Goal: Transaction & Acquisition: Book appointment/travel/reservation

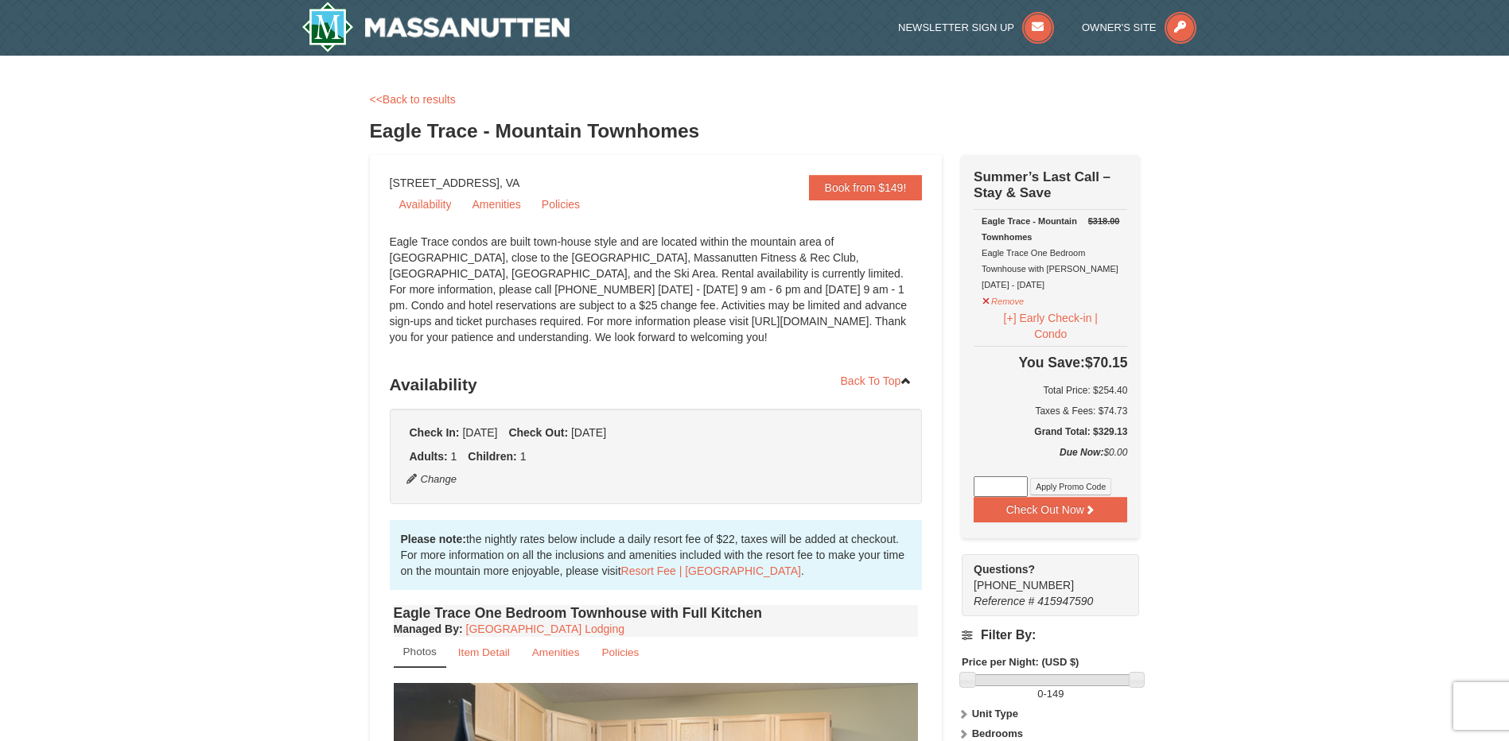
select select "2"
click at [552, 206] on link "Policies" at bounding box center [560, 204] width 57 height 24
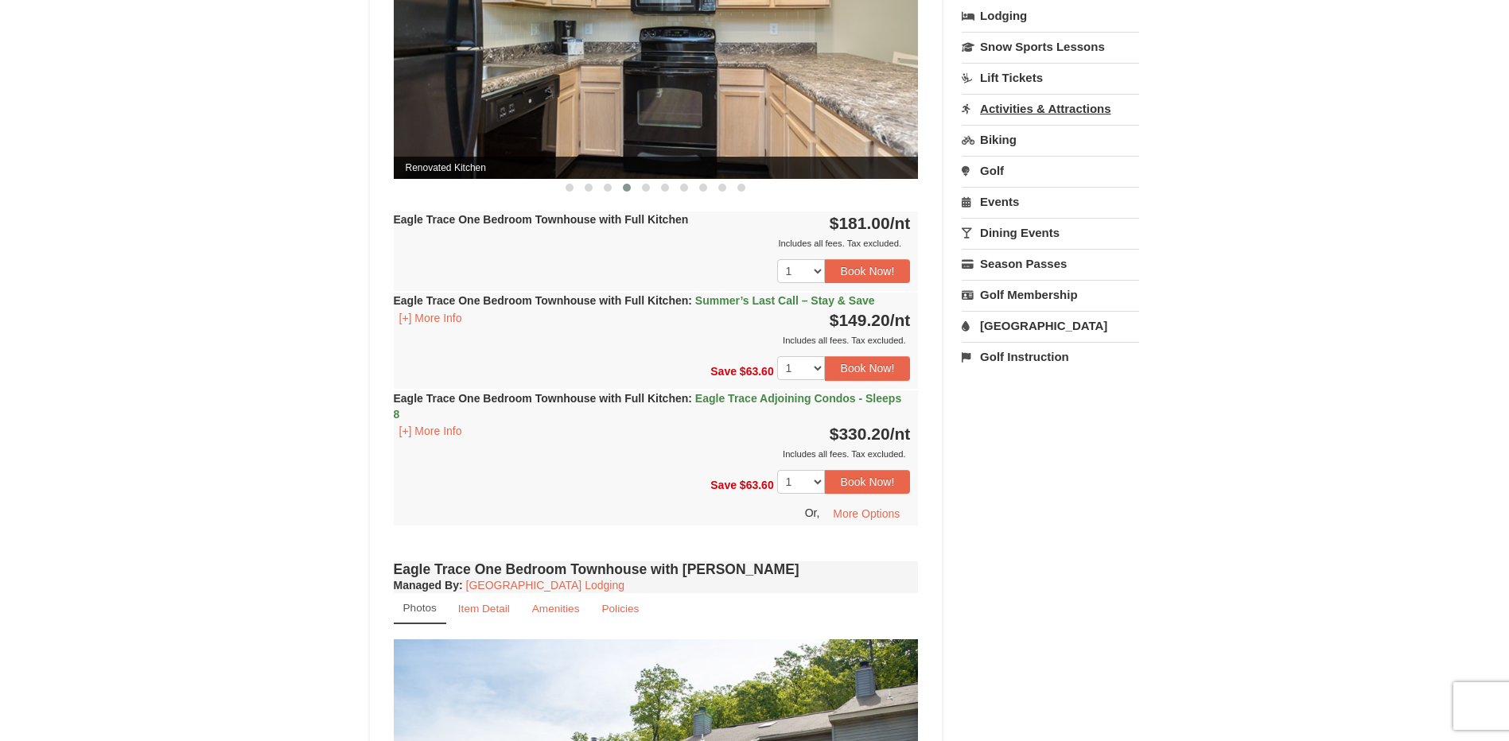
scroll to position [795, 0]
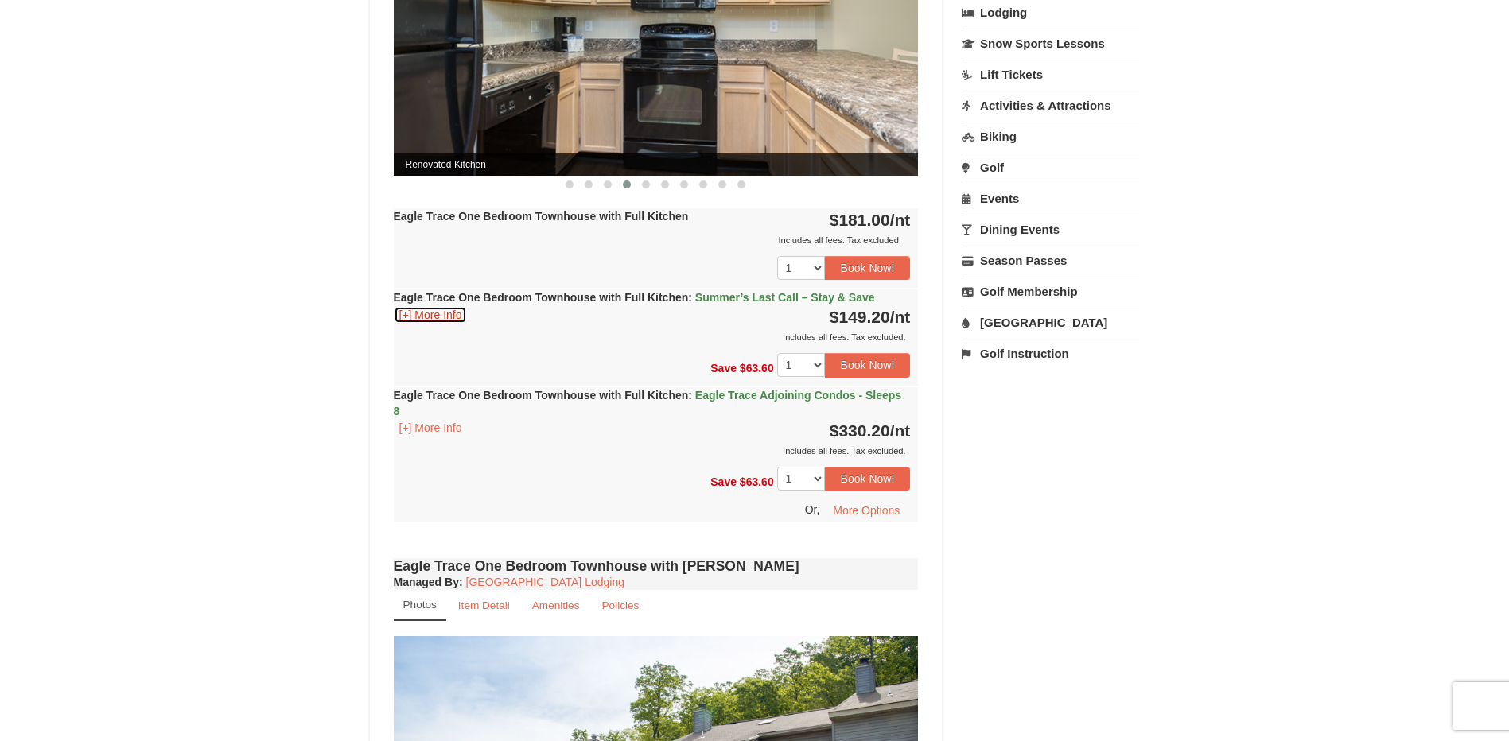
click at [408, 320] on button "[+] More Info" at bounding box center [431, 314] width 74 height 17
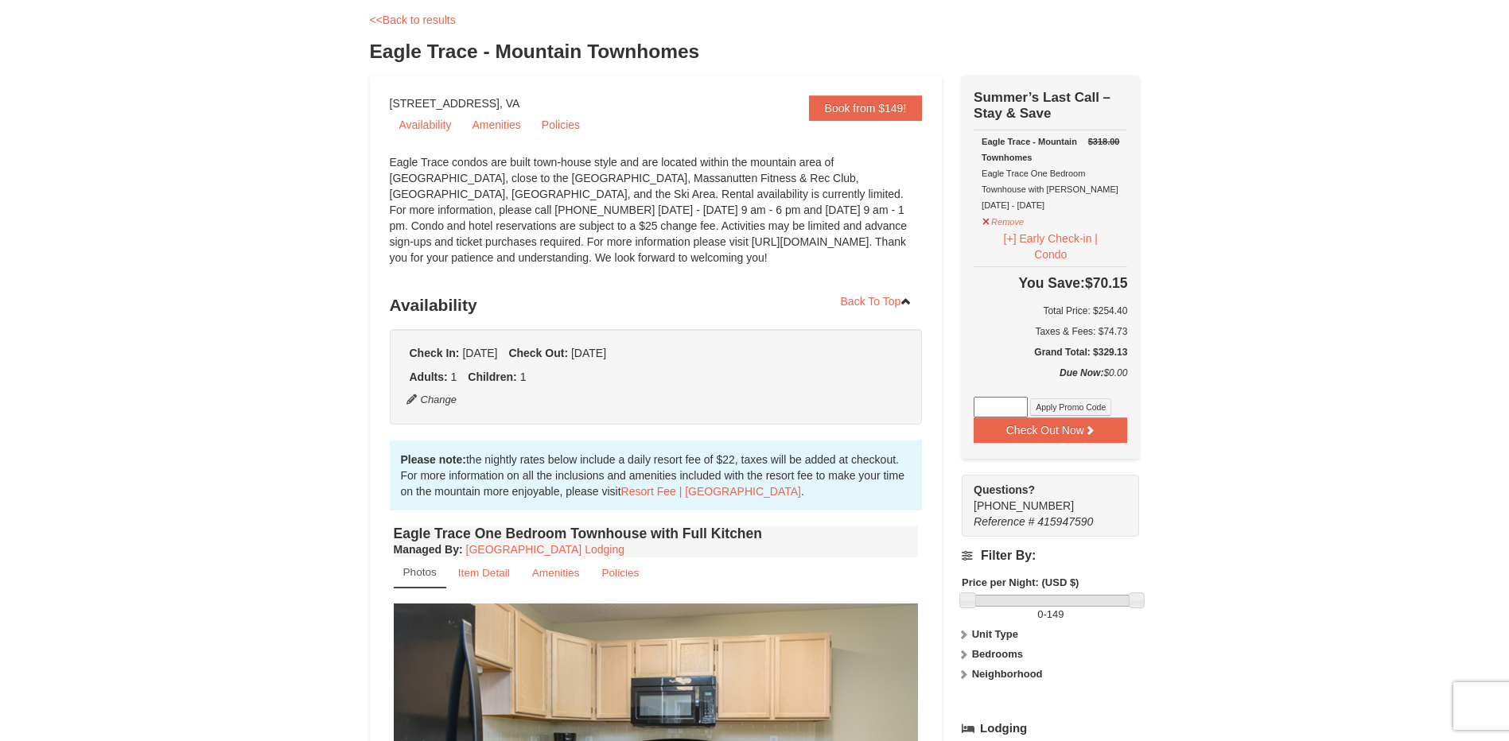
scroll to position [159, 0]
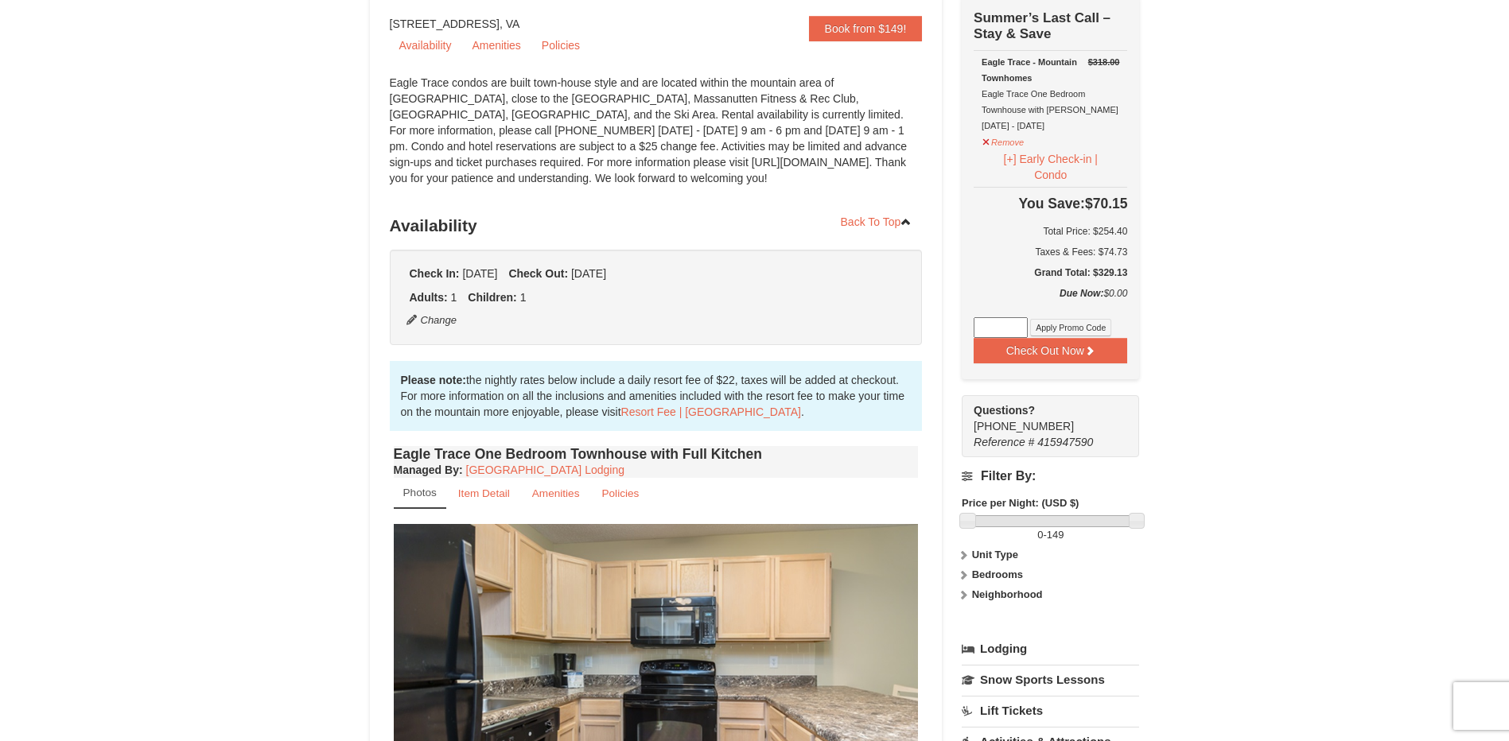
click at [1137, 169] on div "Check Out Now Summer’s Last Call – Stay & Save $318.00 Eagle Trace - Mountain T…" at bounding box center [1050, 187] width 177 height 383
click at [1087, 354] on icon at bounding box center [1089, 350] width 11 height 11
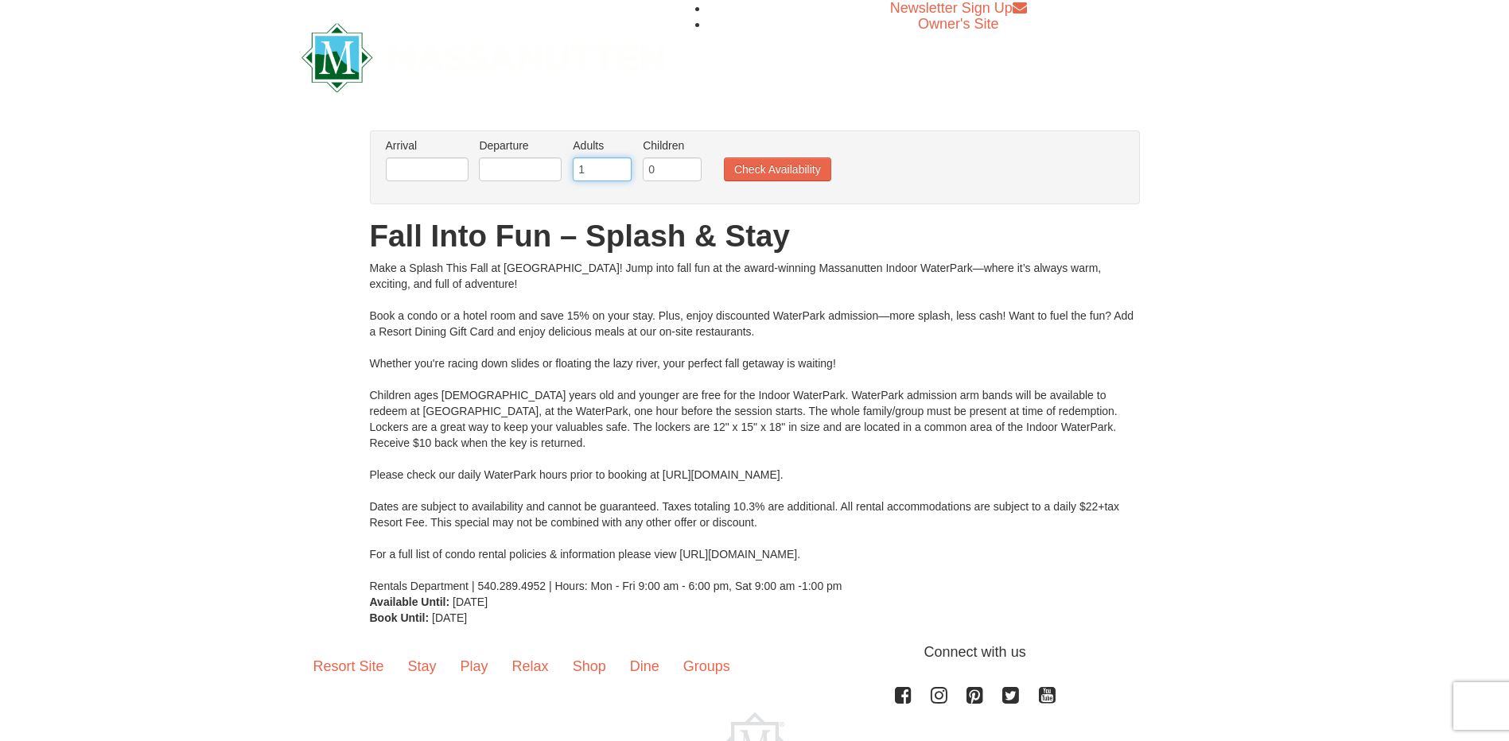
type input "1"
click at [623, 173] on input "1" at bounding box center [602, 169] width 59 height 24
type input "1"
click at [690, 167] on input "1" at bounding box center [672, 169] width 59 height 24
click at [447, 176] on input "text" at bounding box center [427, 169] width 83 height 24
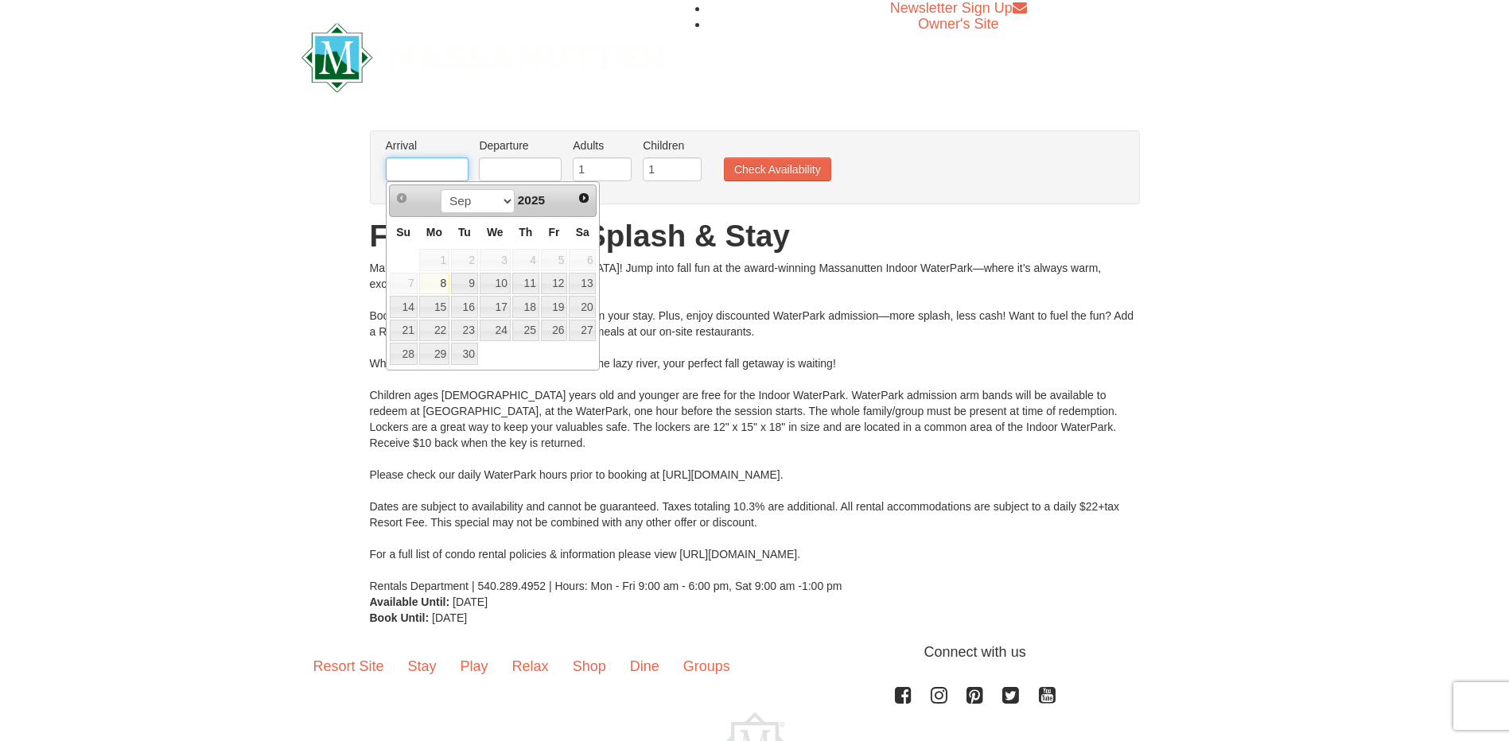
type input "[DATE]"
click at [498, 173] on input "text" at bounding box center [520, 169] width 83 height 24
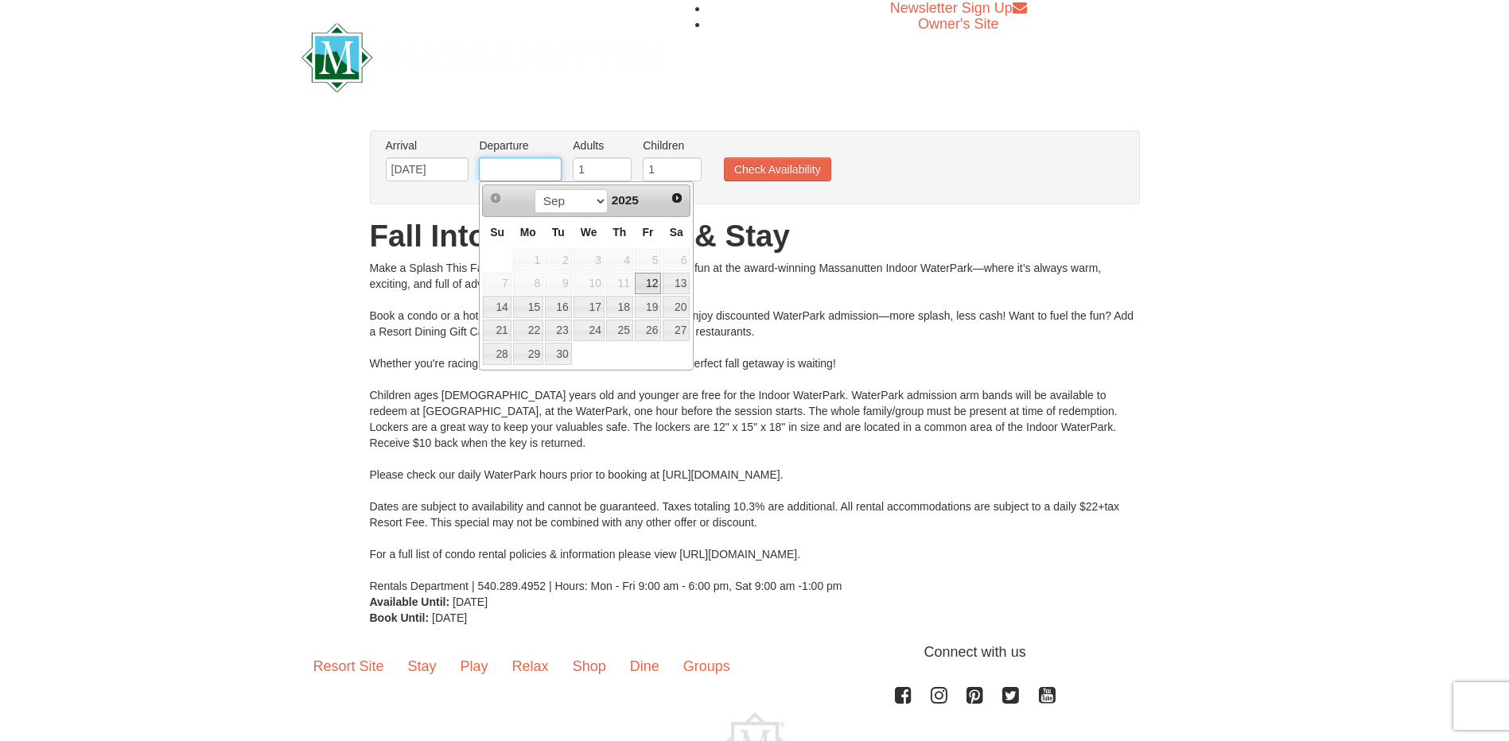
type input "[DATE]"
click at [779, 162] on button "Check Availability" at bounding box center [777, 169] width 107 height 24
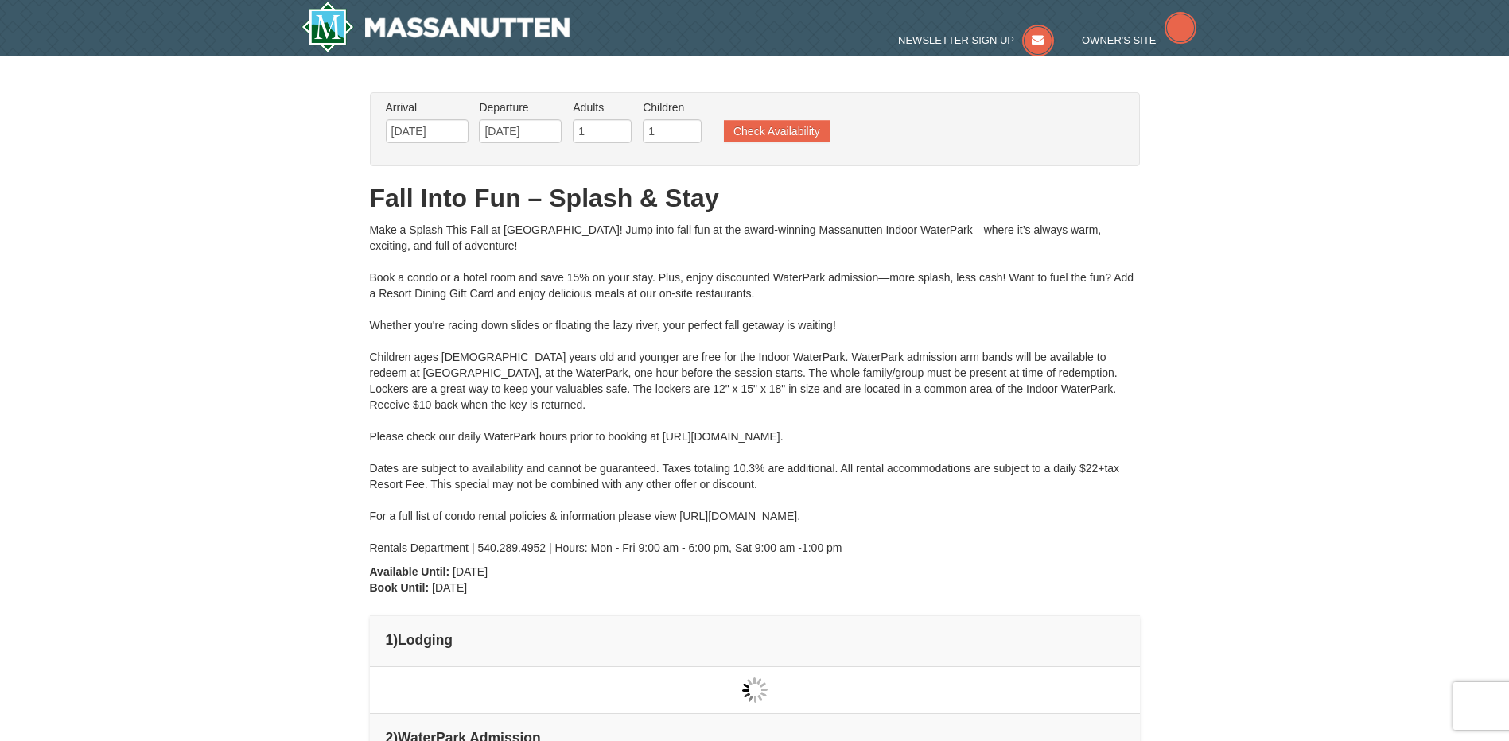
type input "[DATE]"
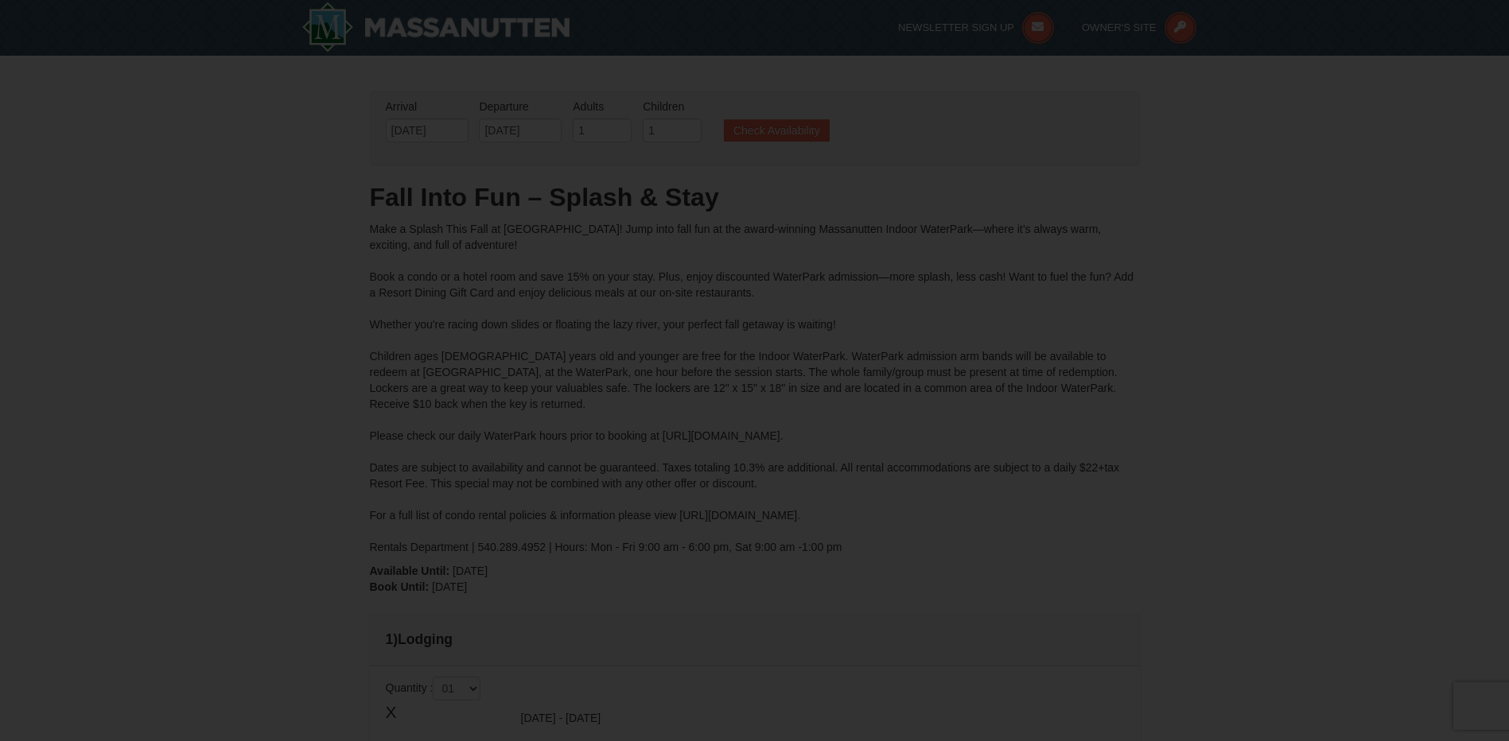
type input "[DATE]"
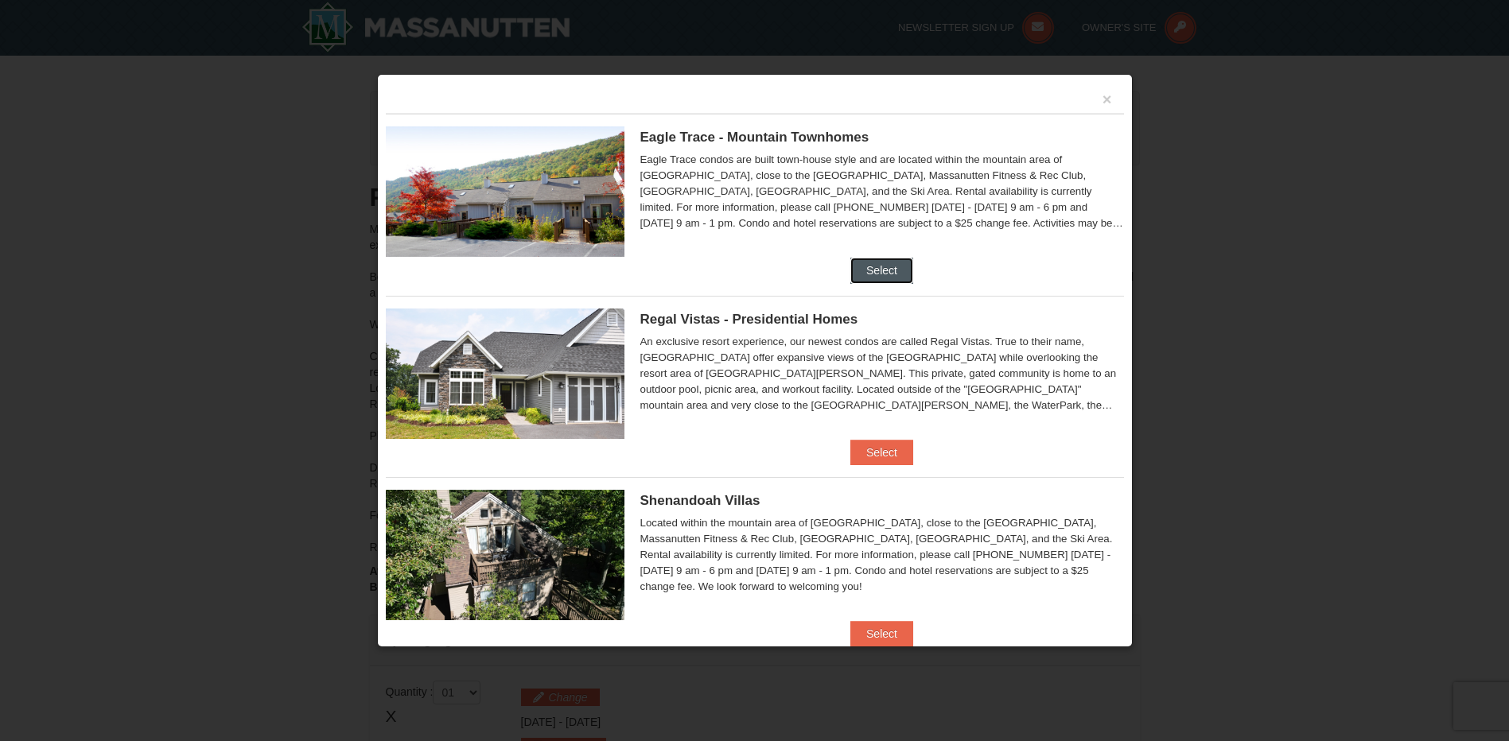
click at [865, 266] on button "Select" at bounding box center [881, 270] width 63 height 25
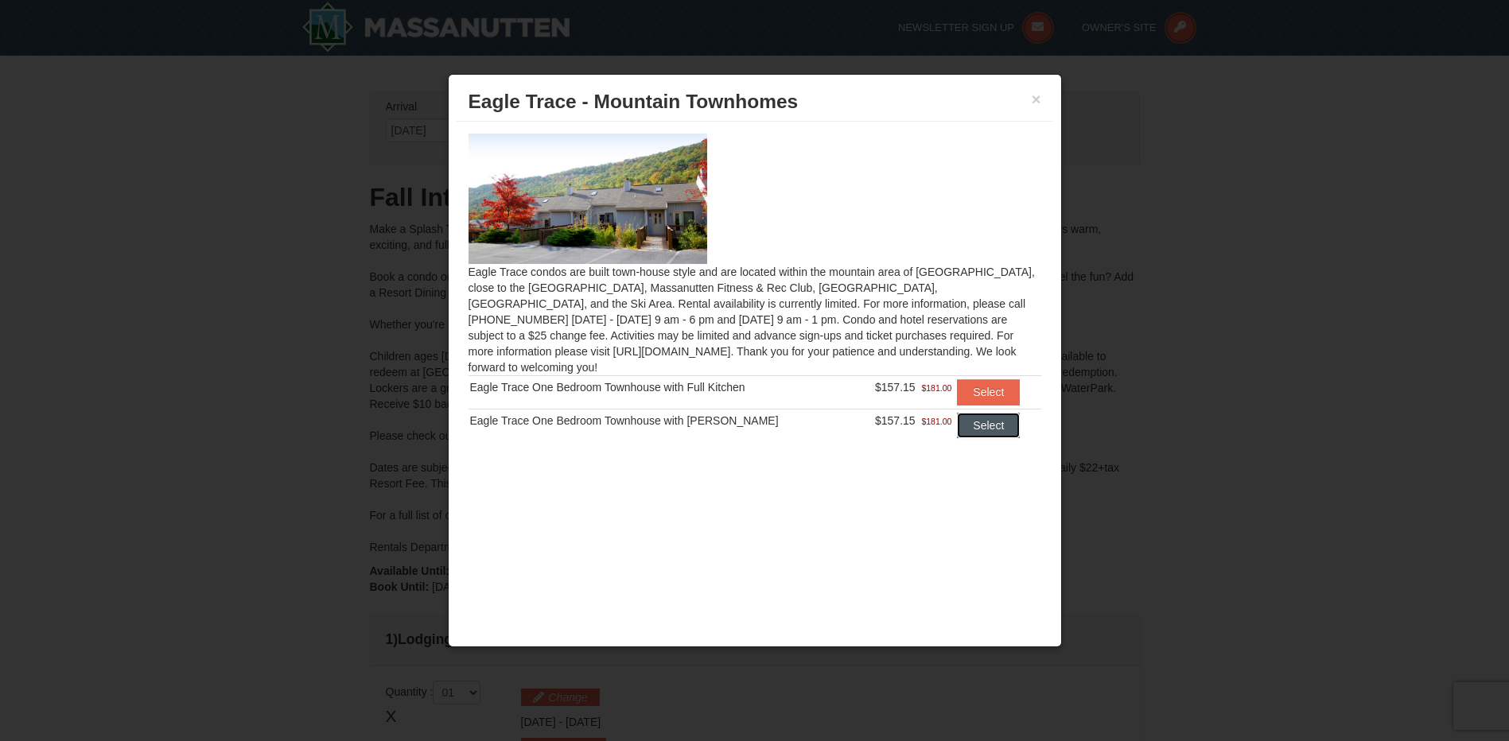
click at [995, 414] on button "Select" at bounding box center [988, 425] width 63 height 25
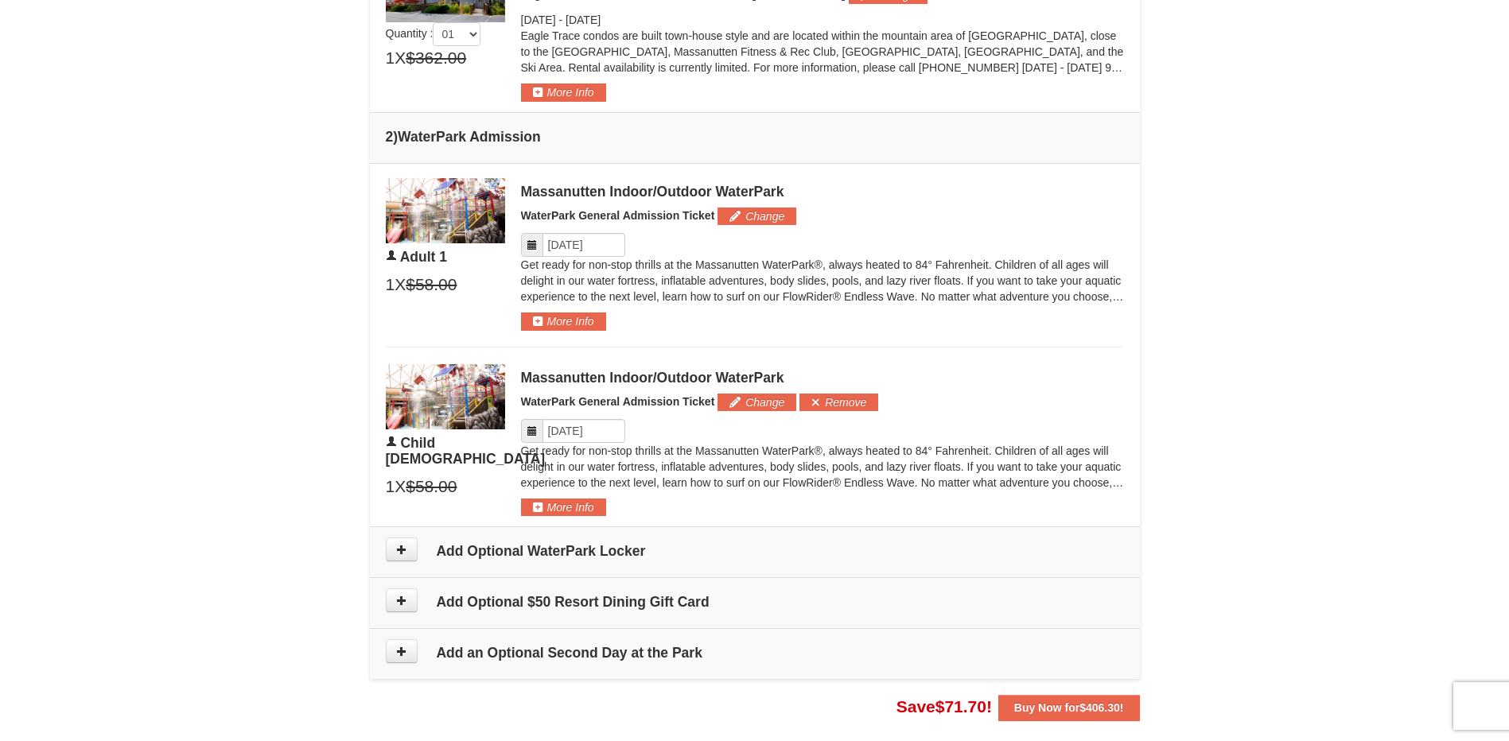
scroll to position [795, 0]
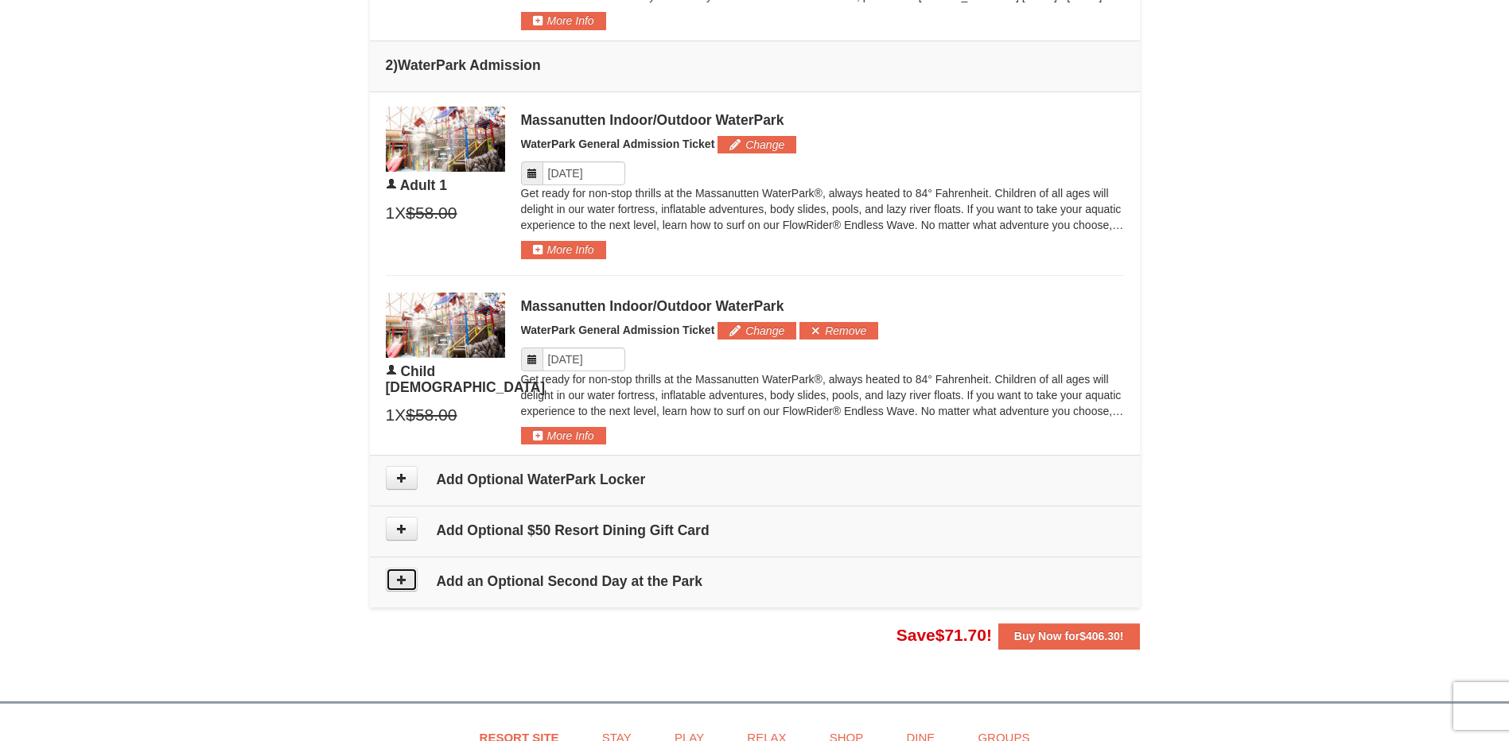
click at [398, 576] on icon at bounding box center [401, 579] width 11 height 11
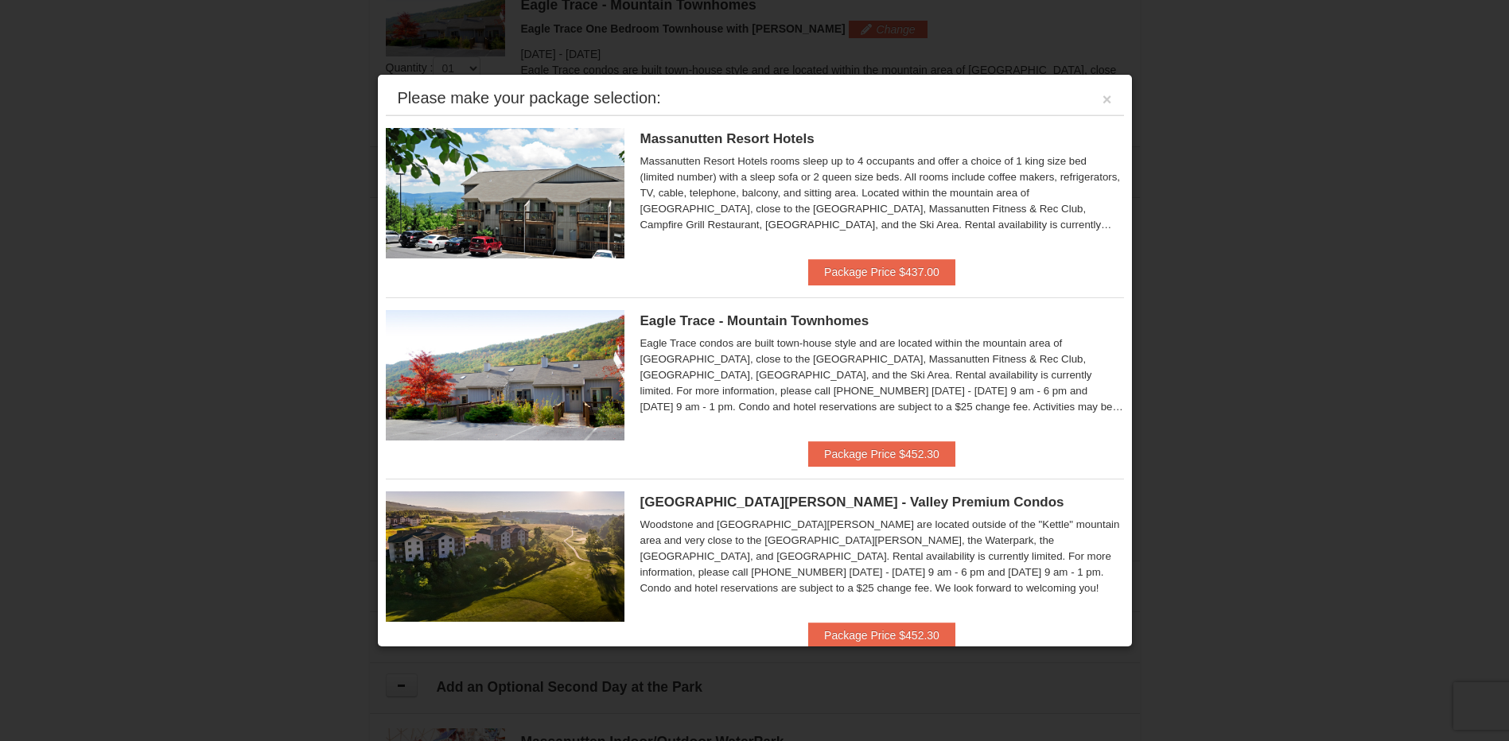
scroll to position [681, 0]
click at [1105, 95] on div "Please make your package selection: ×" at bounding box center [755, 99] width 738 height 33
click at [1102, 96] on button "×" at bounding box center [1107, 99] width 10 height 16
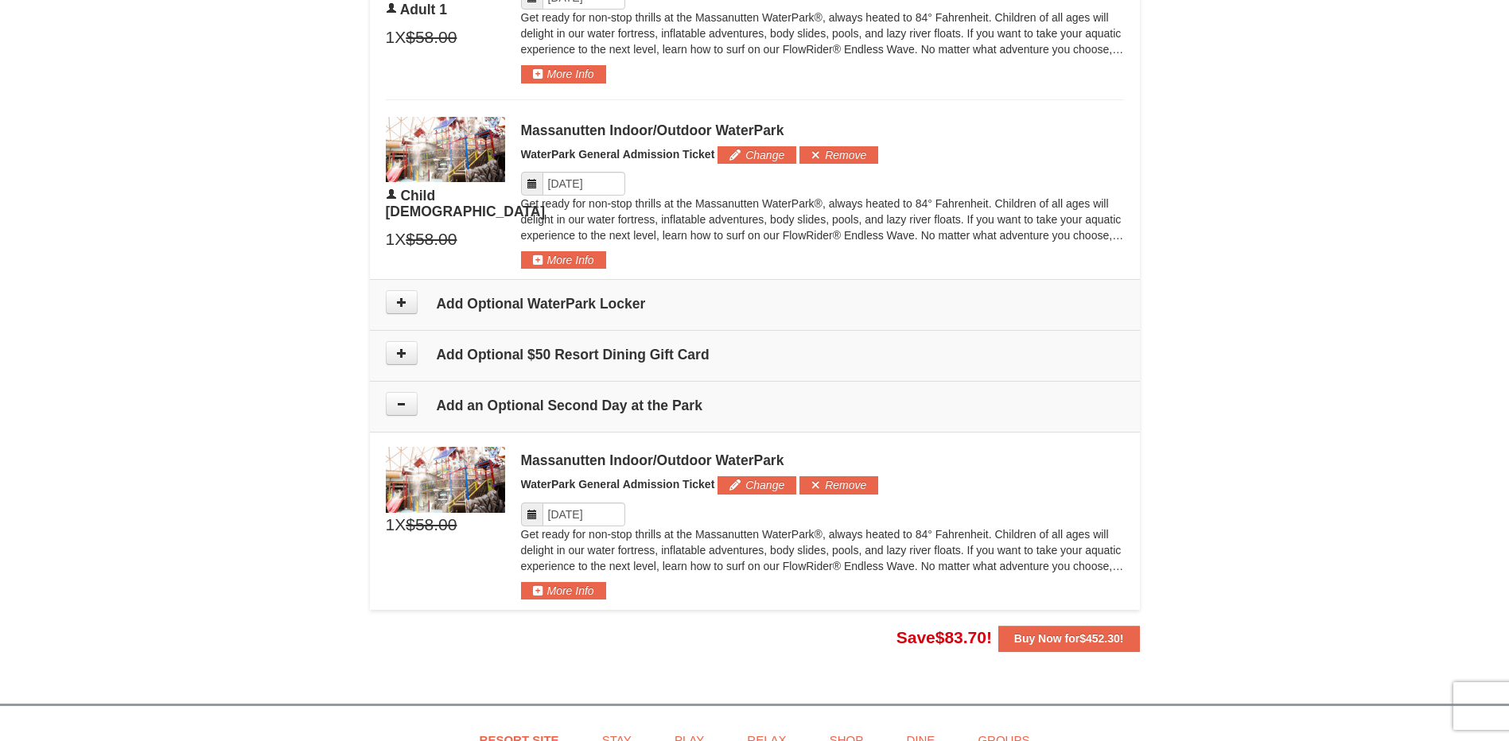
scroll to position [999, 0]
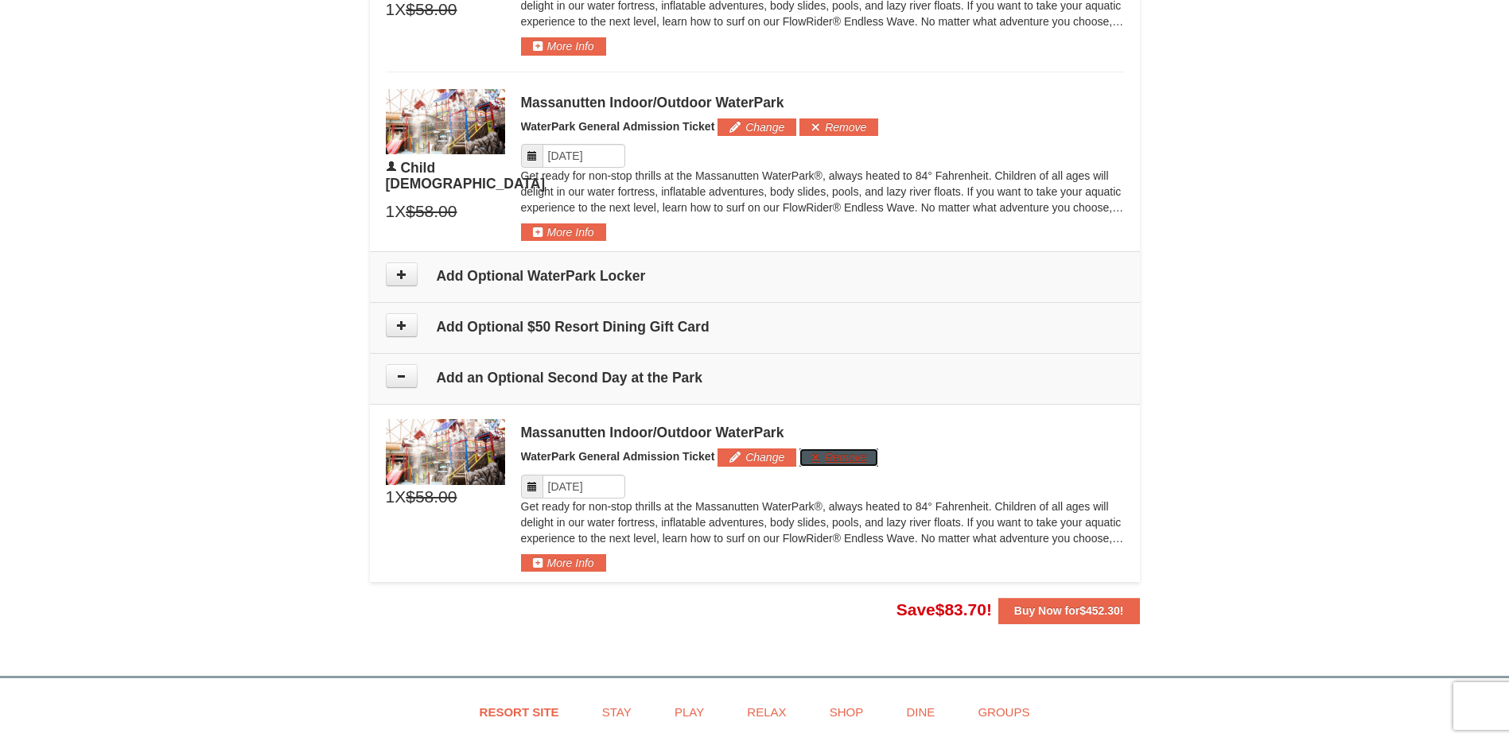
click at [822, 461] on button "Remove" at bounding box center [838, 457] width 79 height 17
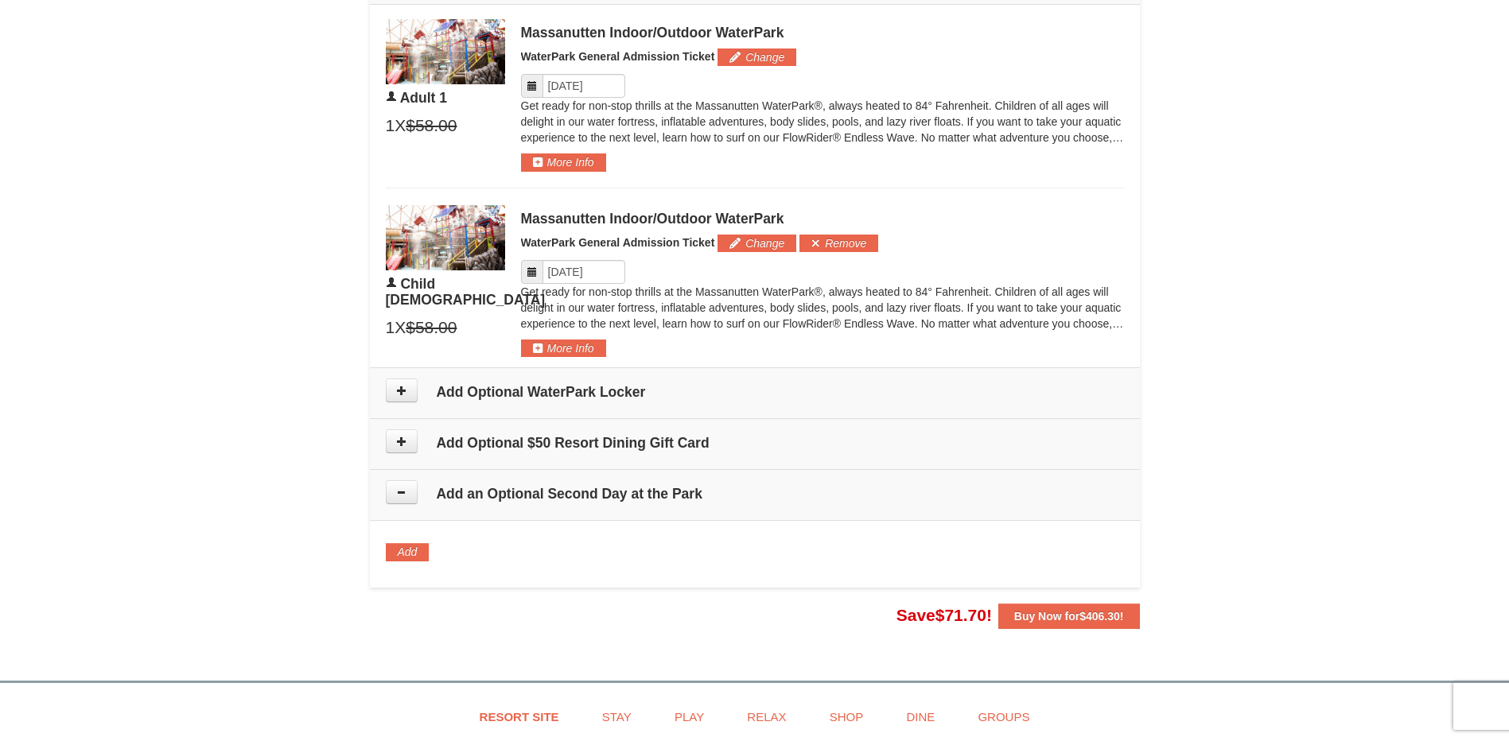
scroll to position [919, 0]
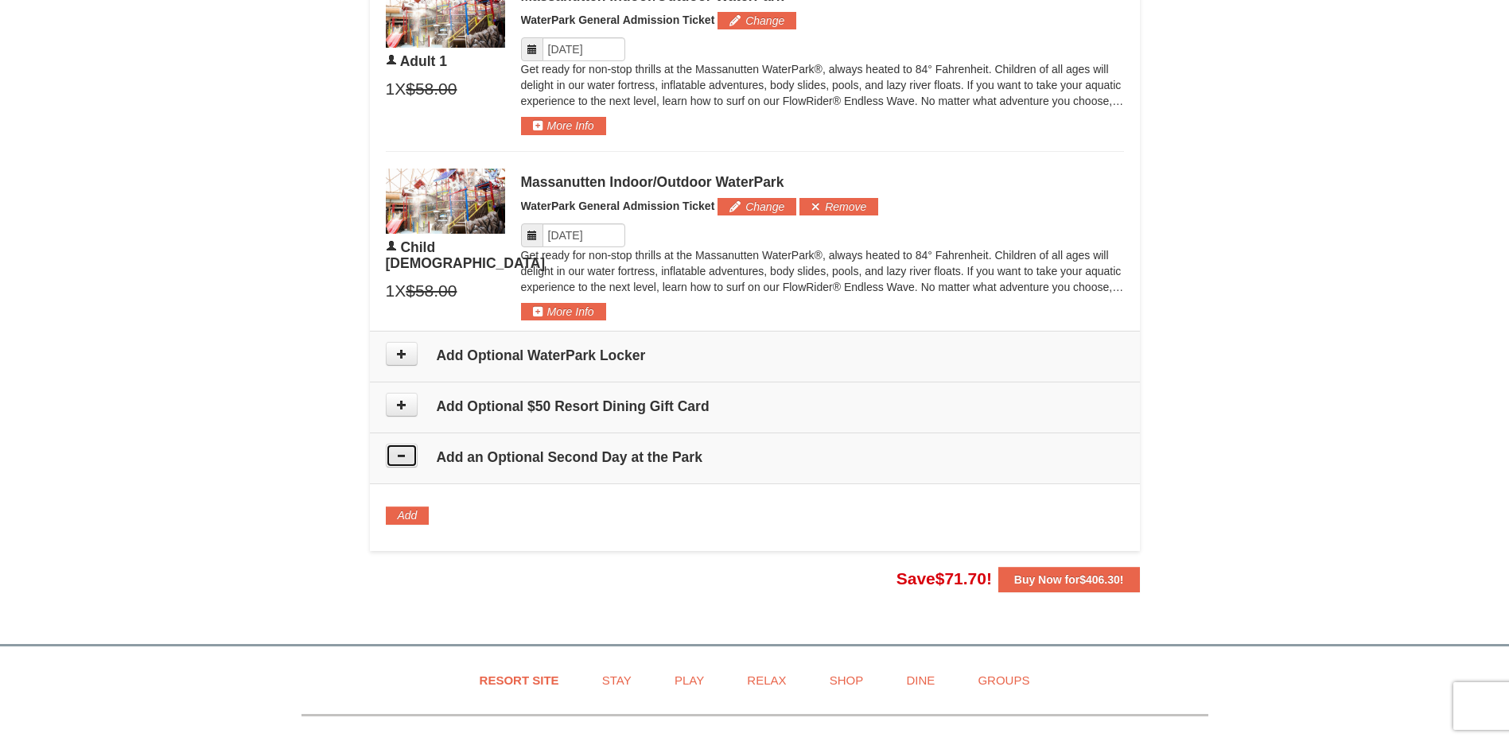
click at [410, 458] on button at bounding box center [402, 456] width 32 height 24
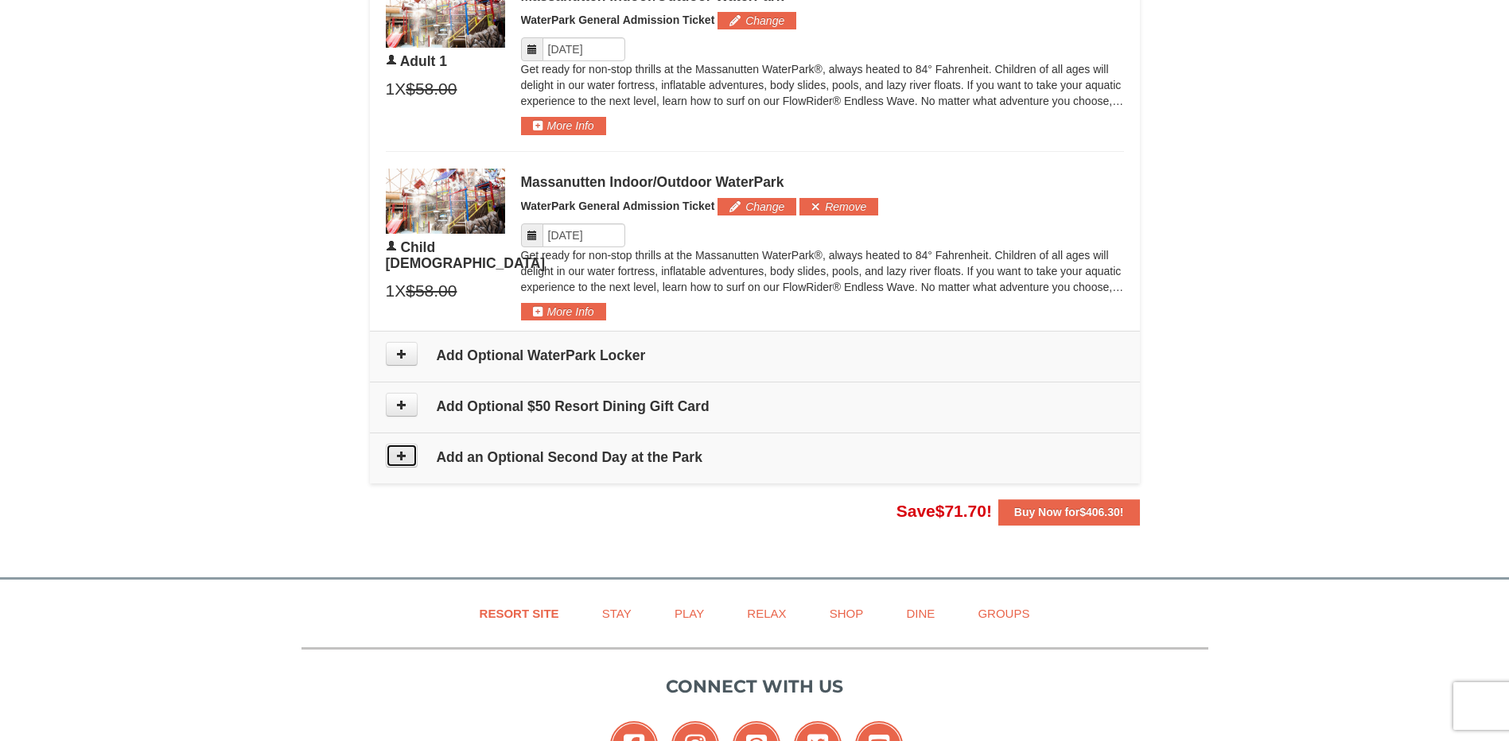
click at [414, 463] on button at bounding box center [402, 456] width 32 height 24
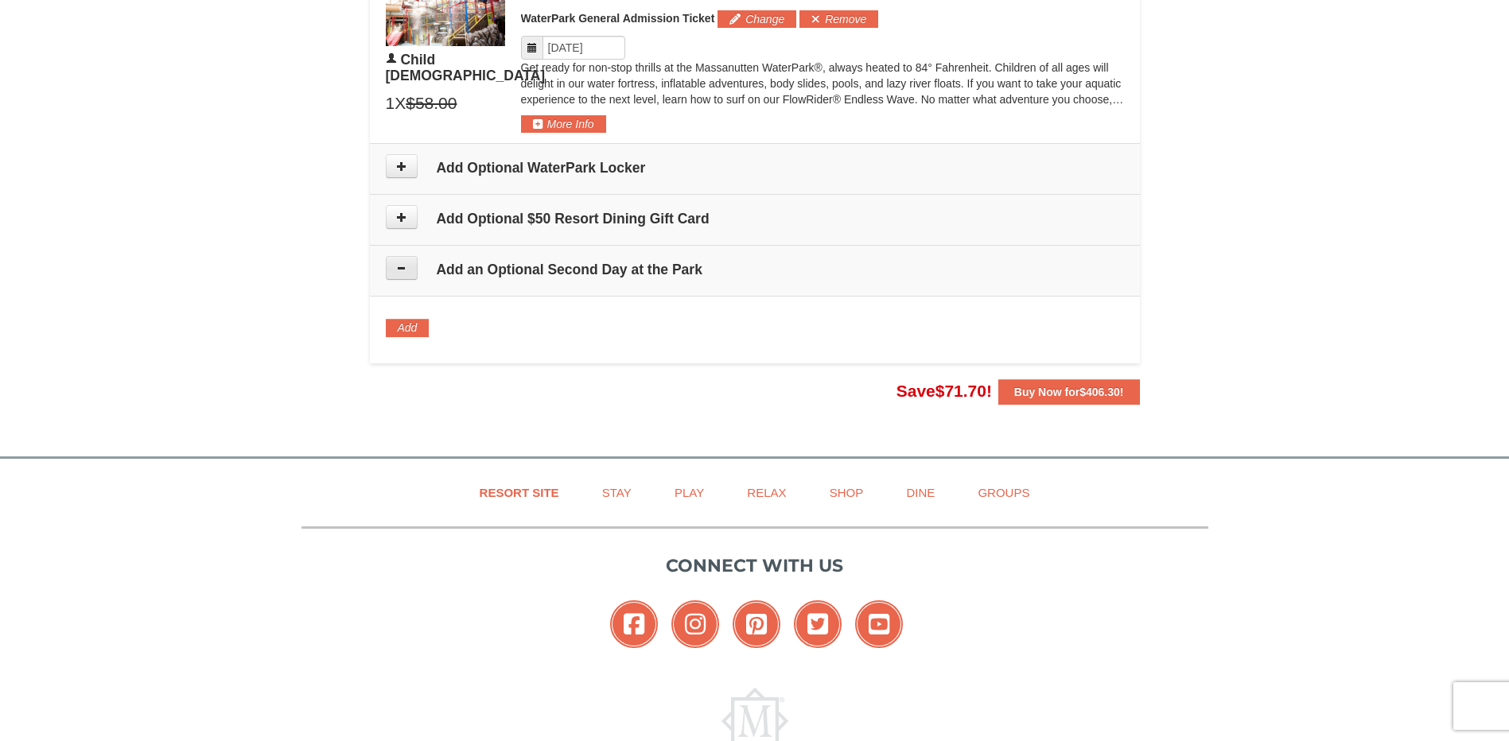
scroll to position [1204, 0]
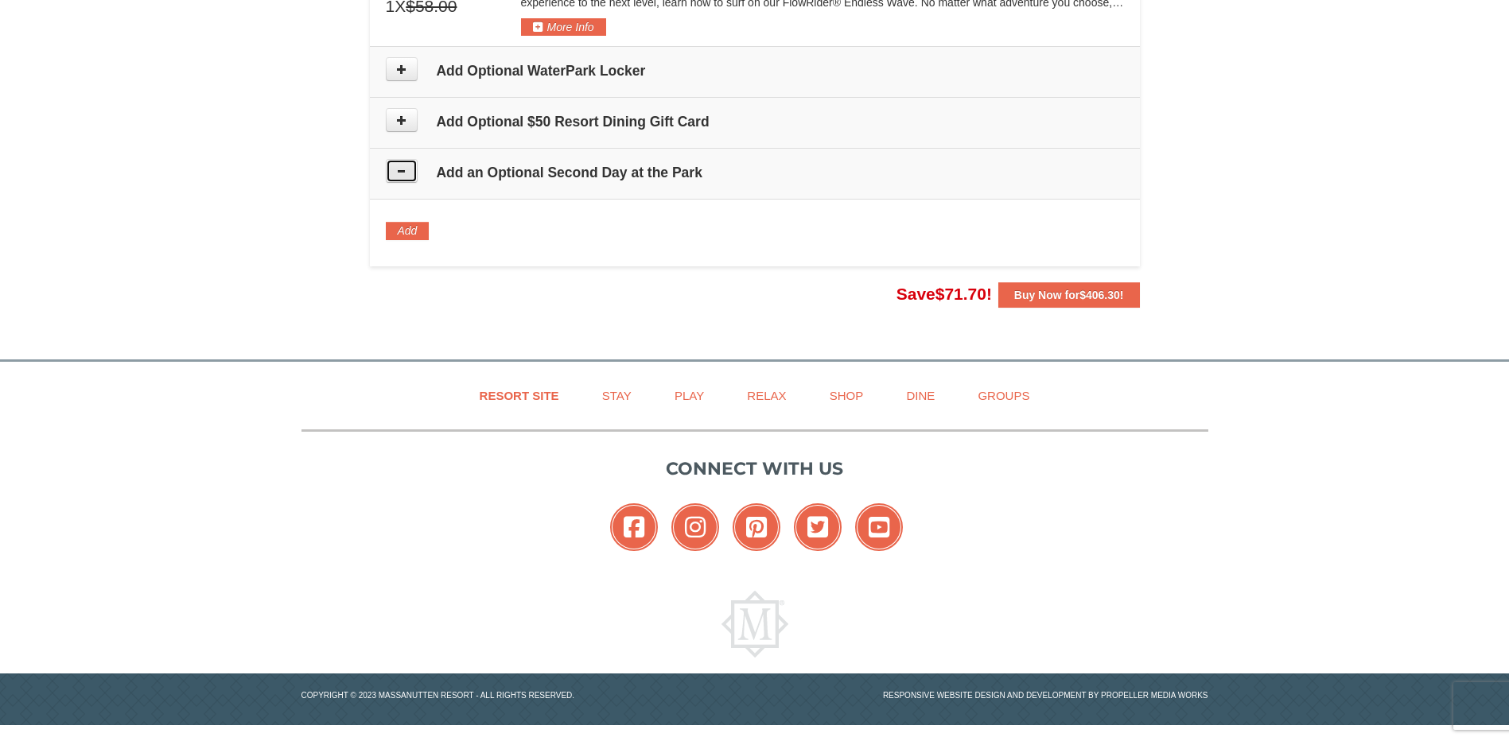
click at [404, 170] on icon at bounding box center [401, 170] width 11 height 11
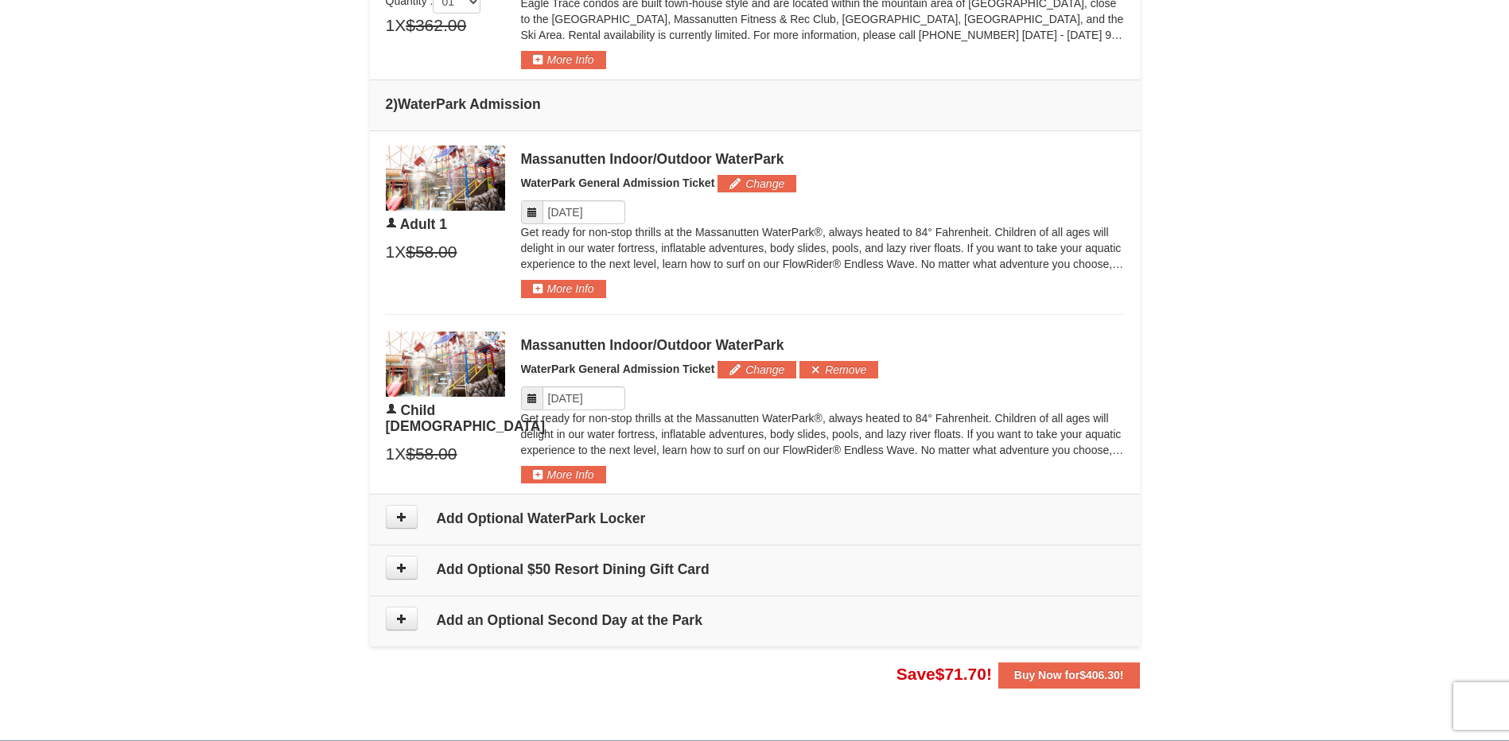
scroll to position [899, 0]
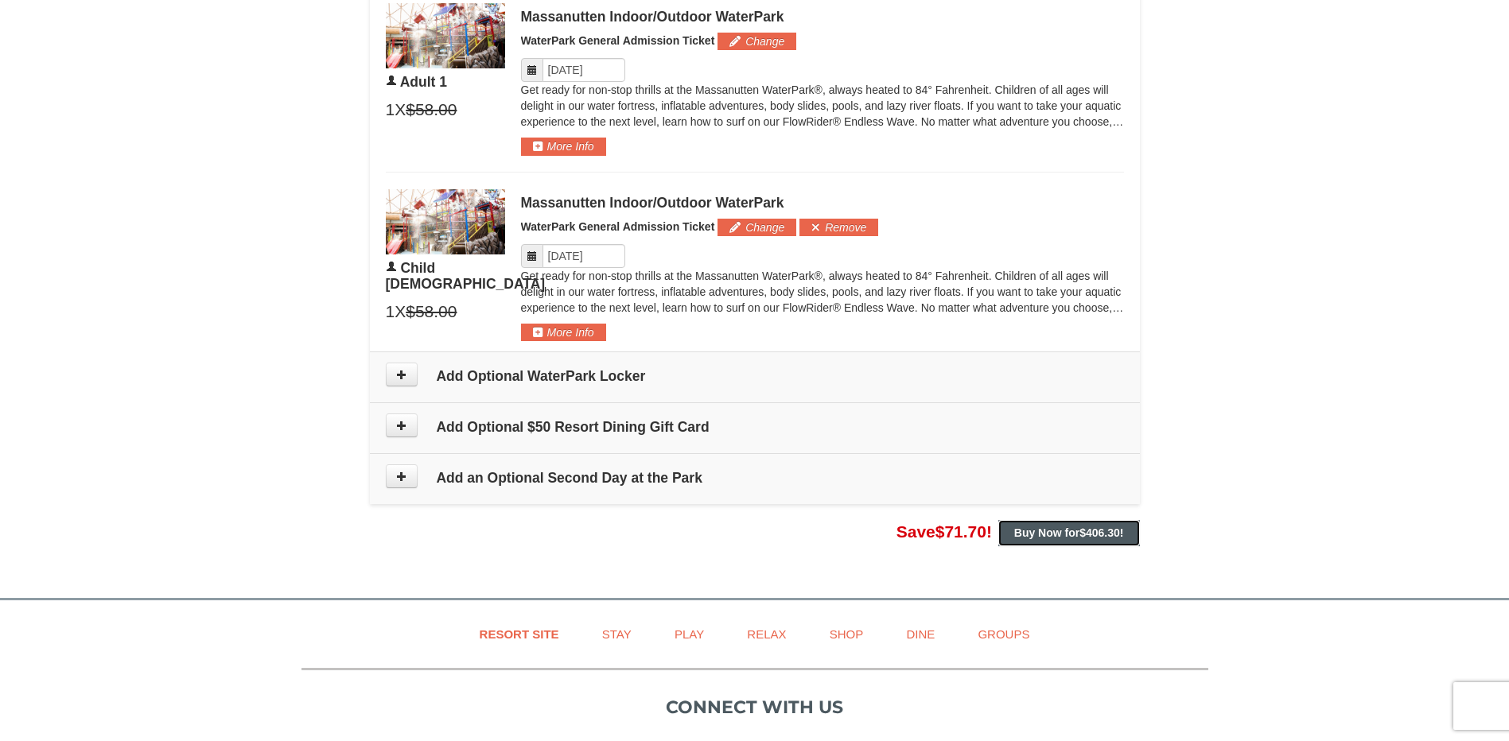
click at [1079, 534] on strong "Buy Now for $406.30 !" at bounding box center [1069, 533] width 110 height 13
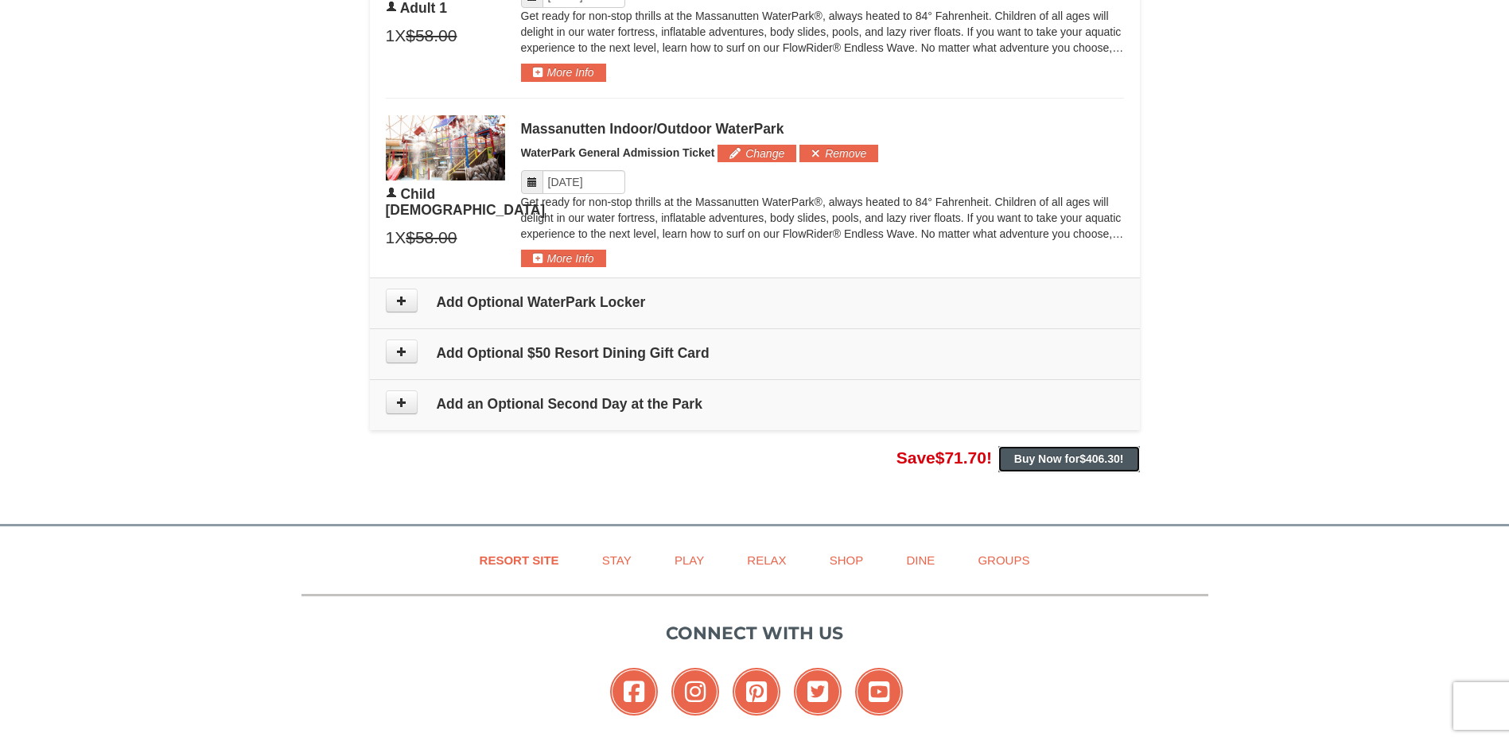
scroll to position [978, 0]
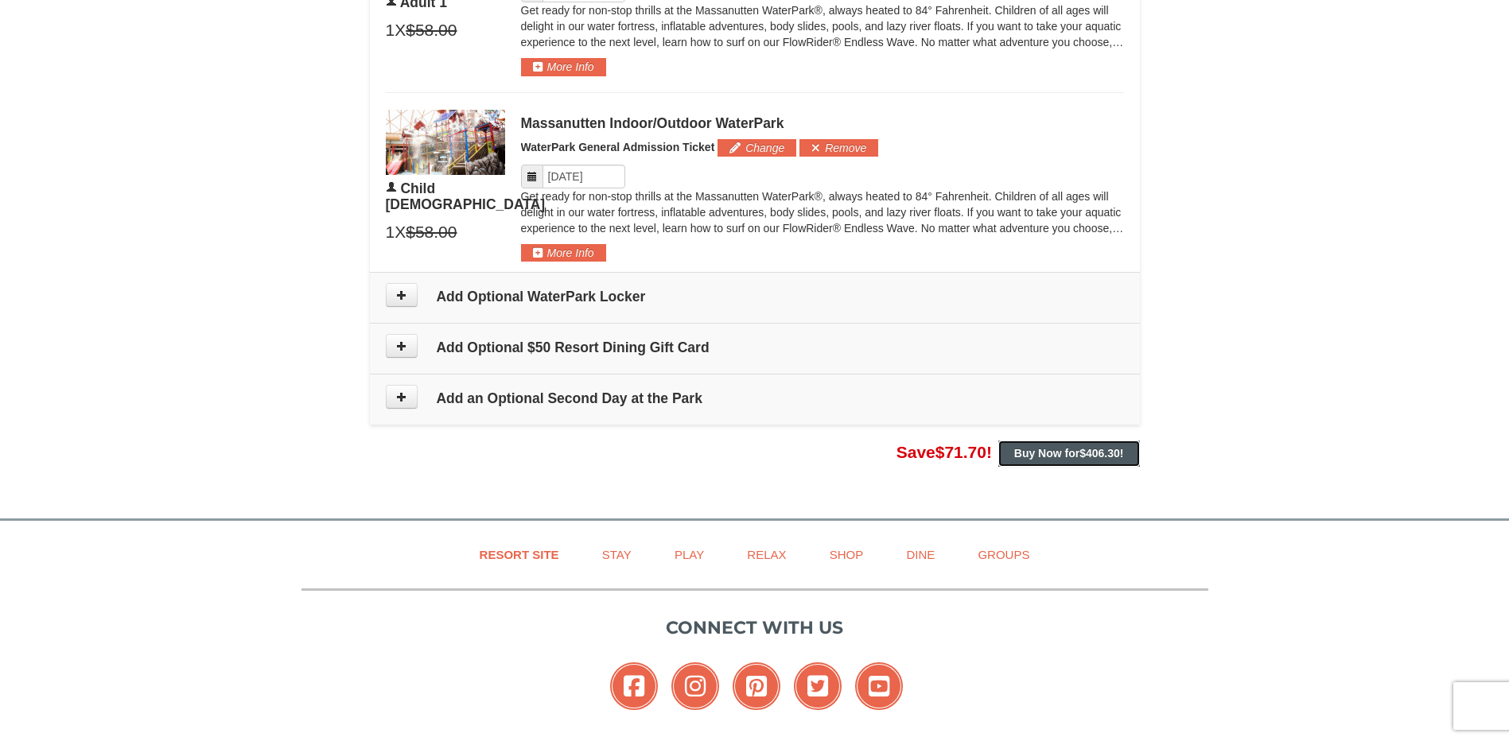
click at [1082, 454] on span "$406.30" at bounding box center [1099, 453] width 41 height 13
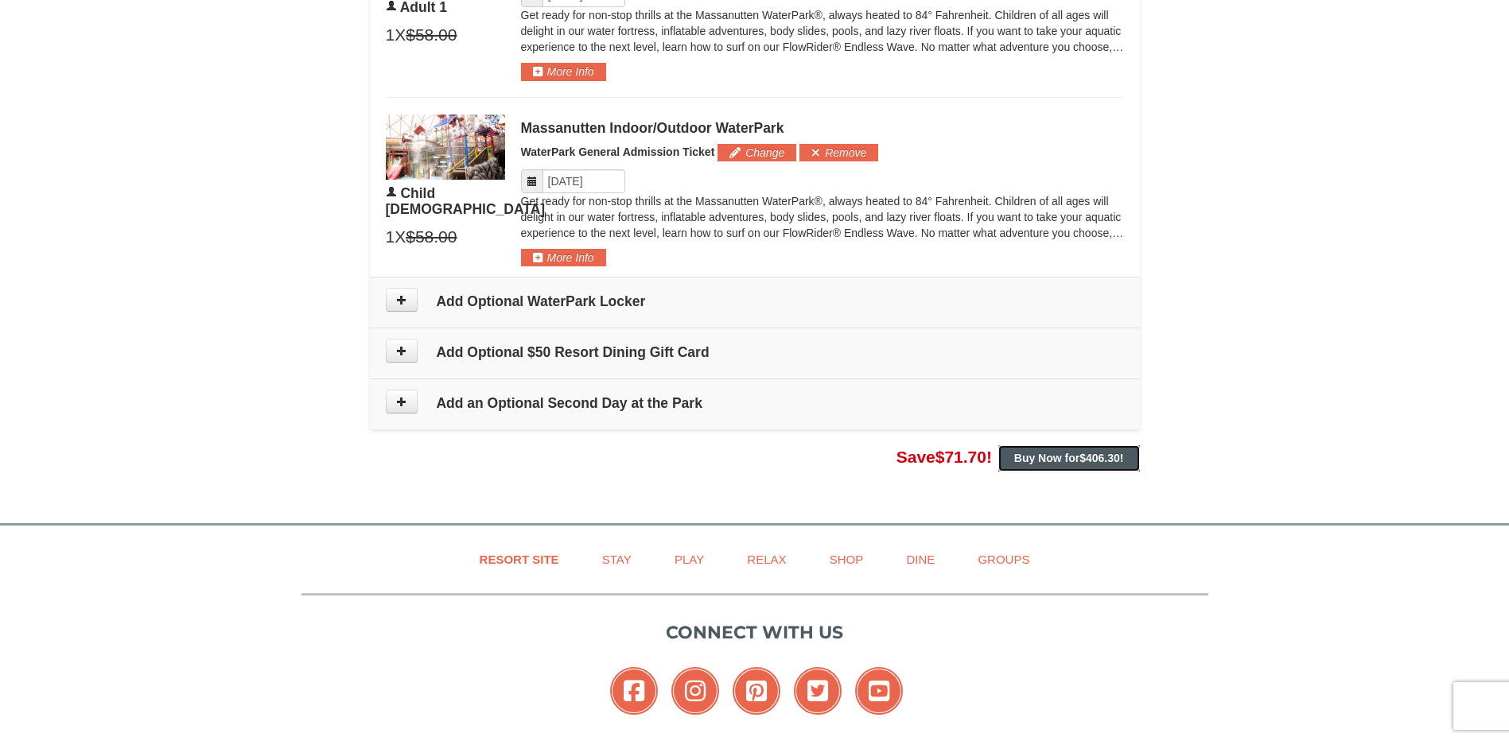
scroll to position [0, 0]
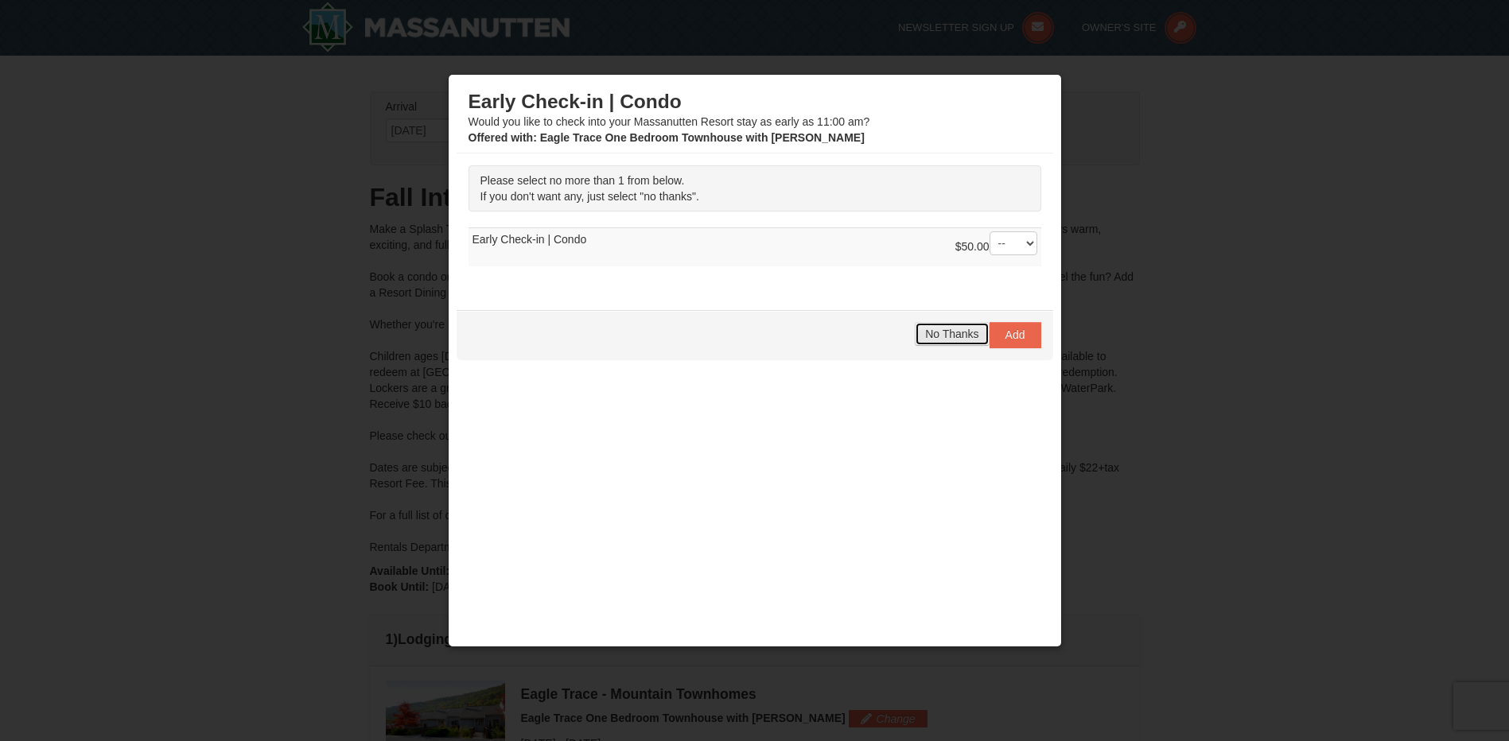
click at [946, 332] on span "No Thanks" at bounding box center [951, 334] width 53 height 13
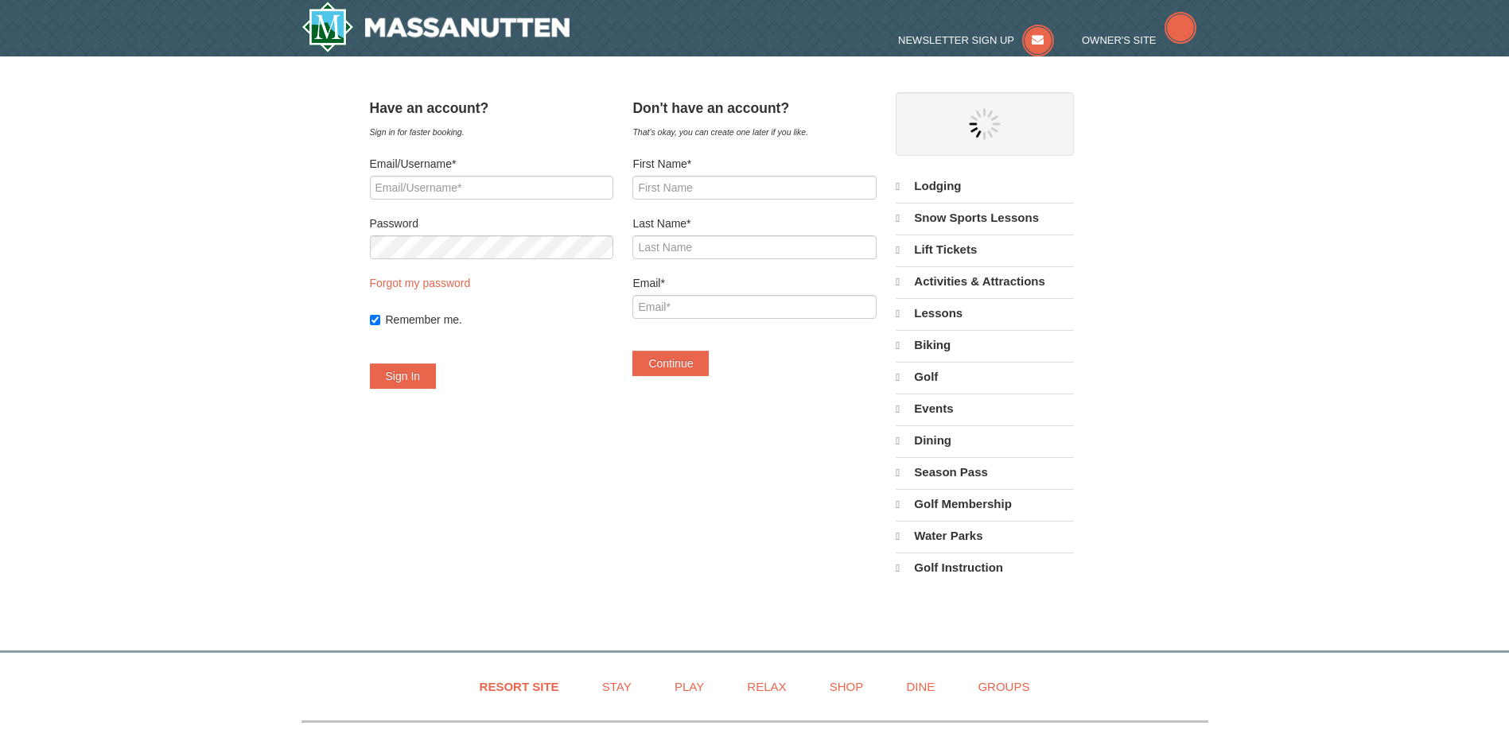
select select "9"
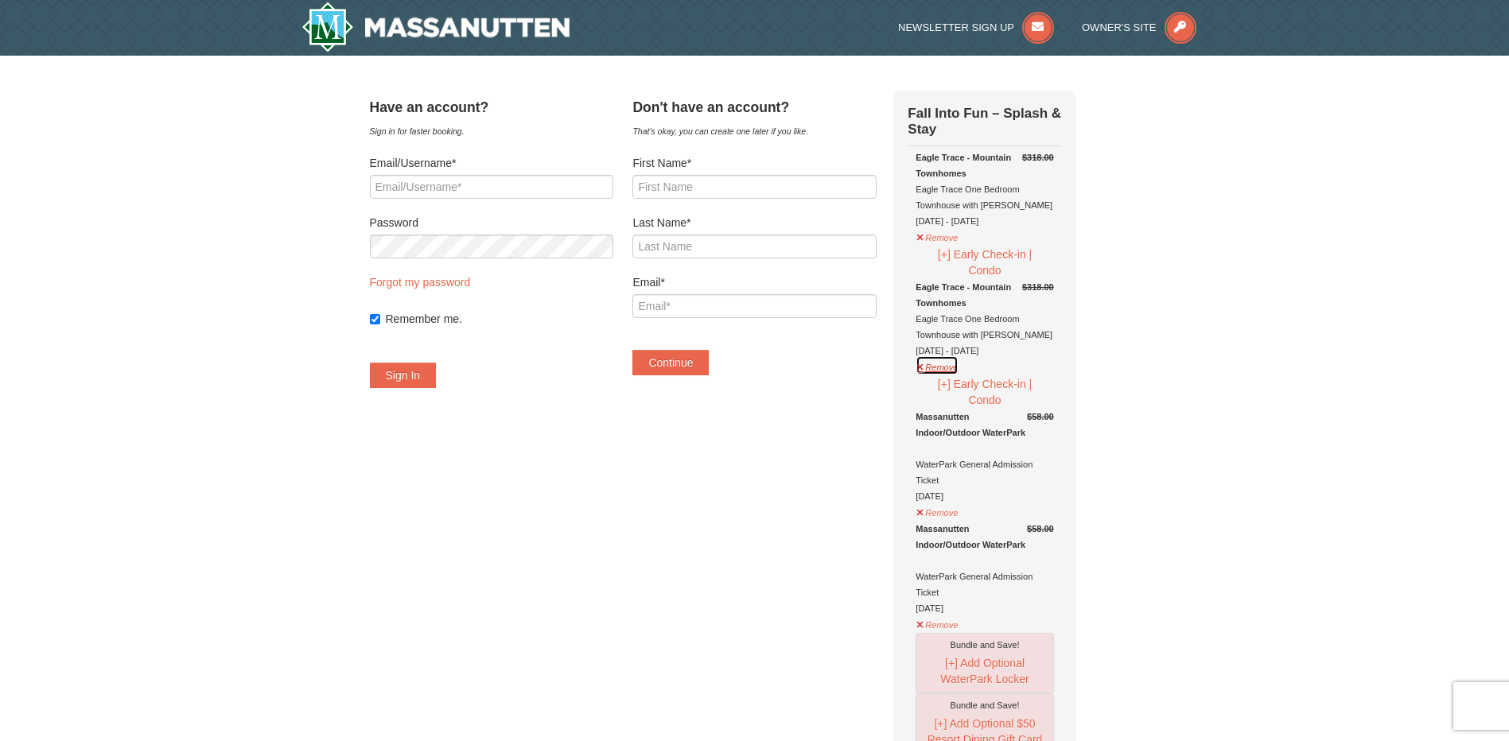
click at [947, 369] on button "Remove" at bounding box center [936, 366] width 43 height 20
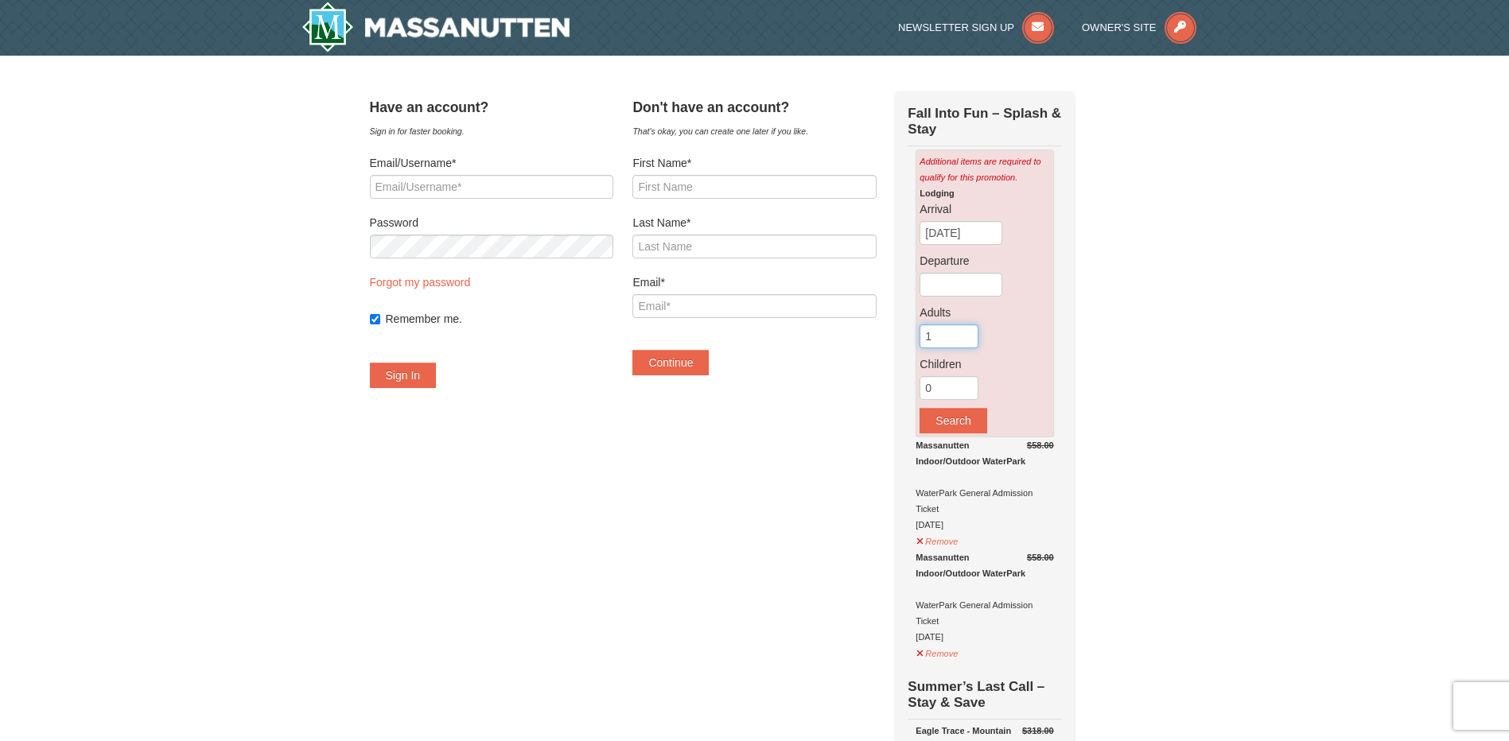
type input "1"
click at [978, 343] on input "1" at bounding box center [948, 336] width 59 height 24
type input "1"
click at [978, 384] on input "1" at bounding box center [948, 388] width 59 height 24
click at [989, 241] on input "[DATE]" at bounding box center [960, 233] width 83 height 24
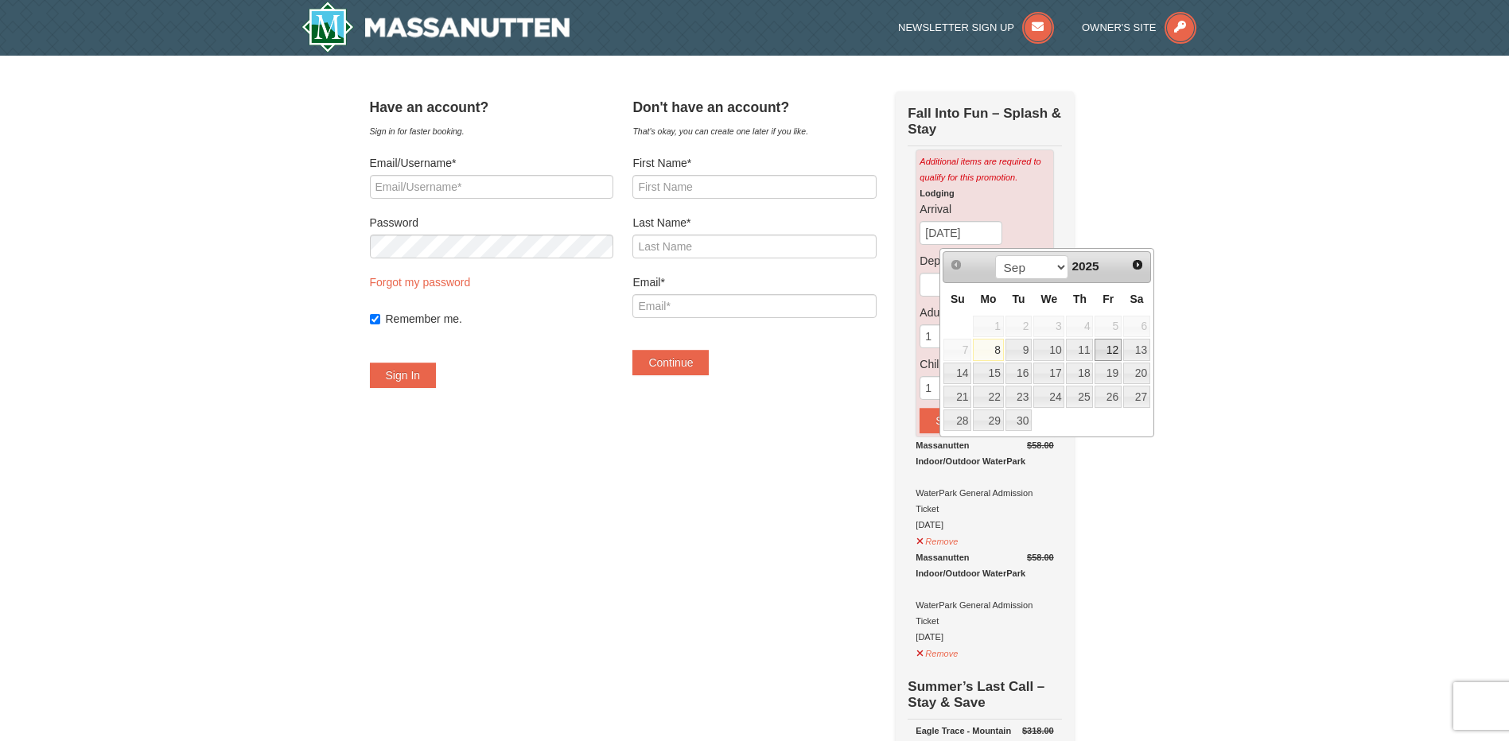
click at [1107, 352] on link "12" at bounding box center [1107, 350] width 27 height 22
type input "[DATE]"
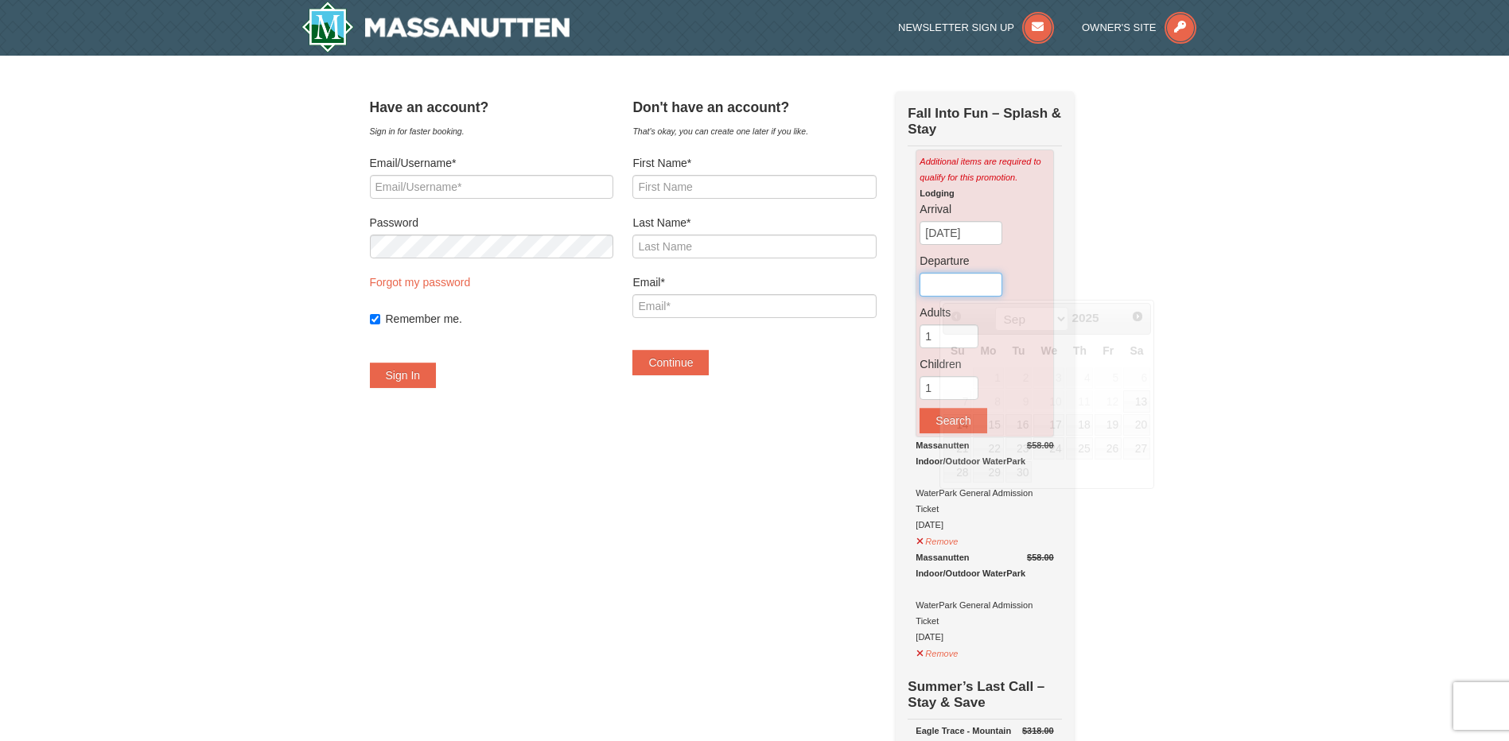
click at [1001, 297] on input "text" at bounding box center [960, 285] width 83 height 24
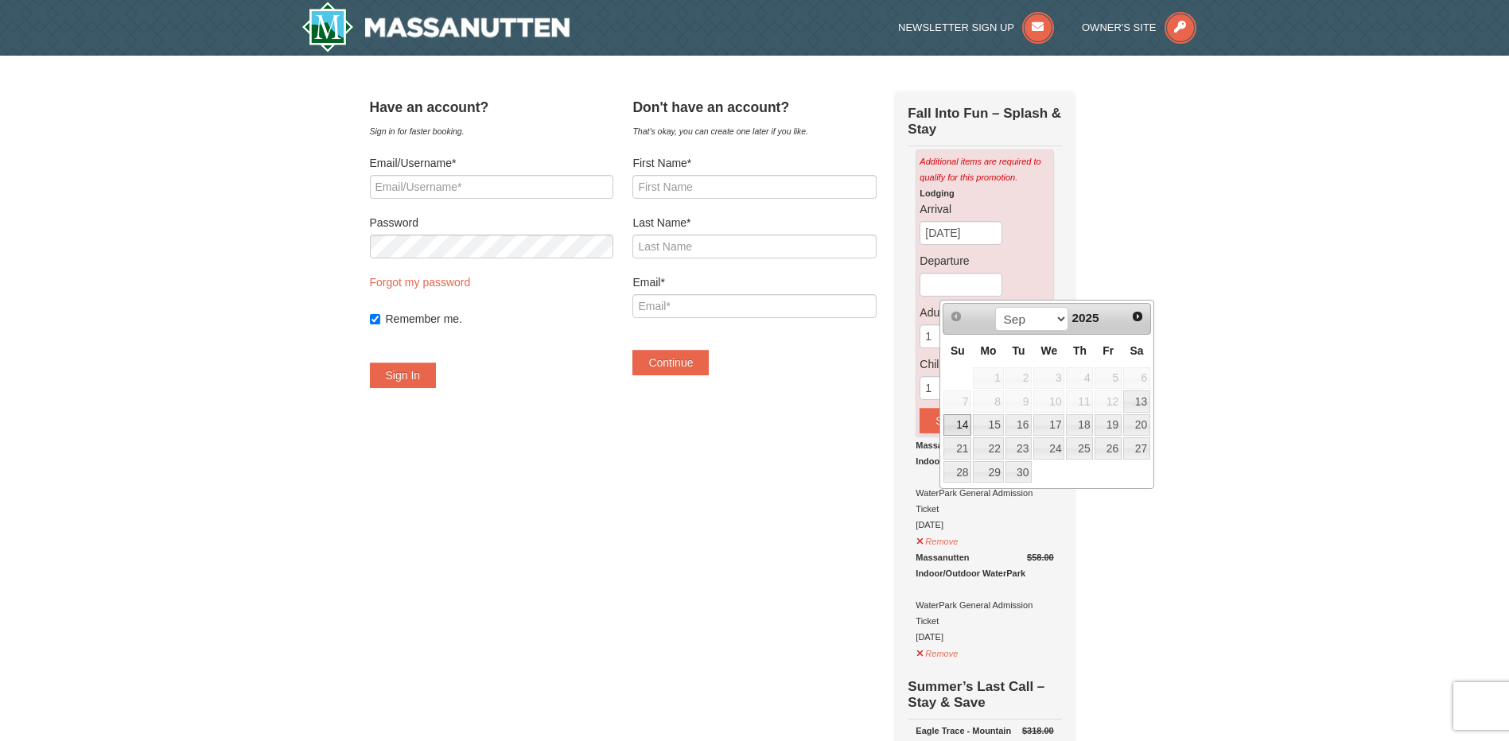
click at [964, 423] on link "14" at bounding box center [957, 425] width 28 height 22
type input "[DATE]"
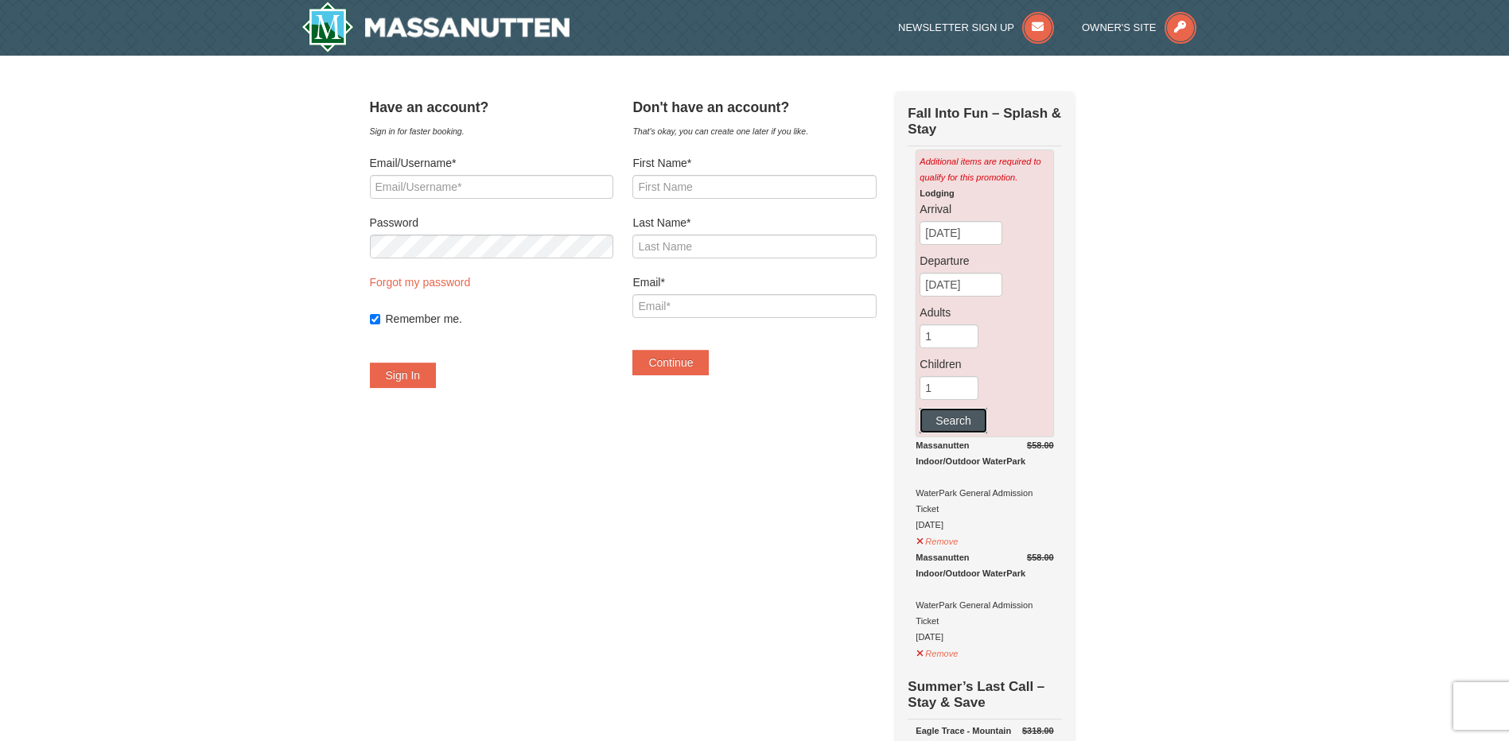
click at [984, 426] on button "Search" at bounding box center [952, 420] width 67 height 25
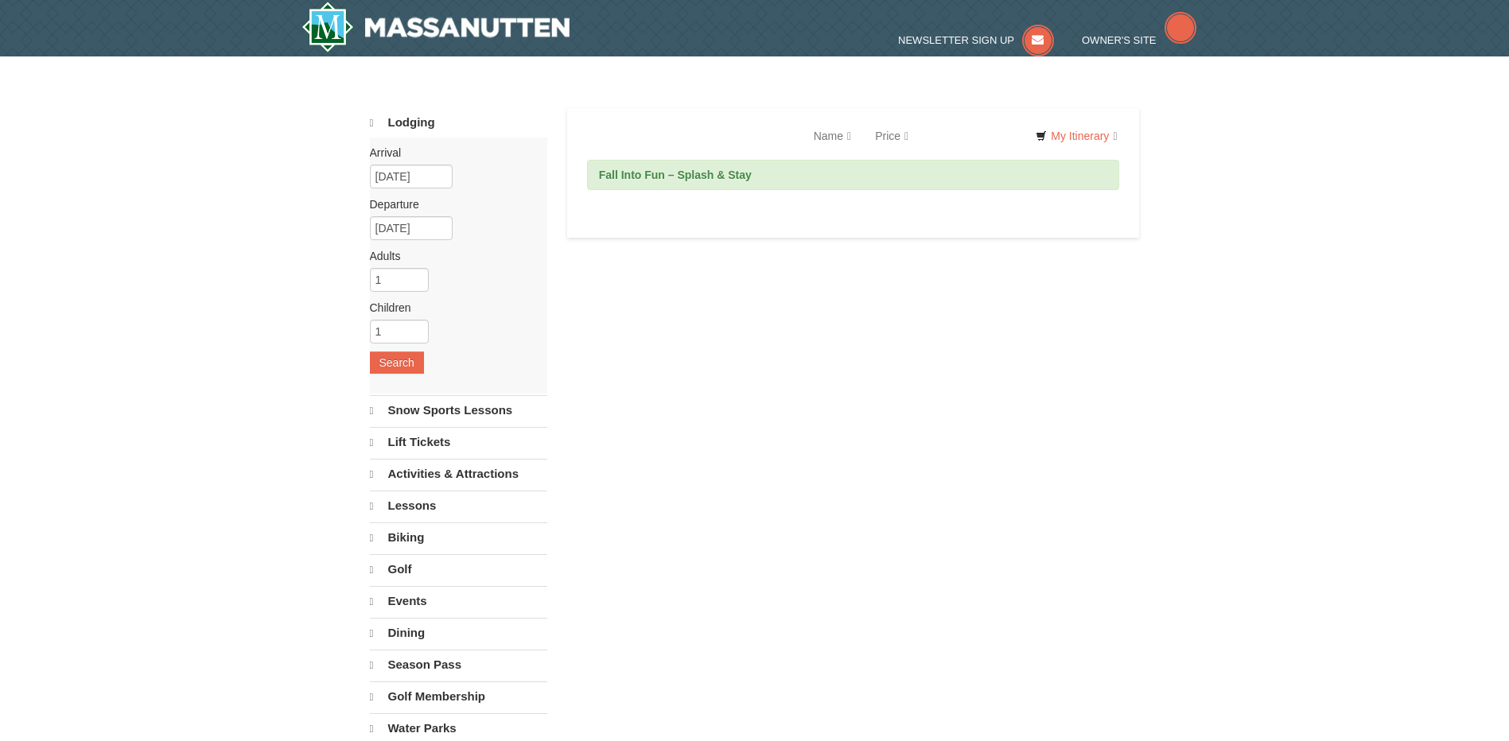
select select "9"
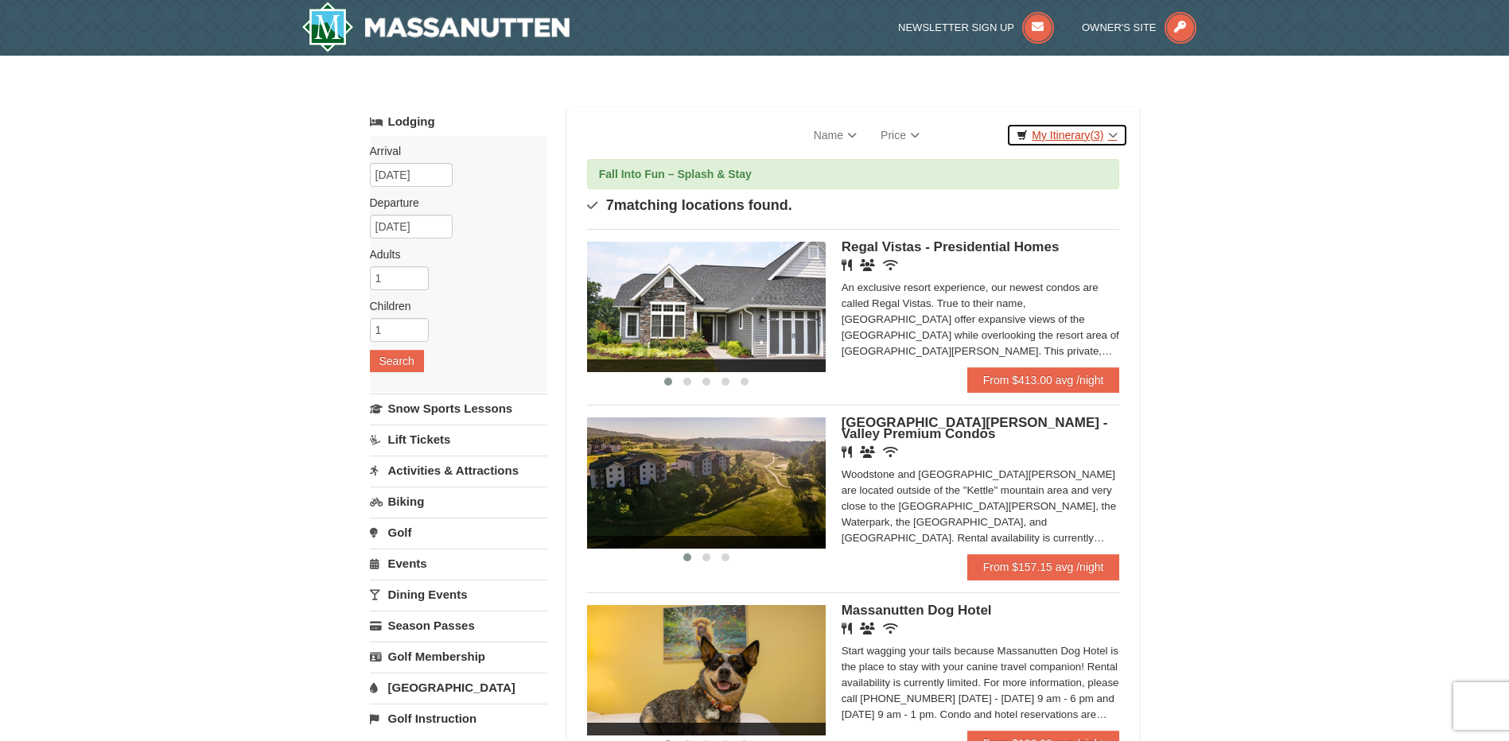
click at [1104, 137] on link "My Itinerary (3)" at bounding box center [1066, 135] width 121 height 24
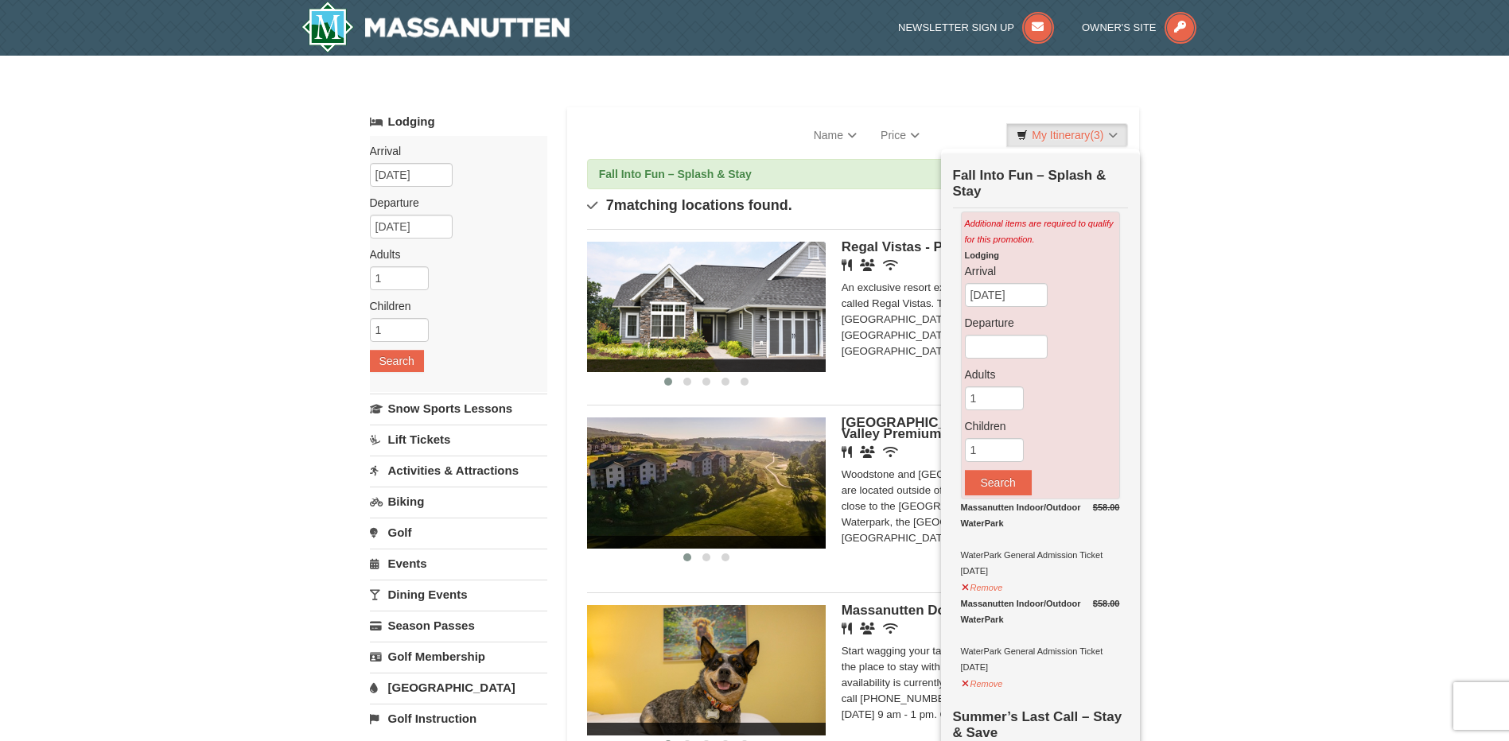
click at [1133, 194] on div "Check Out Now Fall Into Fun – Splash & Stay Additional items are required to qu…" at bounding box center [1040, 566] width 199 height 827
click at [1108, 177] on td "Fall Into Fun – Splash & Stay" at bounding box center [1040, 180] width 175 height 55
click at [1105, 130] on link "My Itinerary (3)" at bounding box center [1066, 135] width 121 height 24
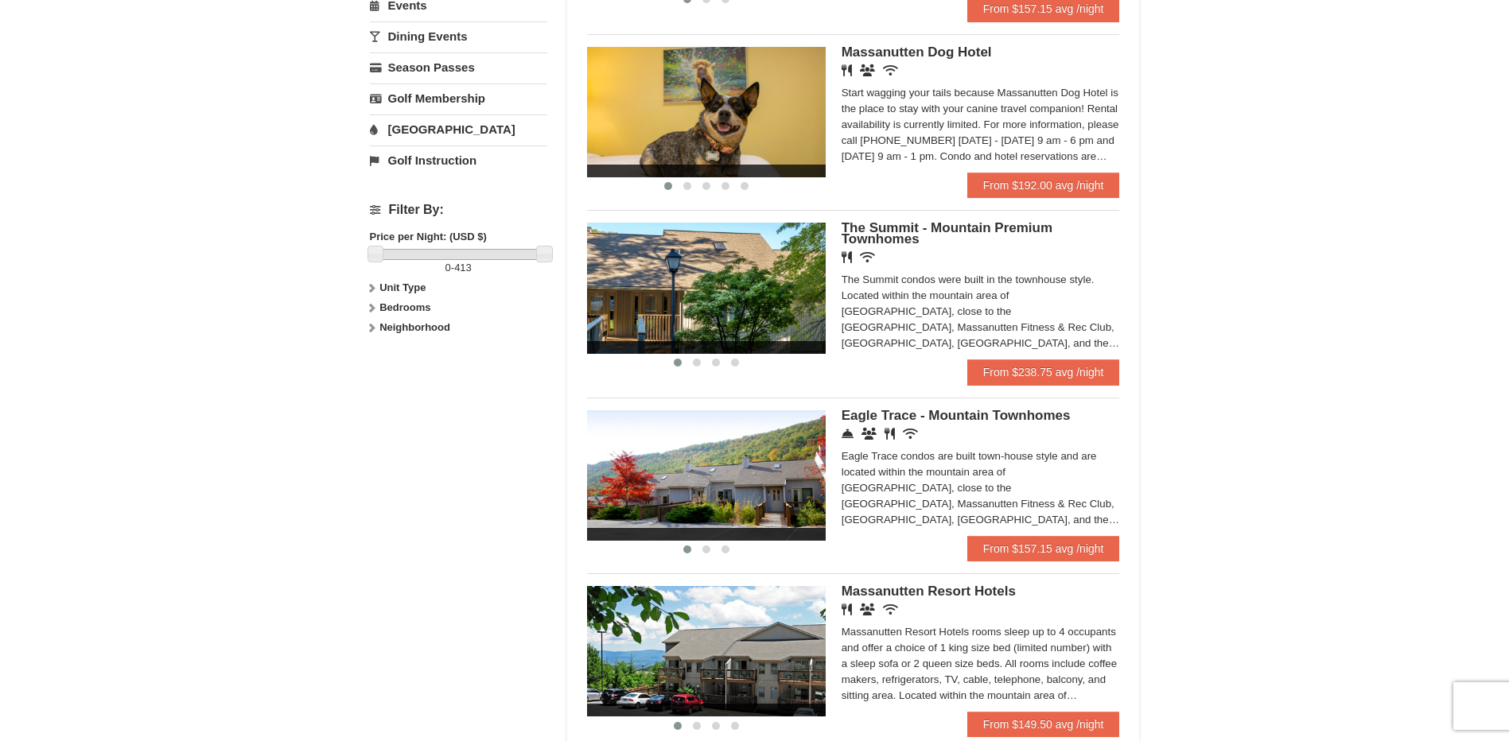
scroll to position [636, 0]
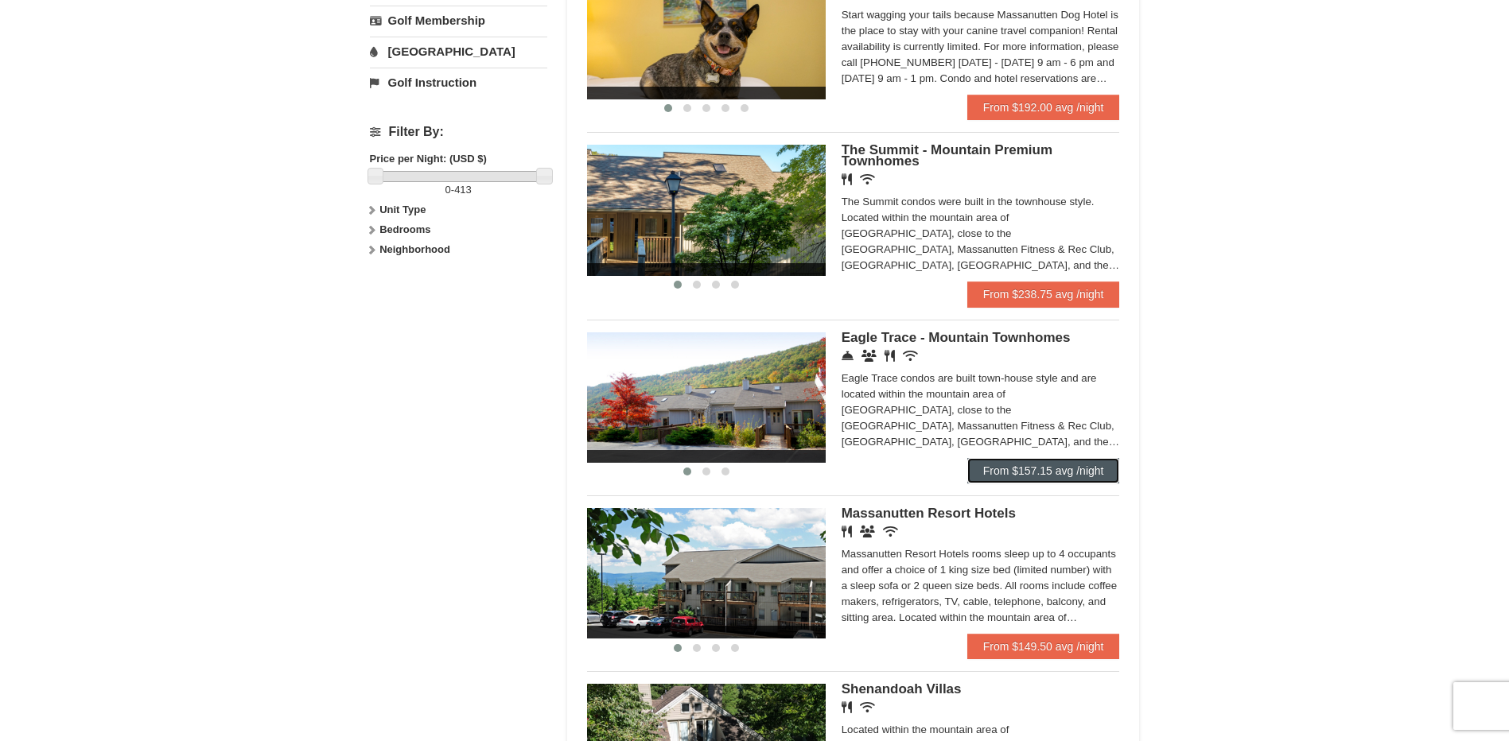
click at [1041, 461] on link "From $157.15 avg /night" at bounding box center [1043, 470] width 153 height 25
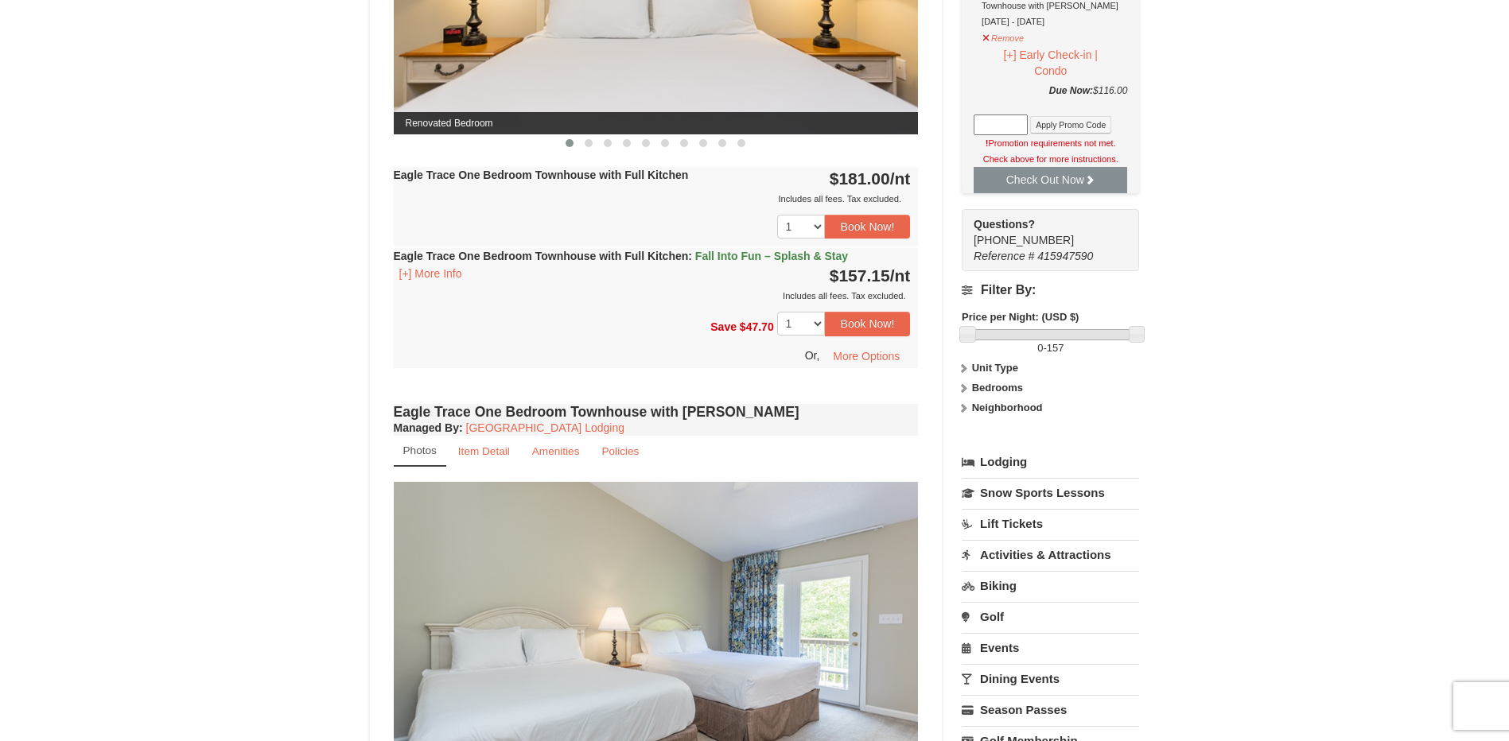
scroll to position [795, 0]
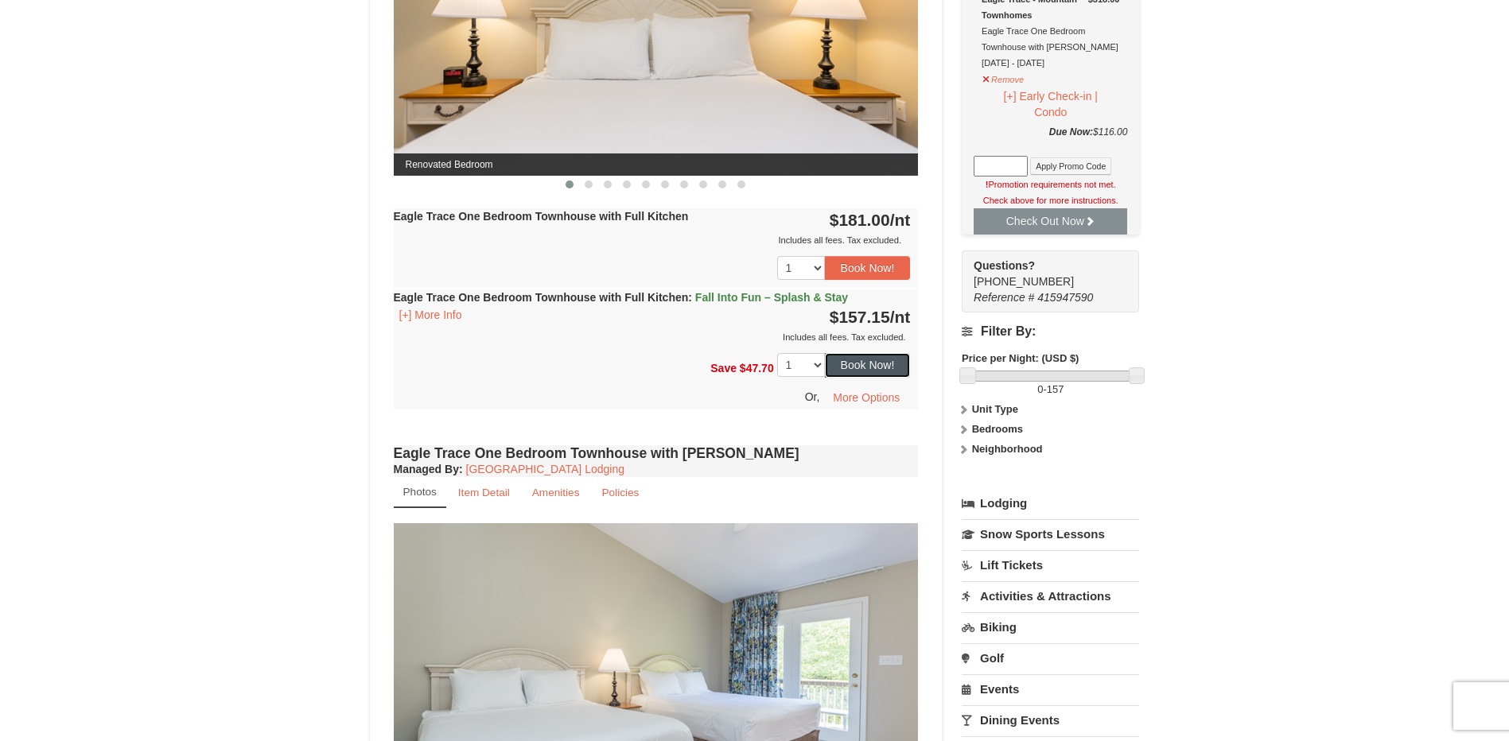
click at [873, 362] on button "Book Now!" at bounding box center [868, 365] width 86 height 24
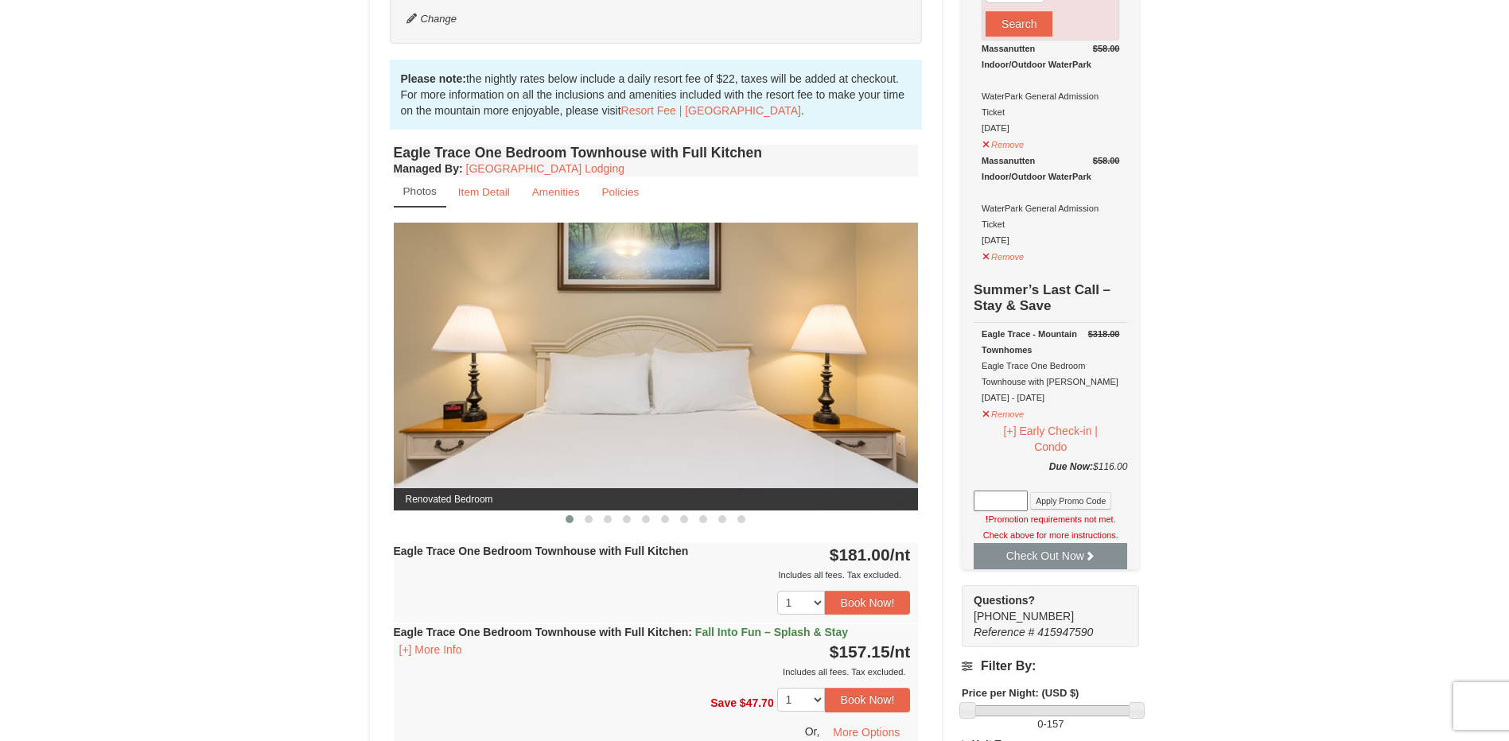
scroll to position [0, 0]
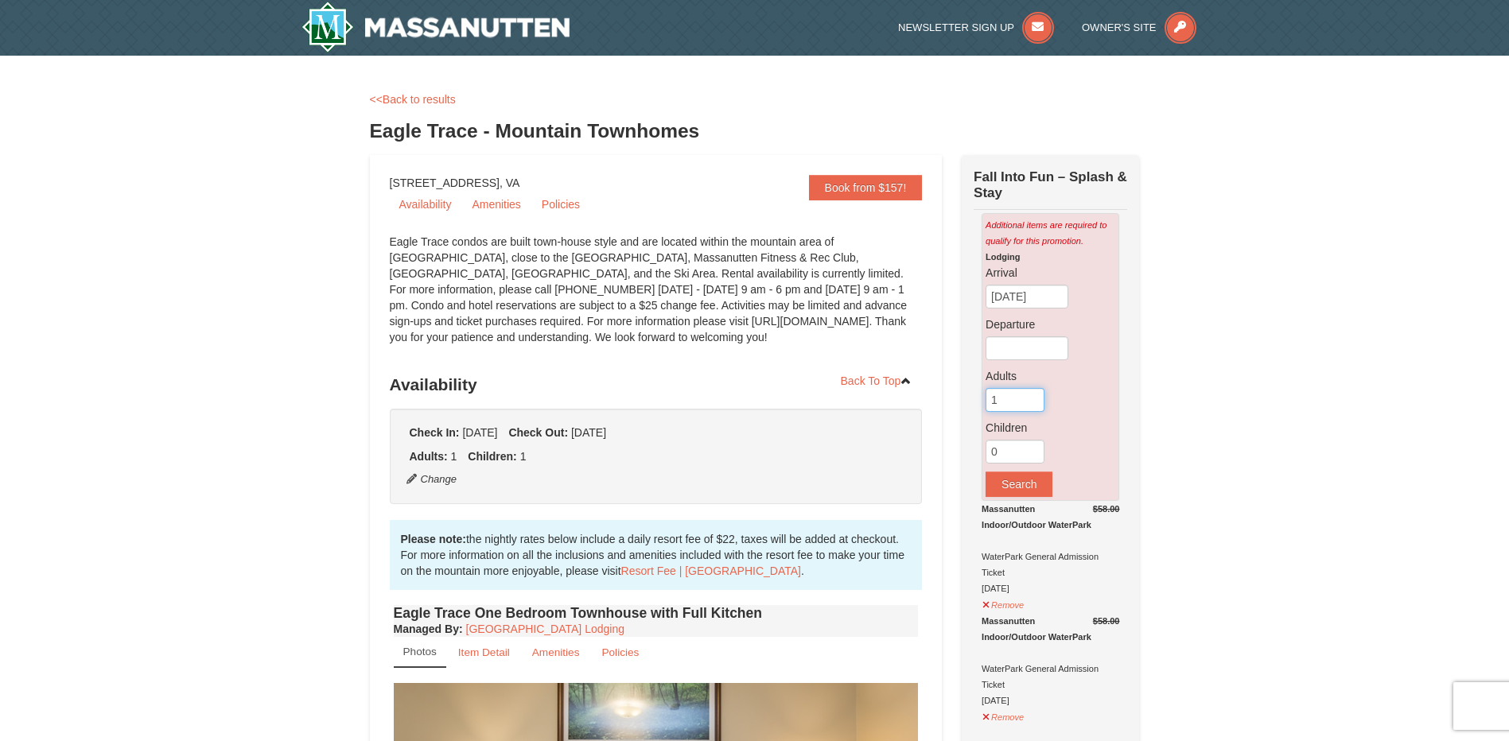
type input "1"
click at [1033, 406] on input "1" at bounding box center [1014, 400] width 59 height 24
type input "1"
click at [1032, 452] on input "1" at bounding box center [1014, 452] width 59 height 24
click at [1026, 488] on button "Search" at bounding box center [1018, 484] width 67 height 25
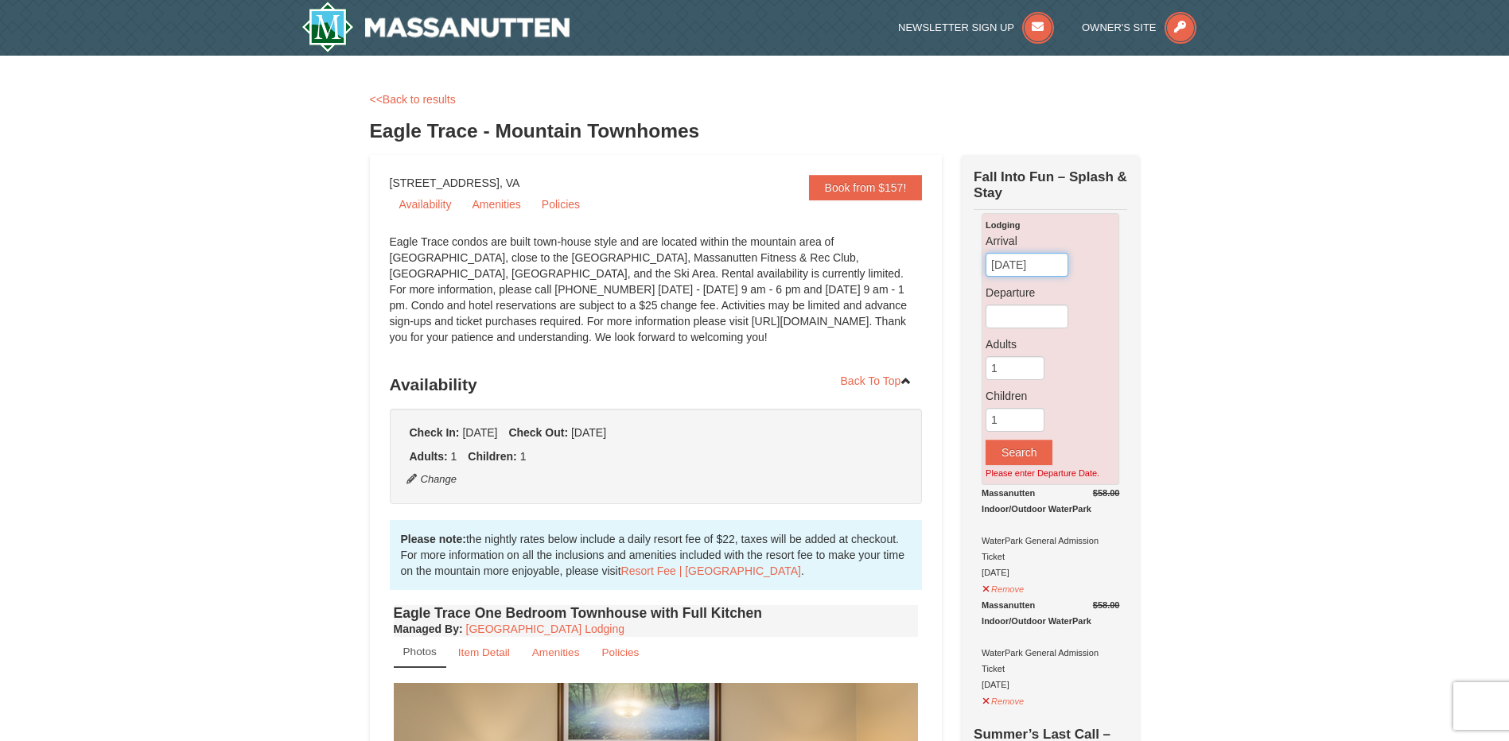
click at [1033, 276] on input "09/08/2025" at bounding box center [1026, 265] width 83 height 24
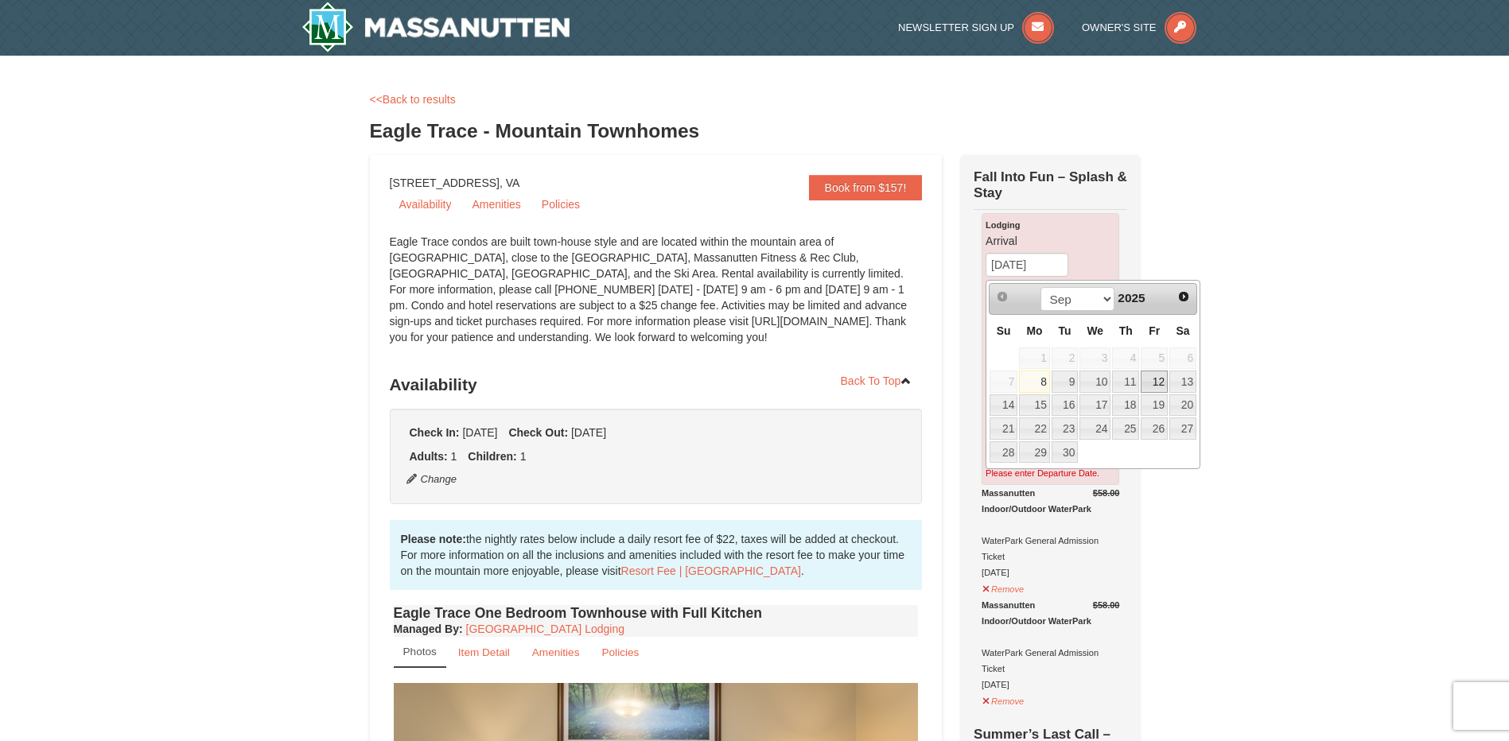
click at [1153, 388] on link "12" at bounding box center [1153, 382] width 27 height 22
type input "09/12/2025"
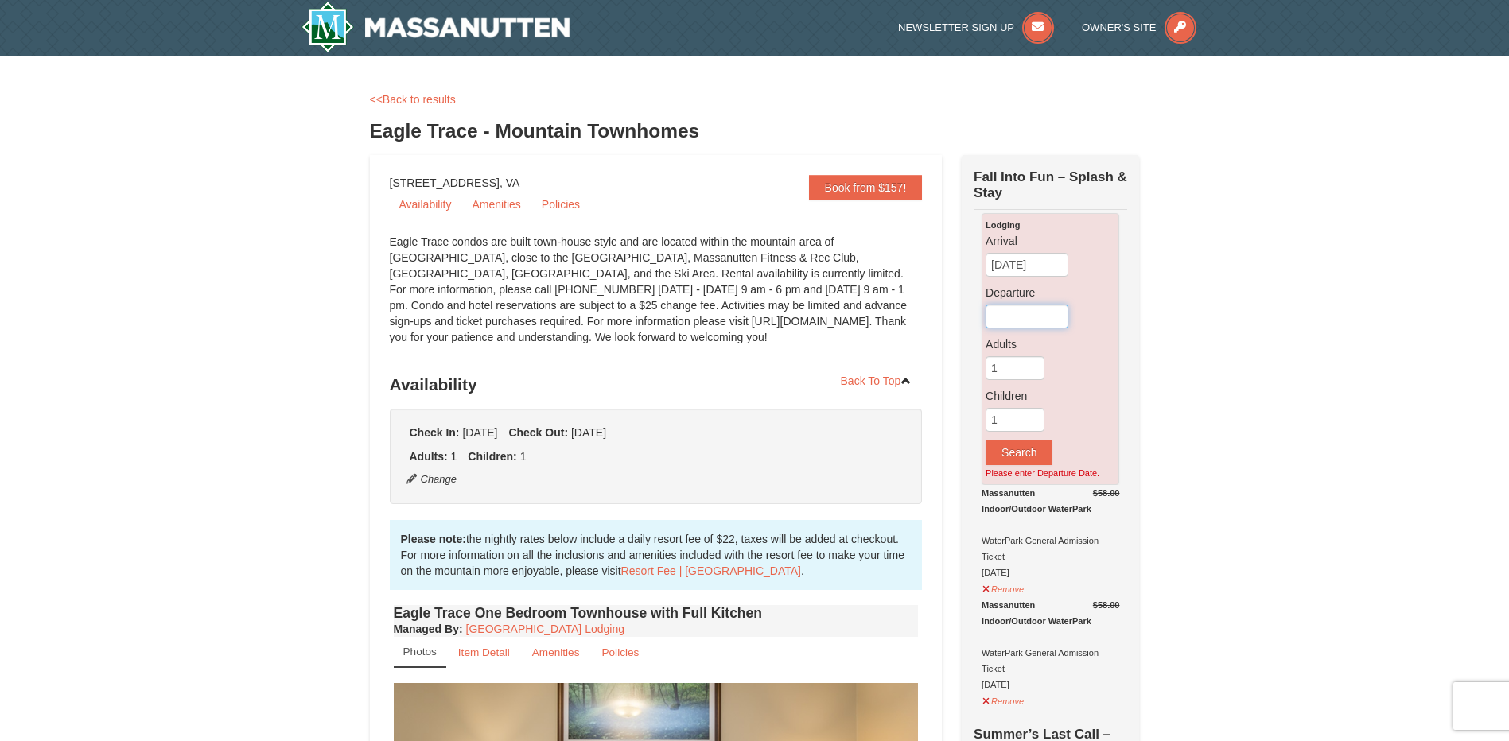
click at [1031, 317] on input "text" at bounding box center [1026, 317] width 83 height 24
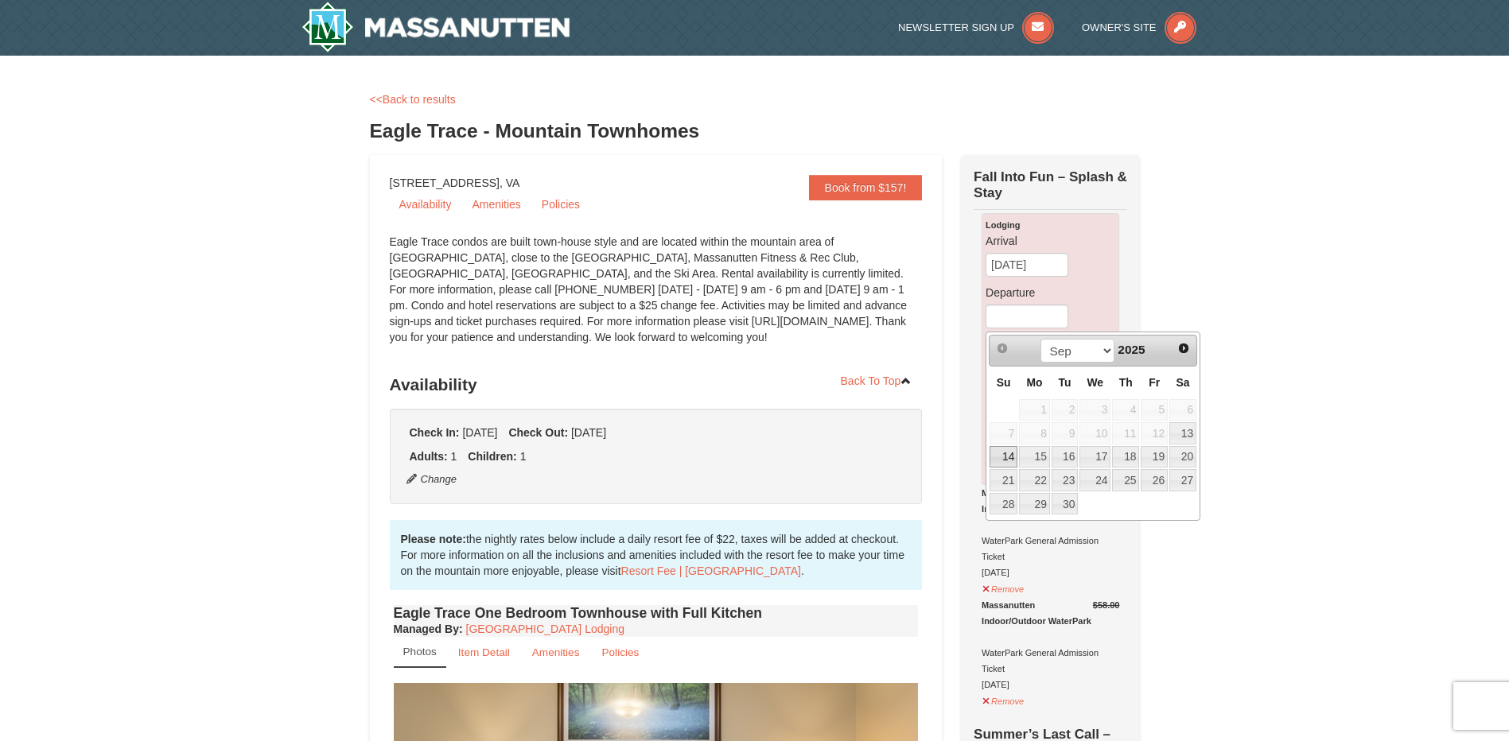
click at [995, 456] on link "14" at bounding box center [1003, 457] width 28 height 22
type input "[DATE]"
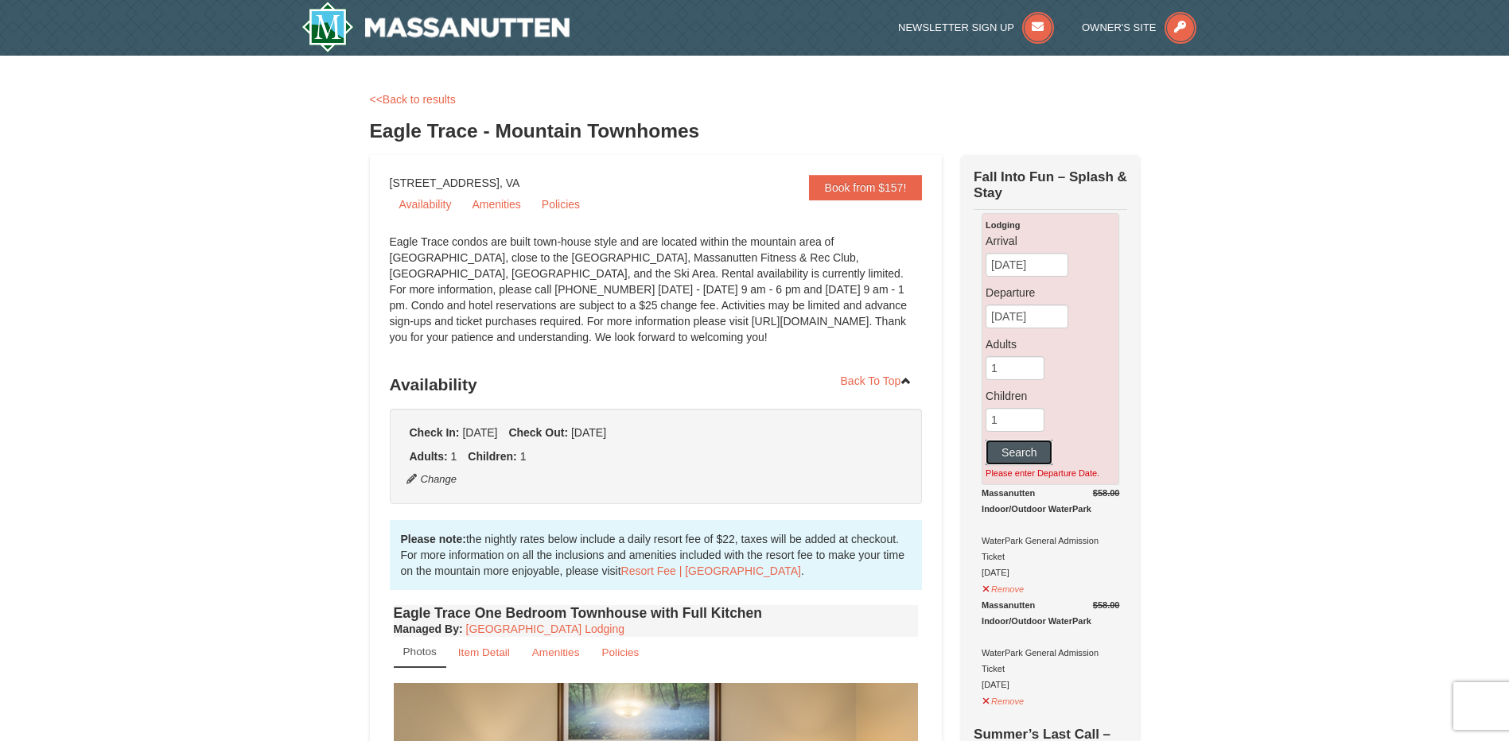
click at [1022, 459] on button "Search" at bounding box center [1018, 452] width 67 height 25
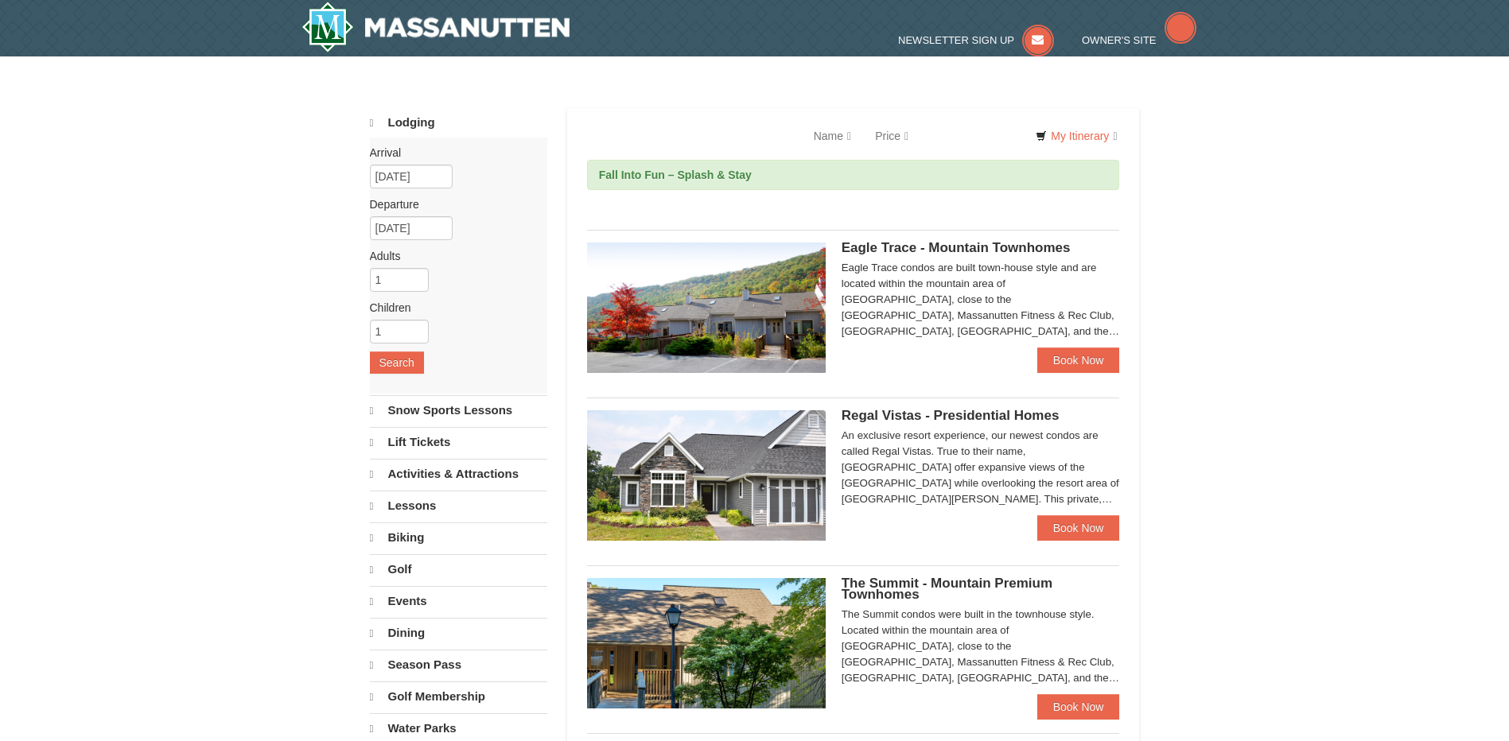
select select "9"
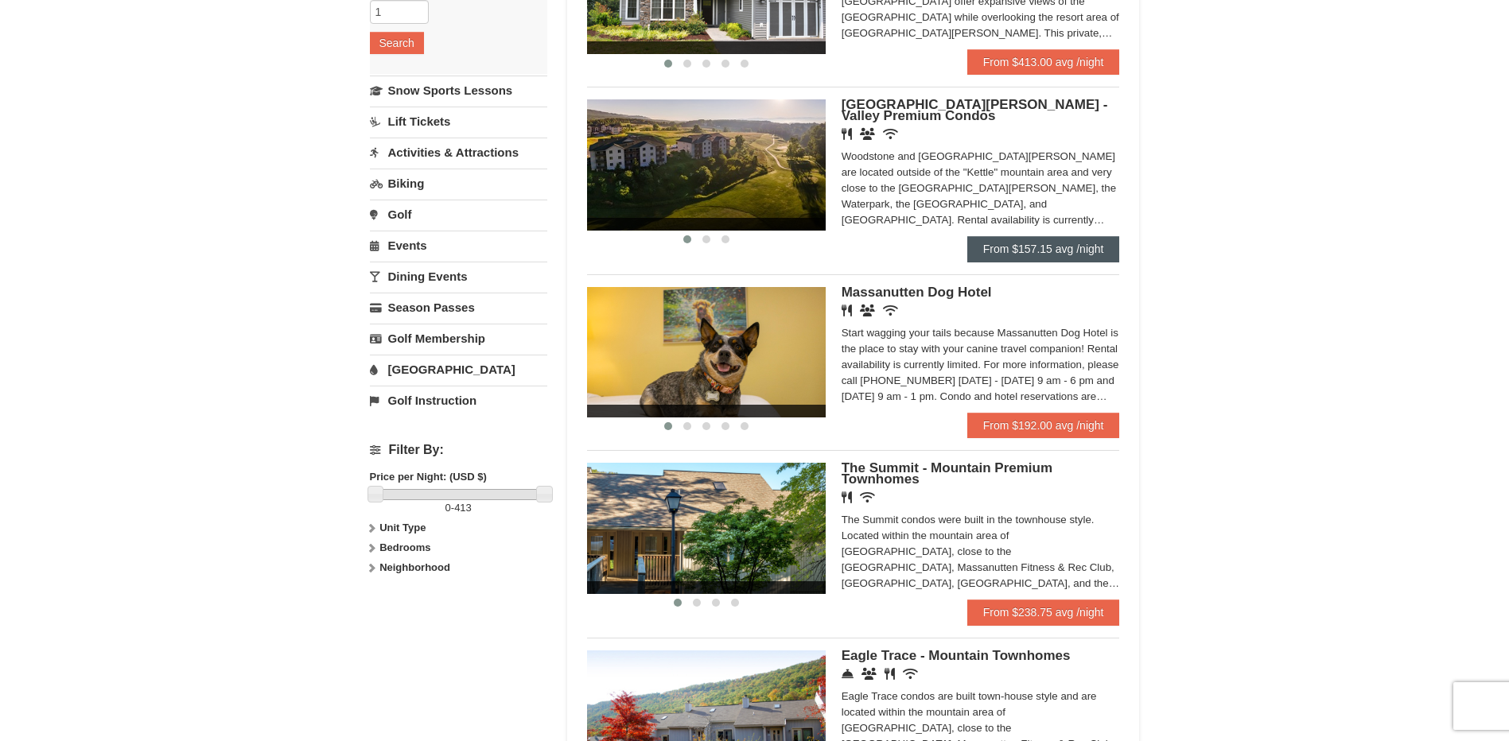
scroll to position [239, 0]
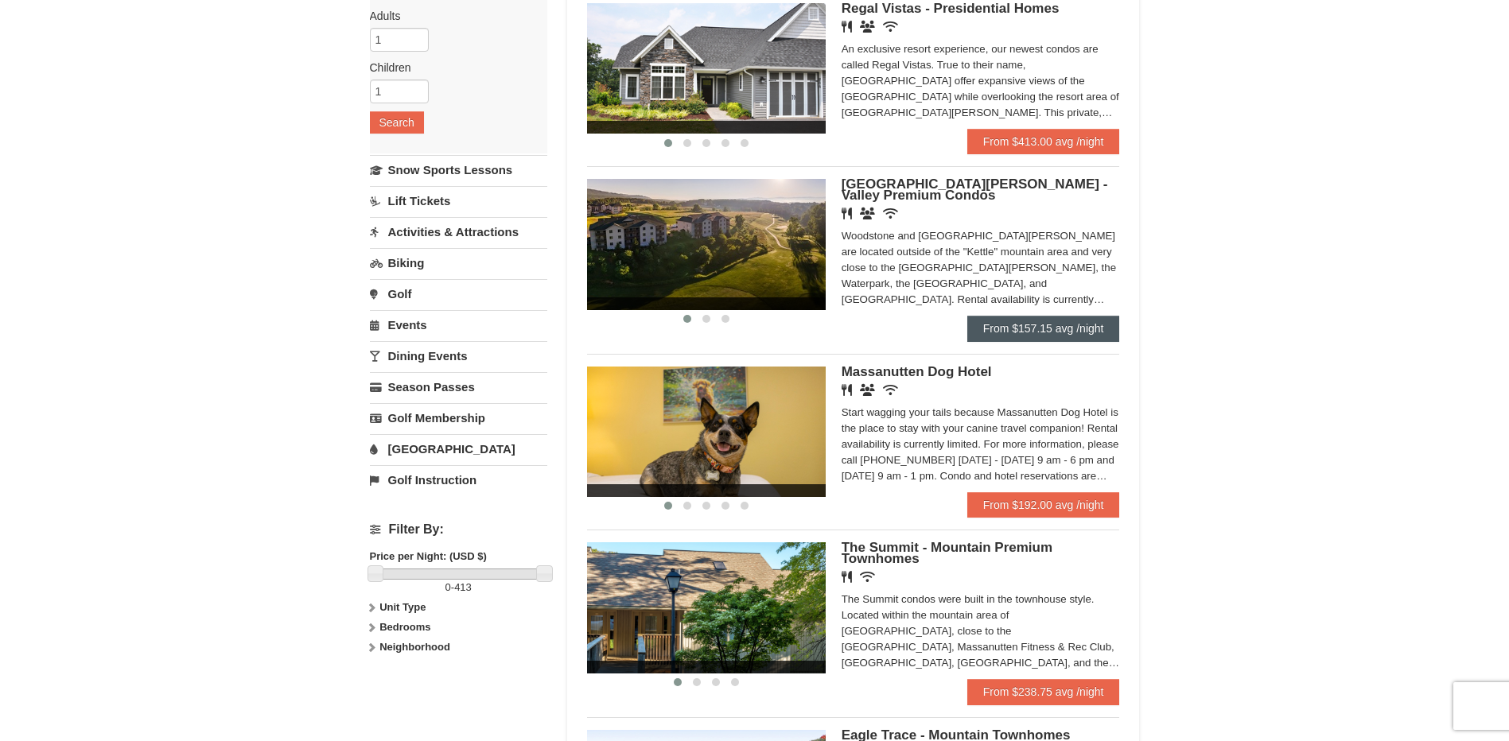
click at [1074, 243] on div "Woodstone and [GEOGRAPHIC_DATA][PERSON_NAME] are located outside of the "Kettle…" at bounding box center [980, 268] width 278 height 80
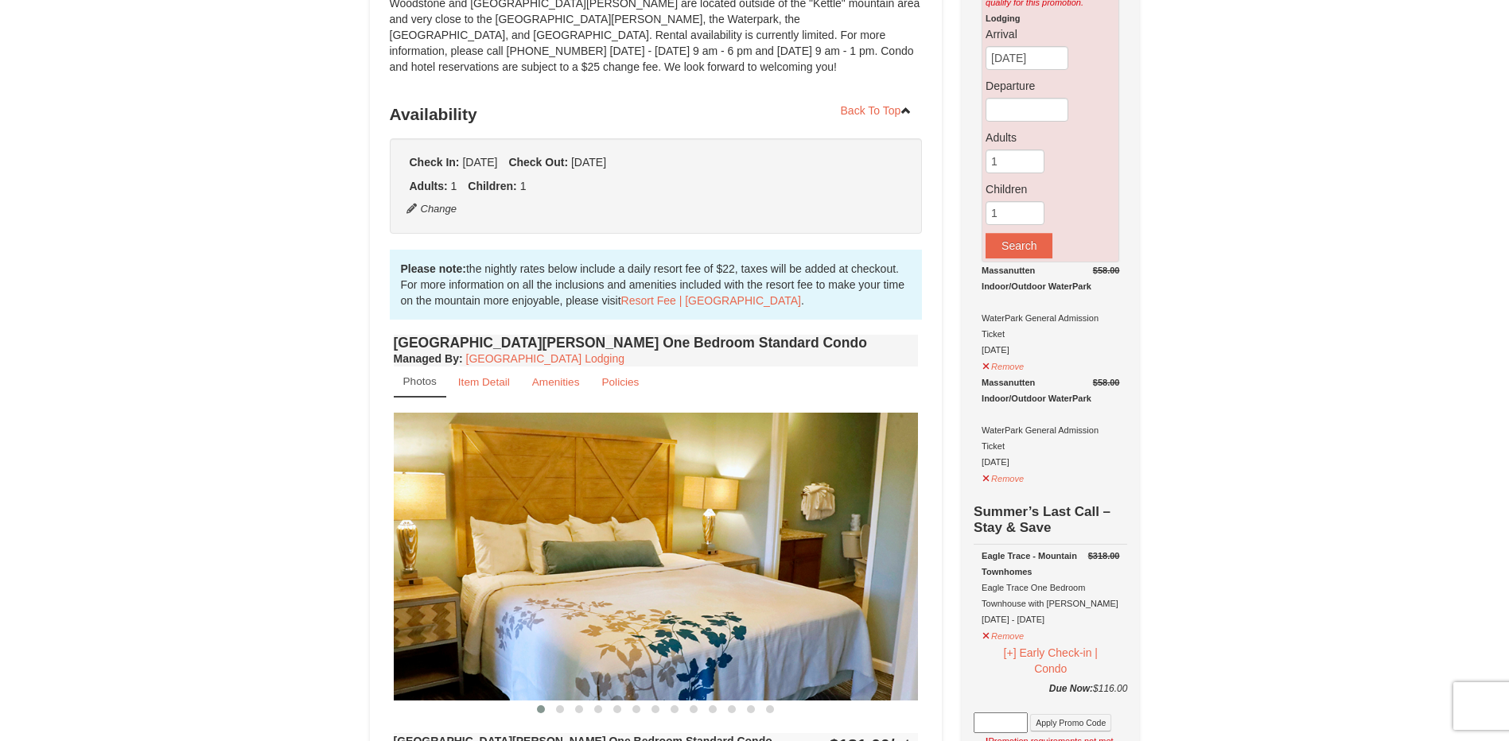
scroll to position [159, 0]
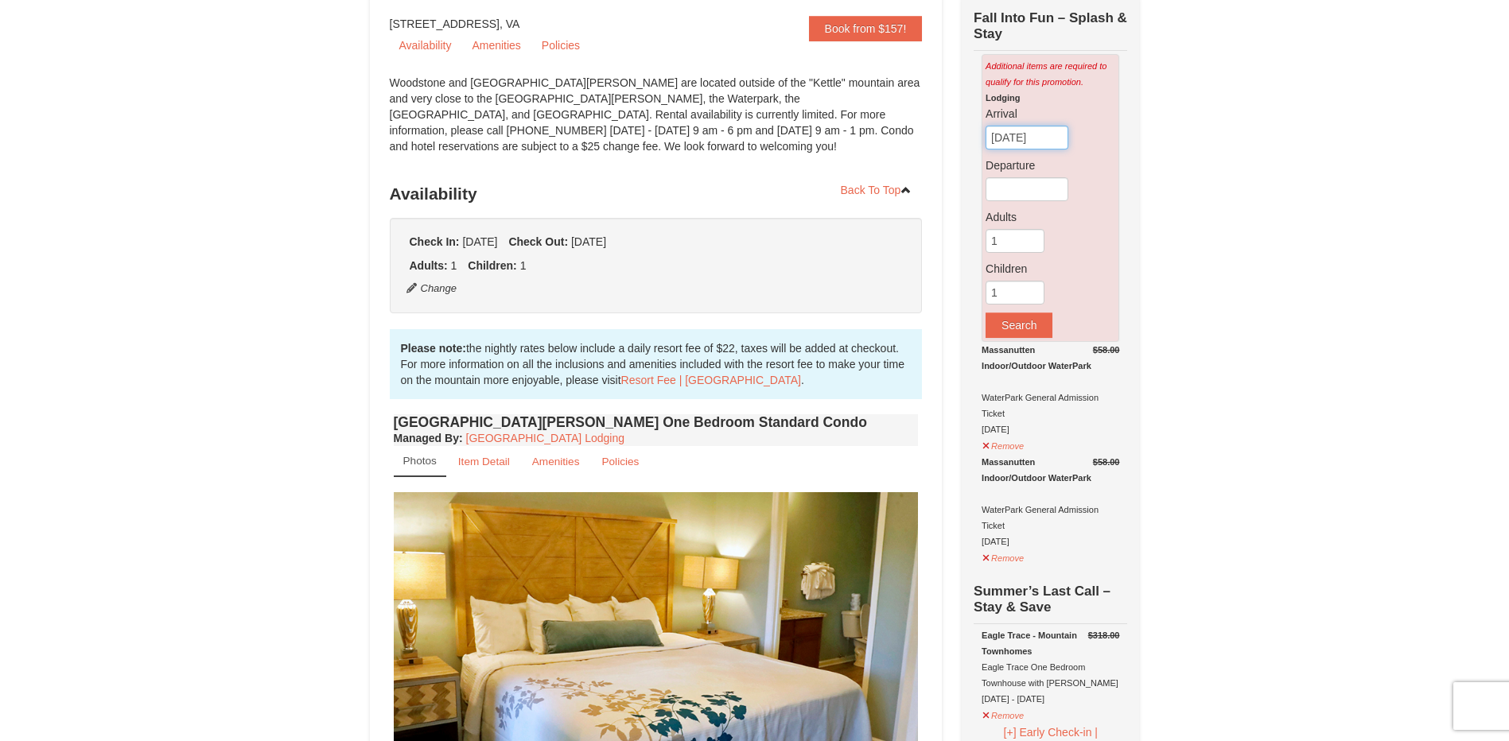
click at [1033, 142] on input "[DATE]" at bounding box center [1026, 138] width 83 height 24
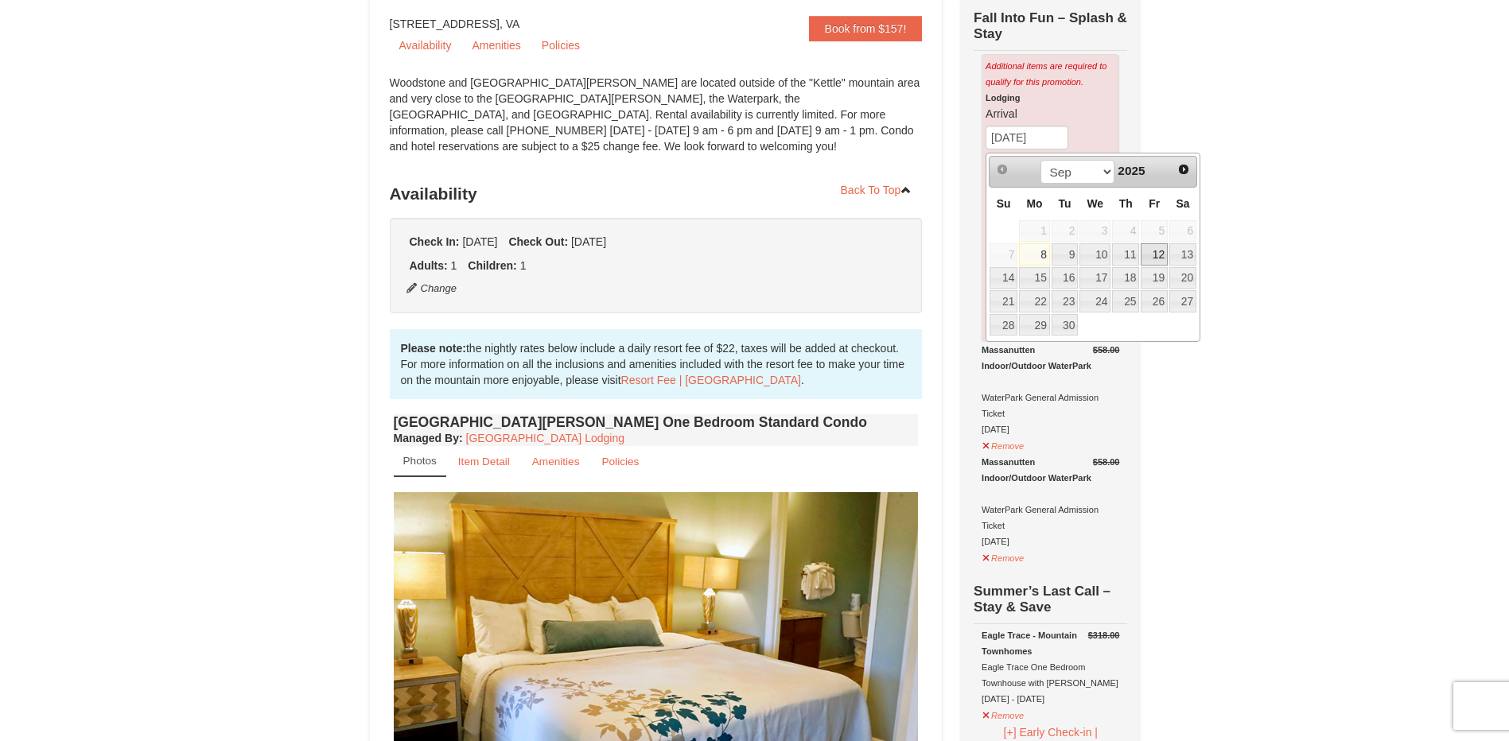
click at [1155, 252] on link "12" at bounding box center [1153, 254] width 27 height 22
type input "[DATE]"
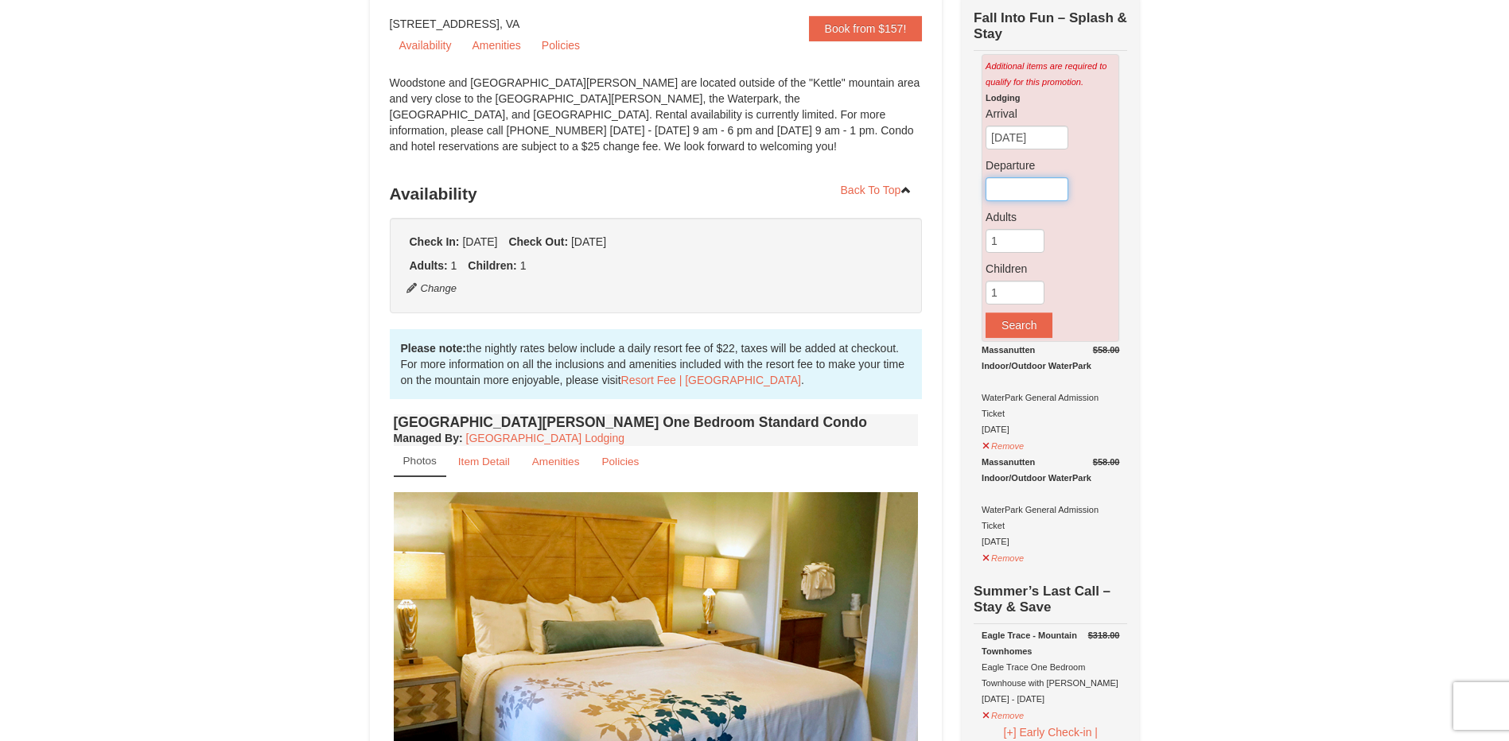
click at [1029, 200] on input "text" at bounding box center [1026, 189] width 83 height 24
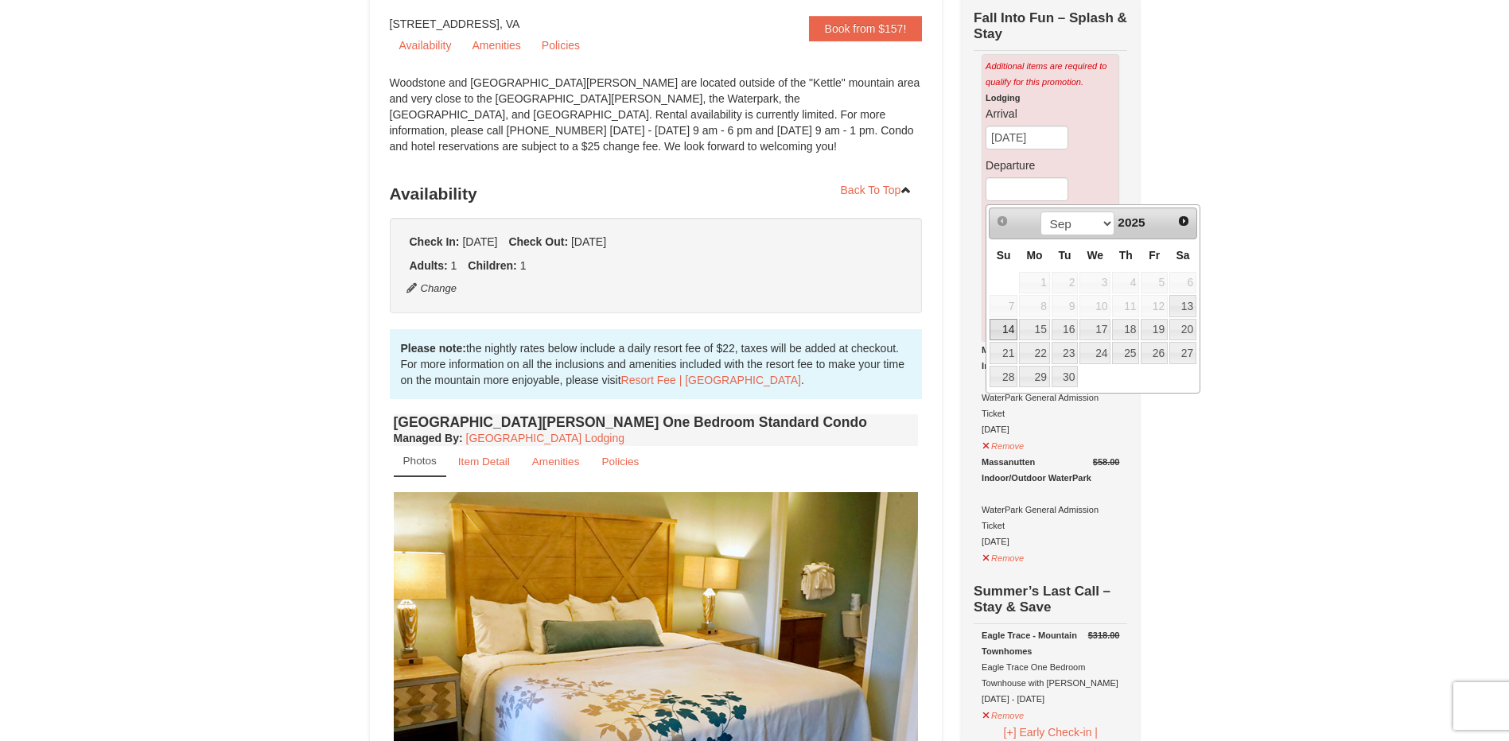
click at [1001, 324] on link "14" at bounding box center [1003, 330] width 28 height 22
type input "[DATE]"
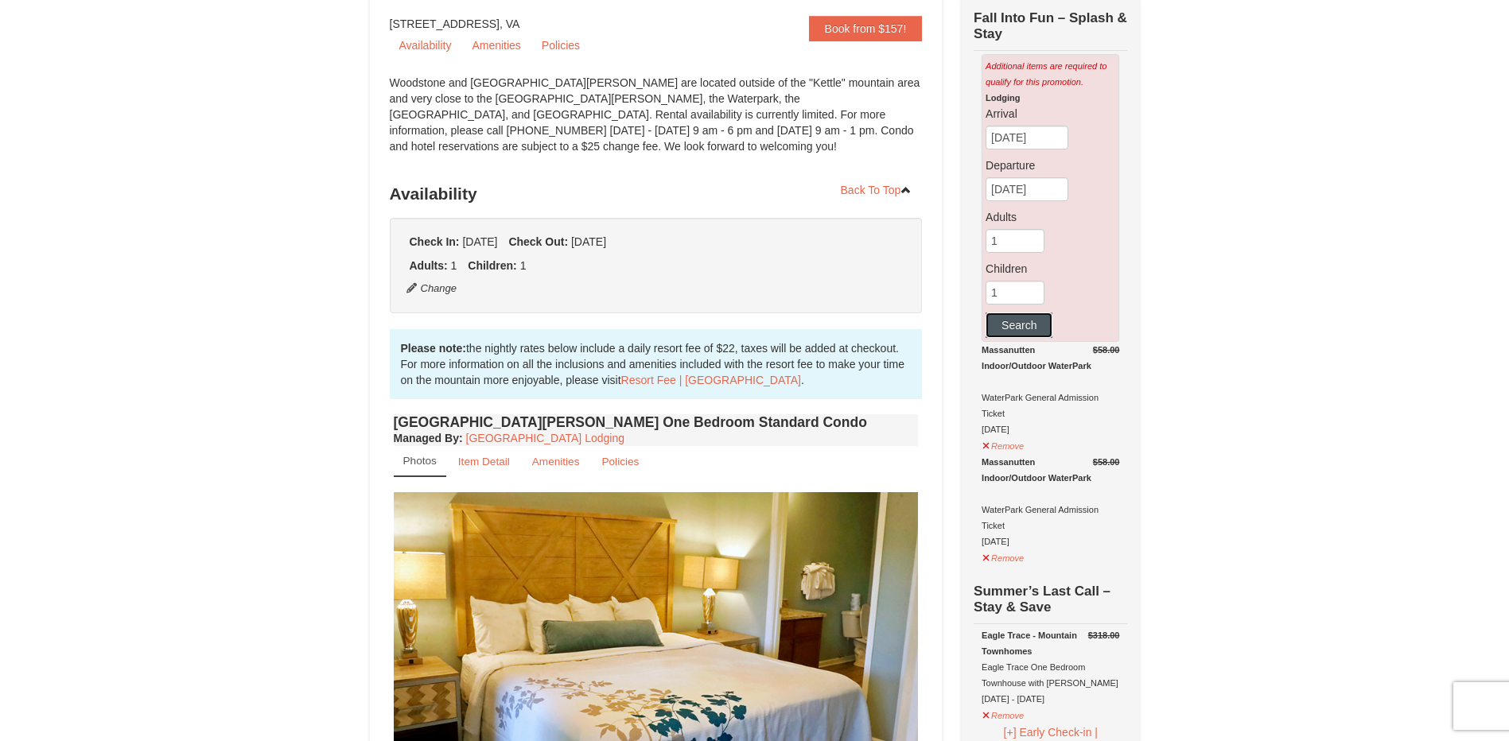
click at [1028, 330] on button "Search" at bounding box center [1018, 325] width 67 height 25
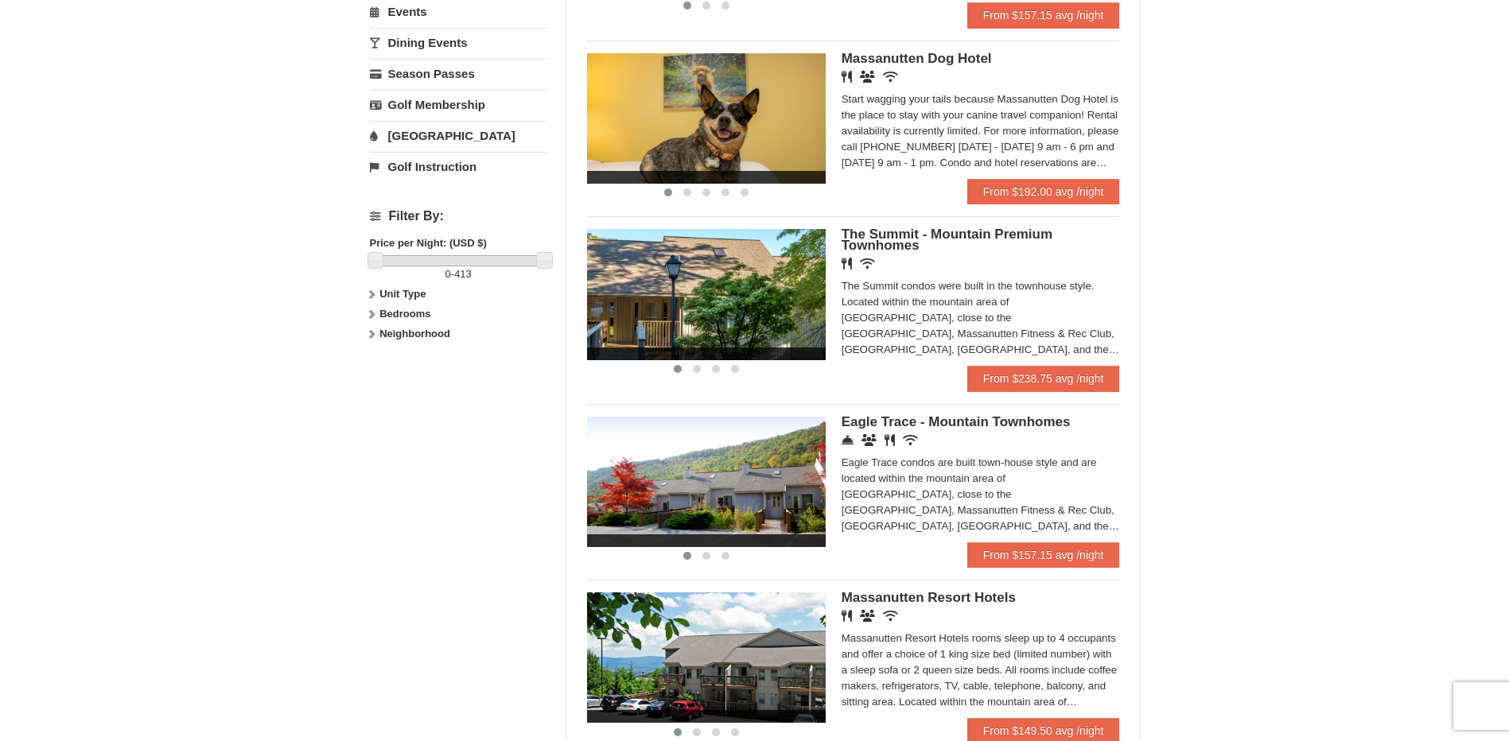
scroll to position [557, 0]
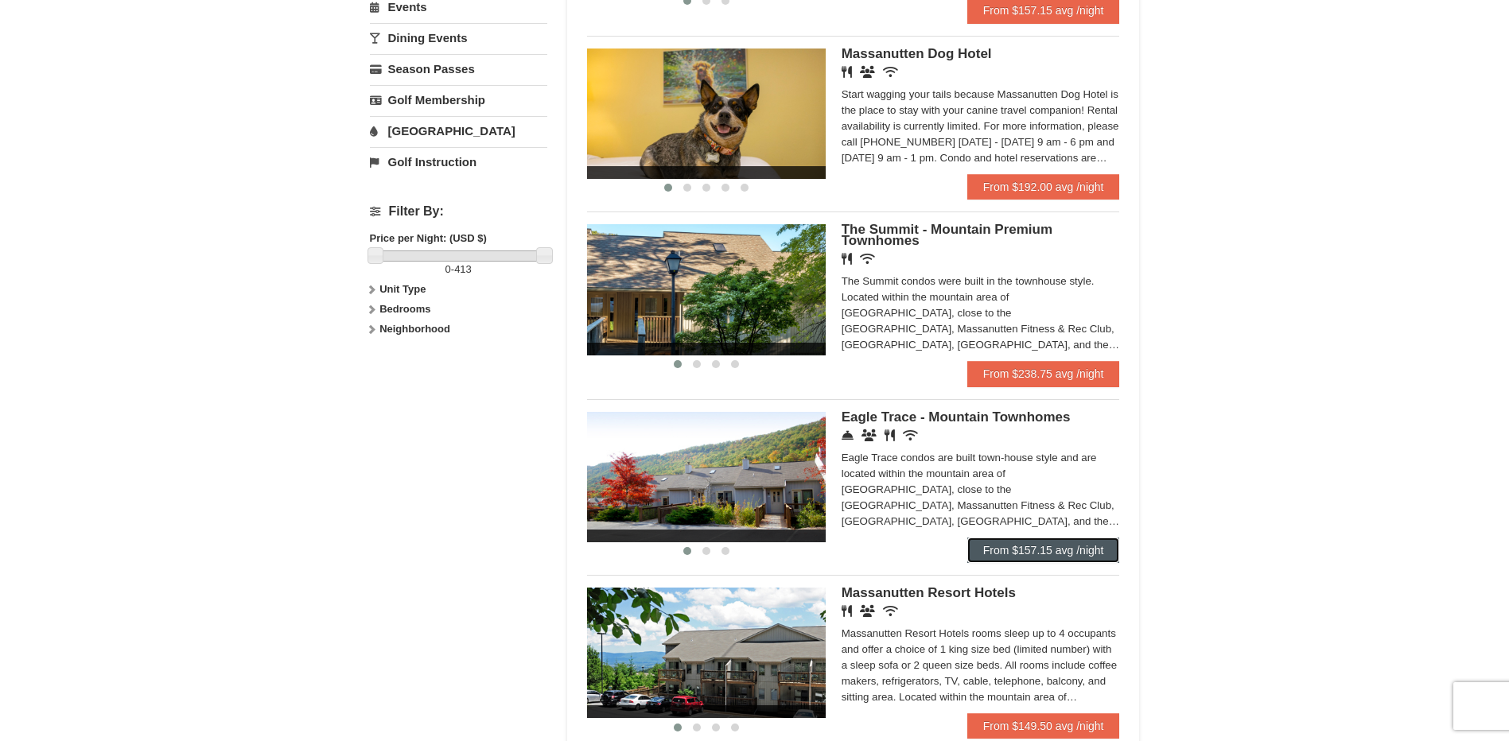
click at [1053, 545] on link "From $157.15 avg /night" at bounding box center [1043, 550] width 153 height 25
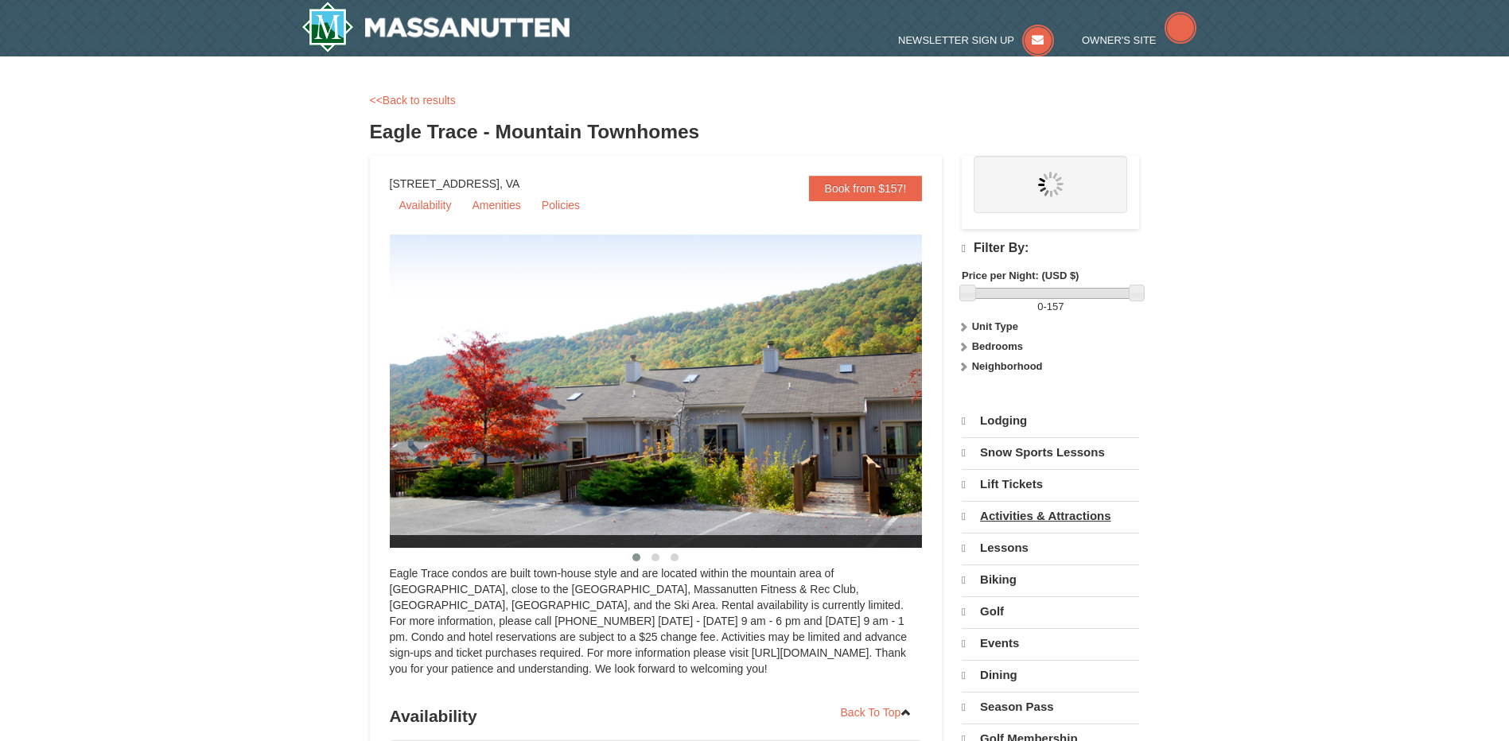
select select "9"
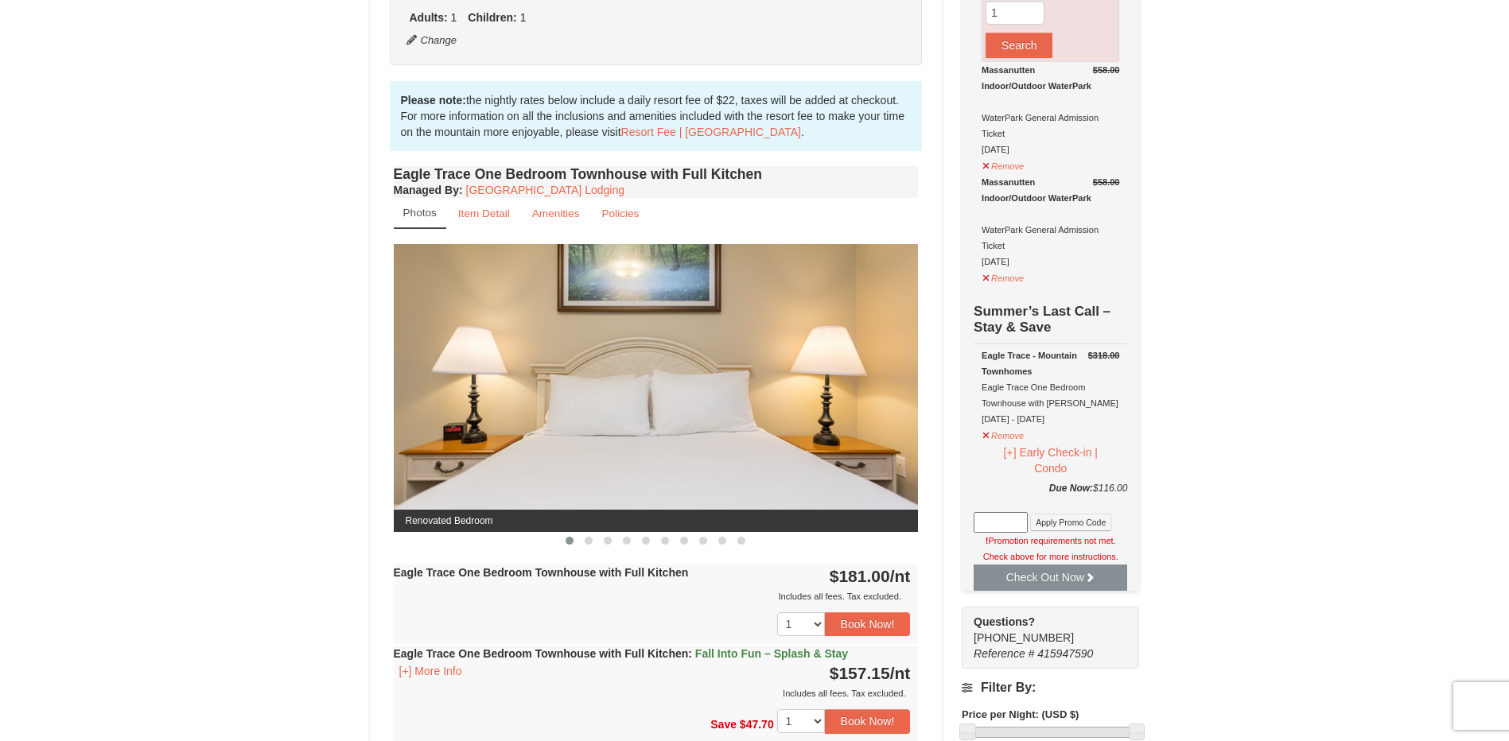
scroll to position [477, 0]
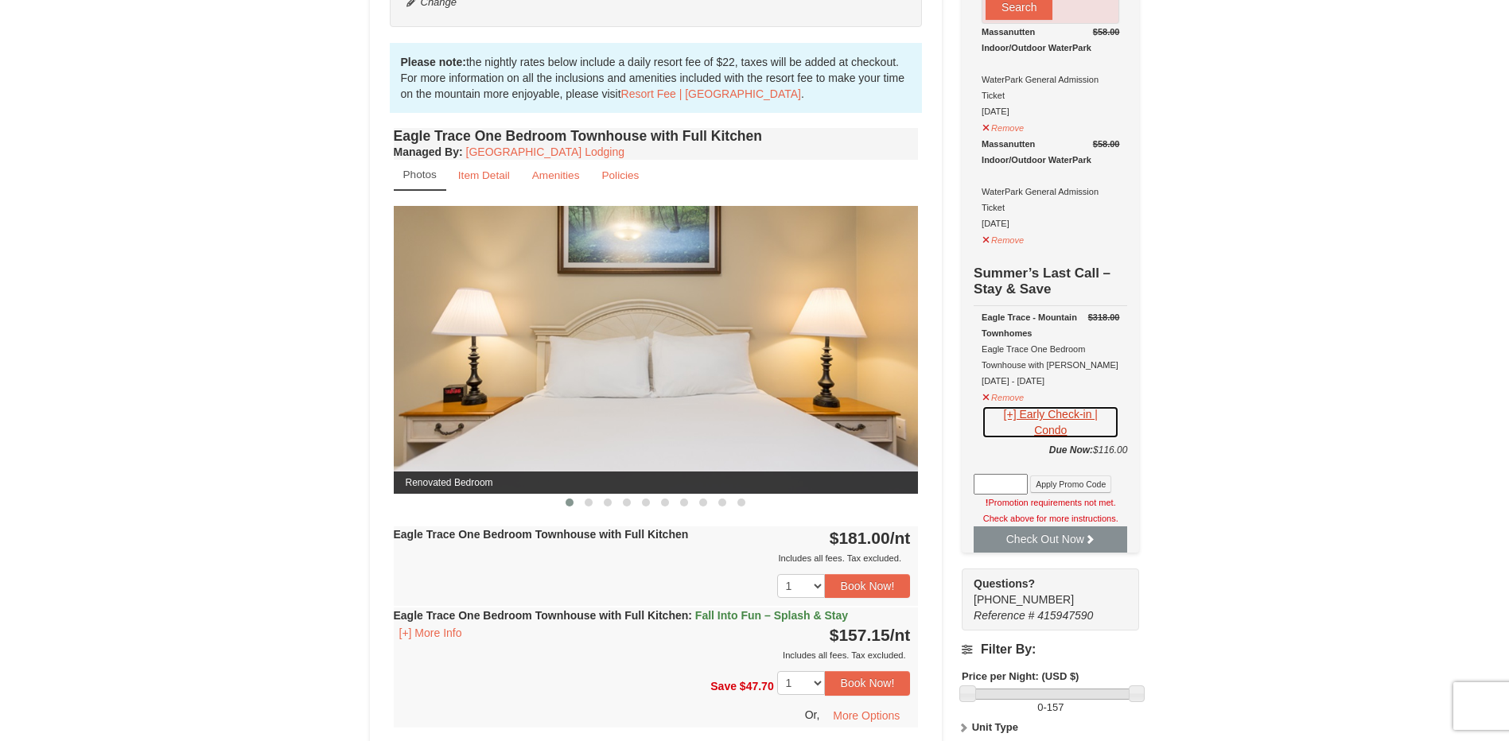
click at [1006, 421] on button "[+] Early Check-in | Condo" at bounding box center [1050, 422] width 138 height 33
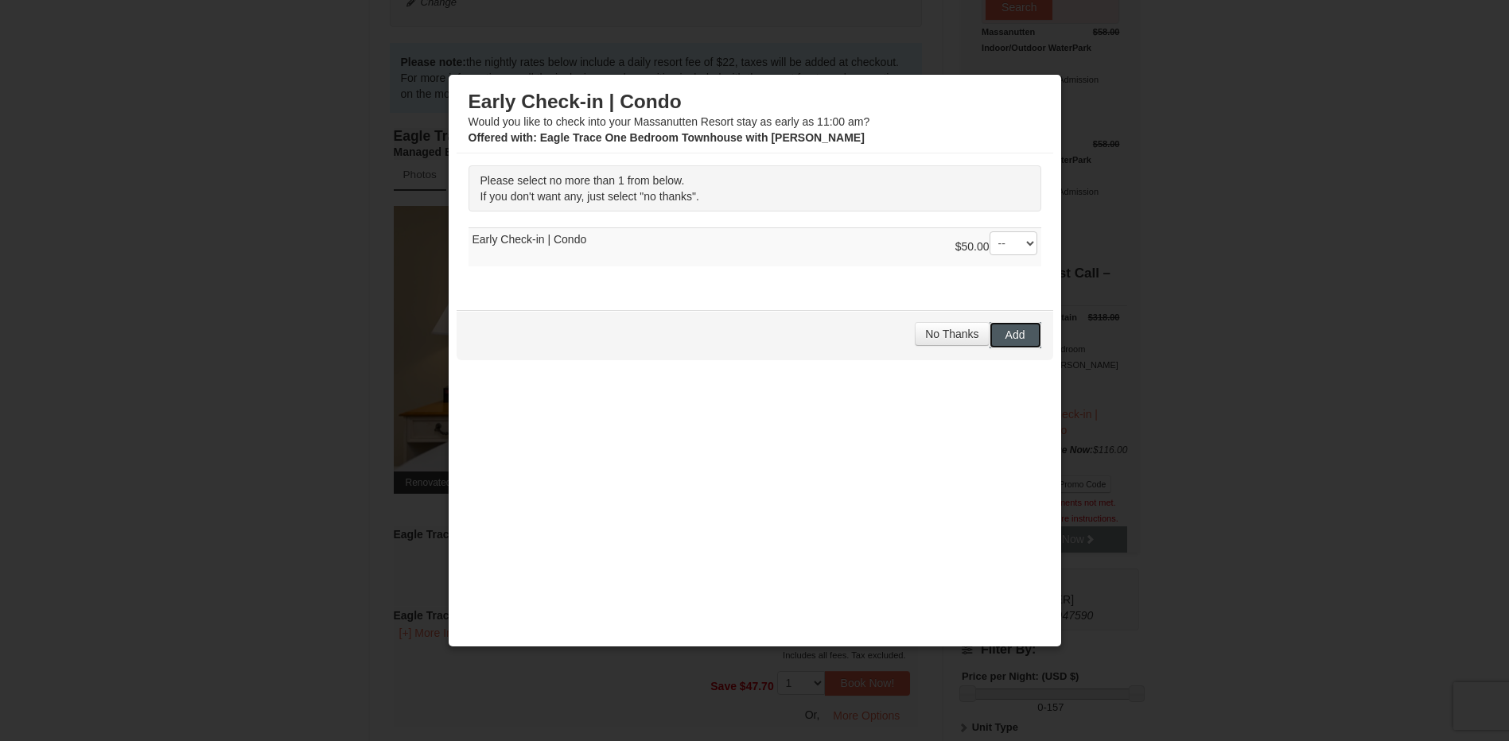
click at [1005, 338] on span "Add" at bounding box center [1015, 334] width 20 height 13
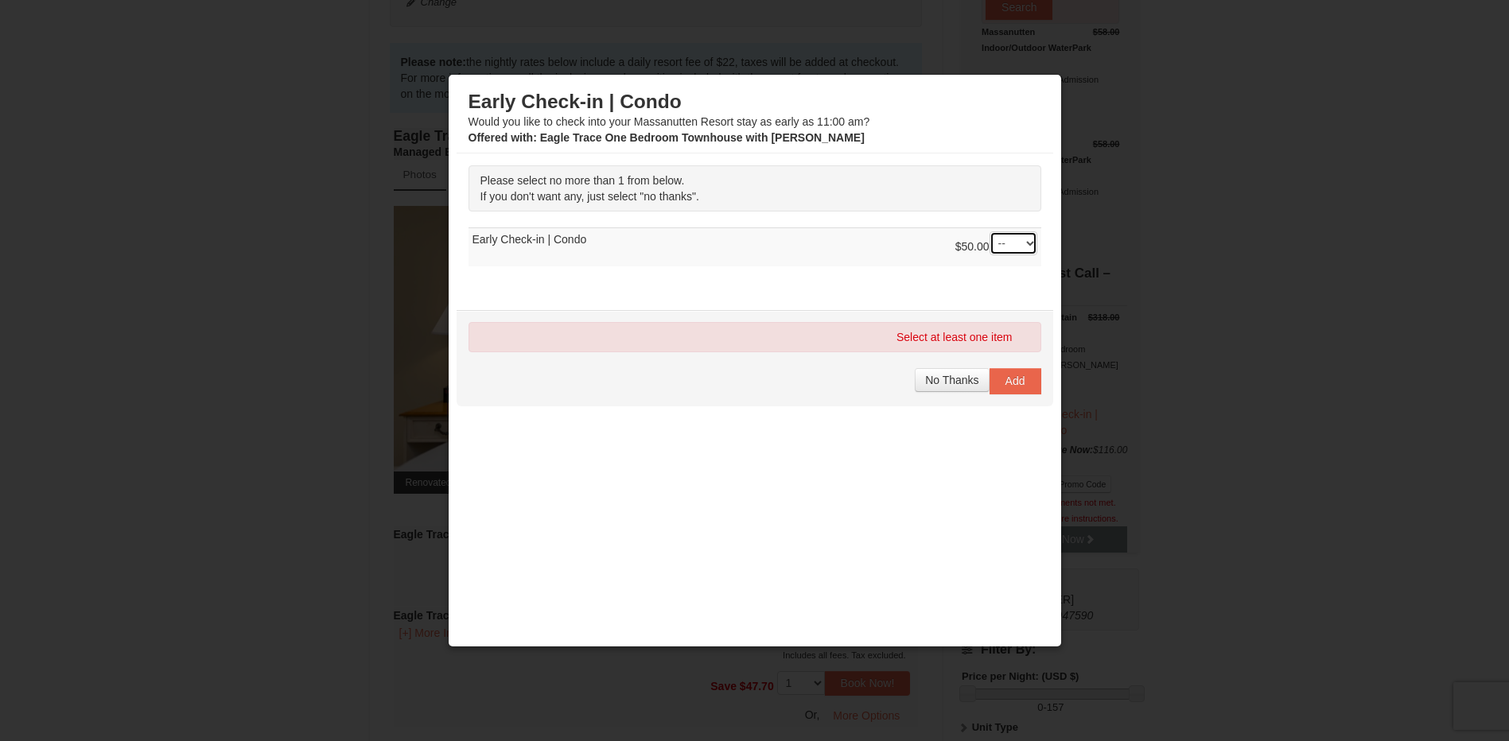
click at [1015, 248] on select "-- 01" at bounding box center [1013, 243] width 48 height 24
select select "1"
click at [989, 231] on select "-- 01" at bounding box center [1013, 243] width 48 height 24
click at [1005, 375] on span "Add" at bounding box center [1015, 381] width 20 height 13
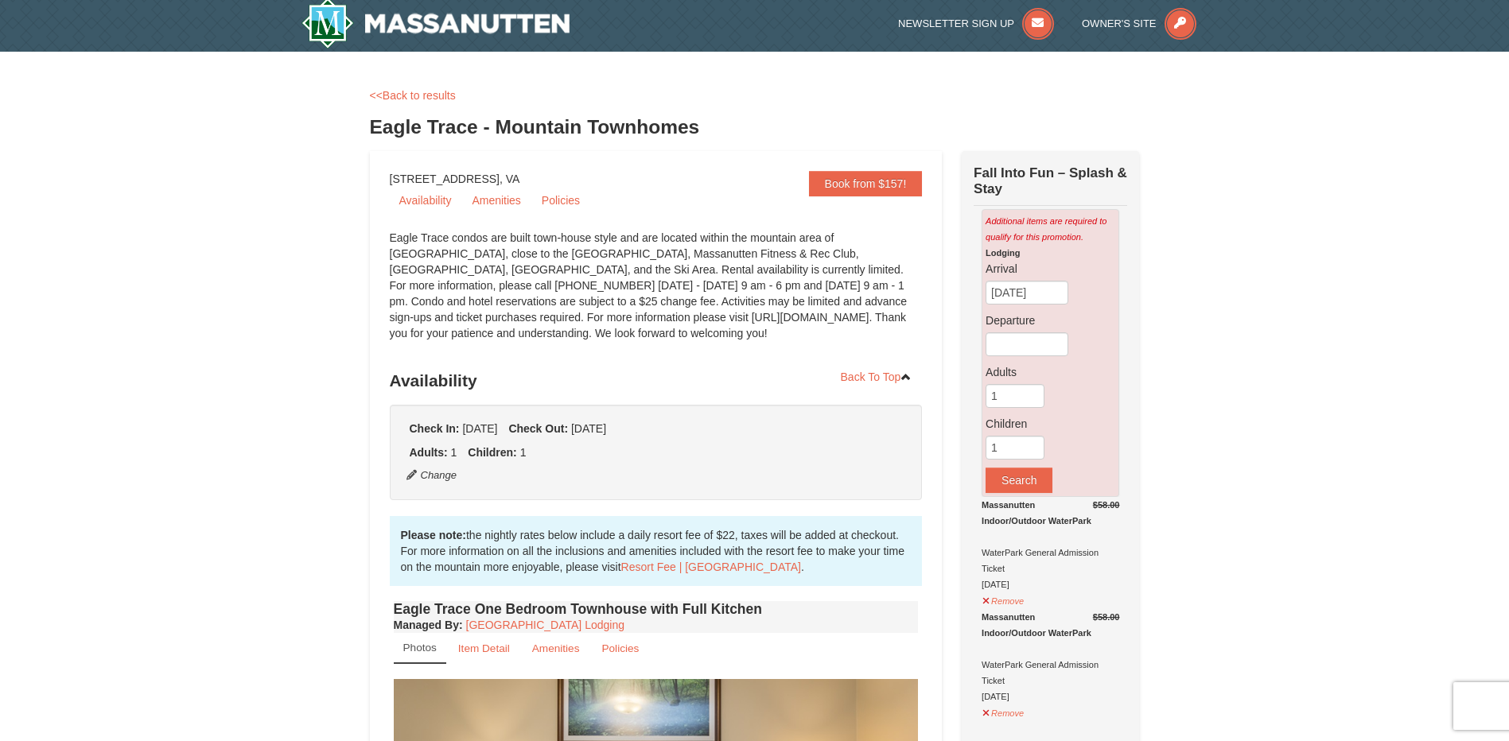
scroll to position [0, 0]
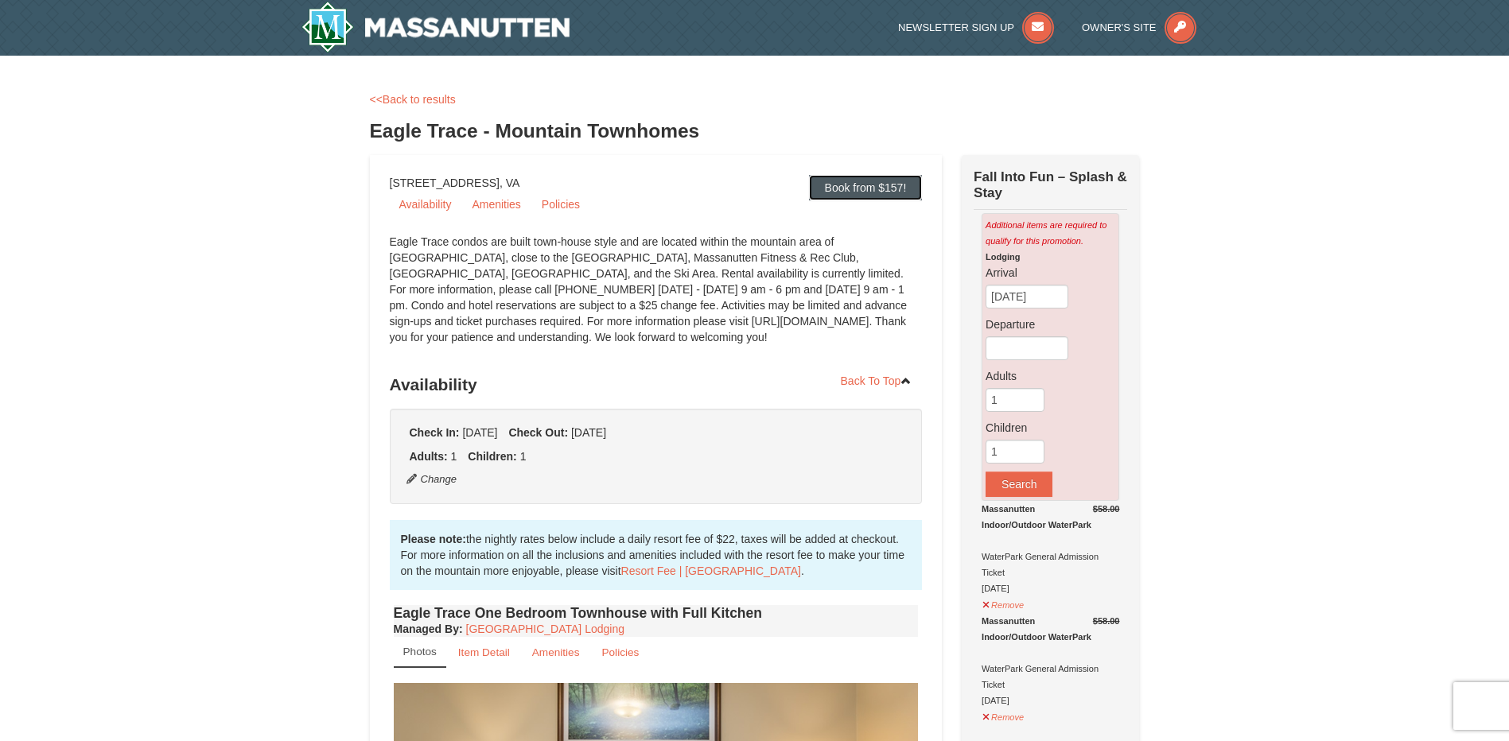
click at [868, 188] on link "Book from $157!" at bounding box center [866, 187] width 114 height 25
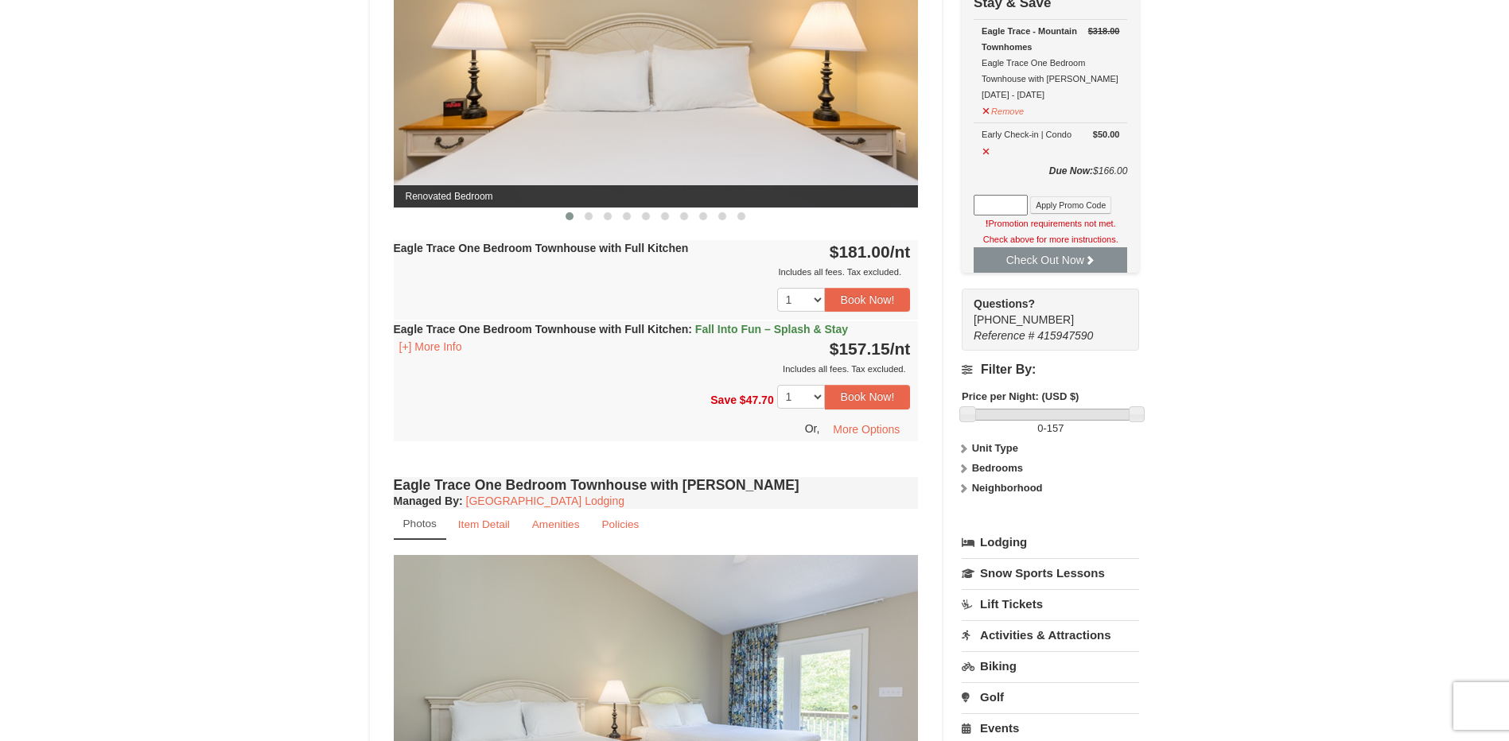
scroll to position [767, 0]
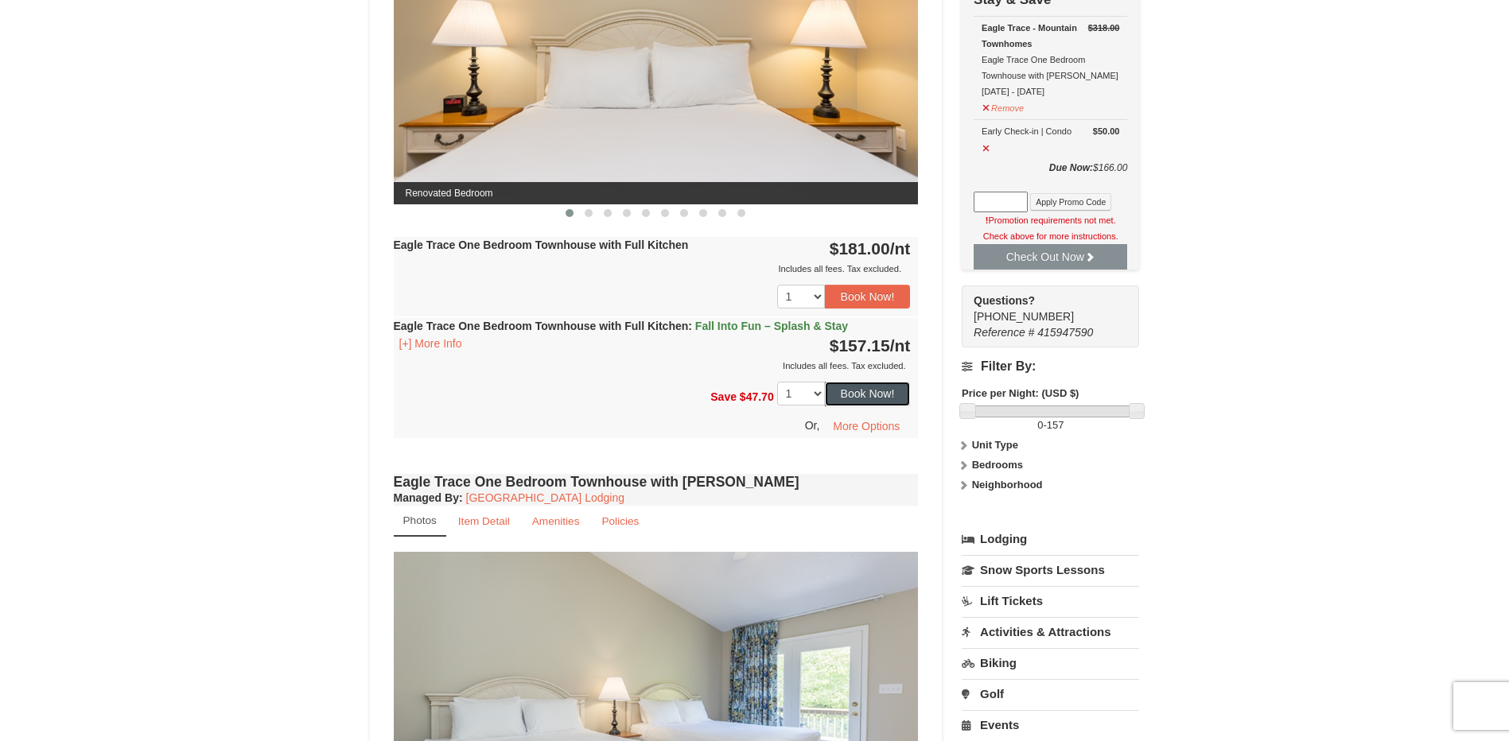
click at [861, 393] on button "Book Now!" at bounding box center [868, 394] width 86 height 24
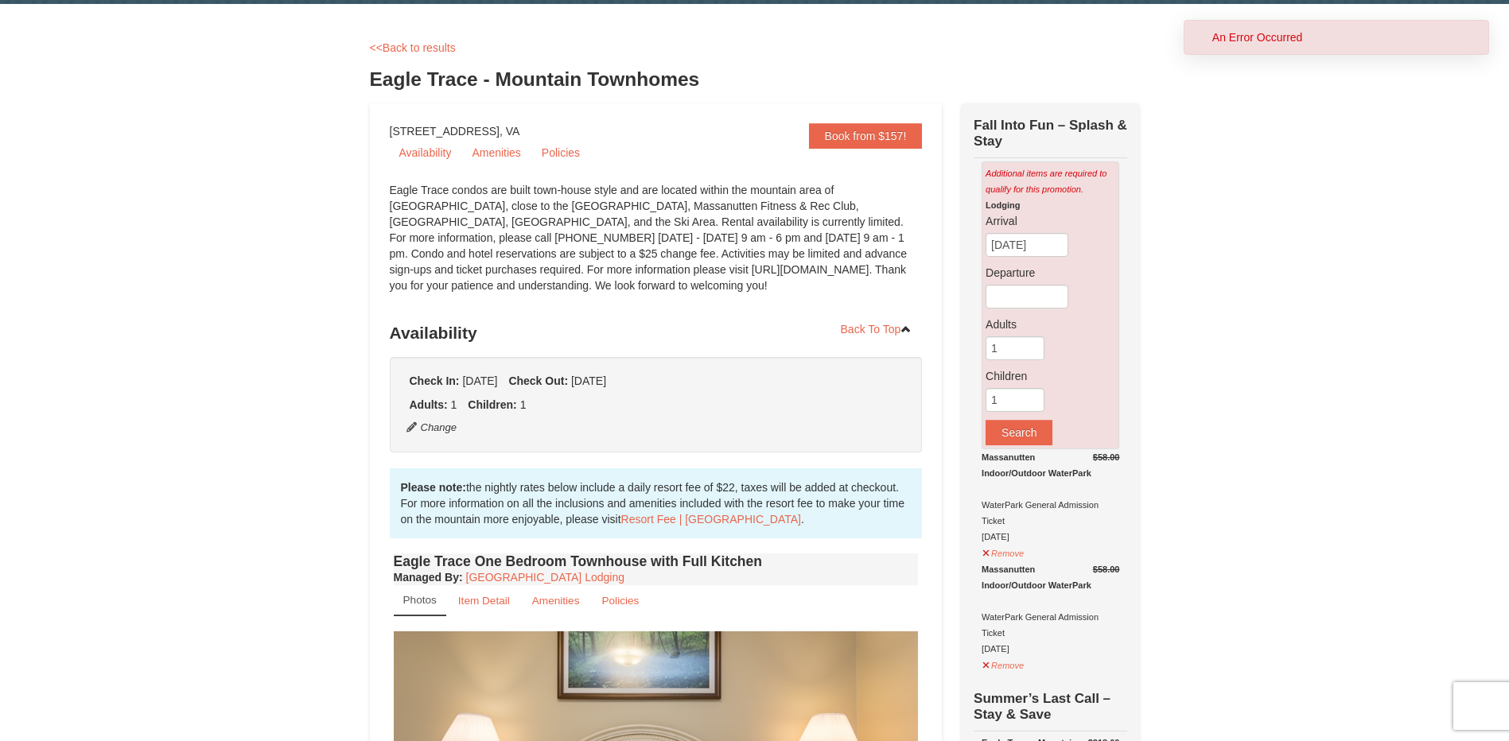
scroll to position [80, 0]
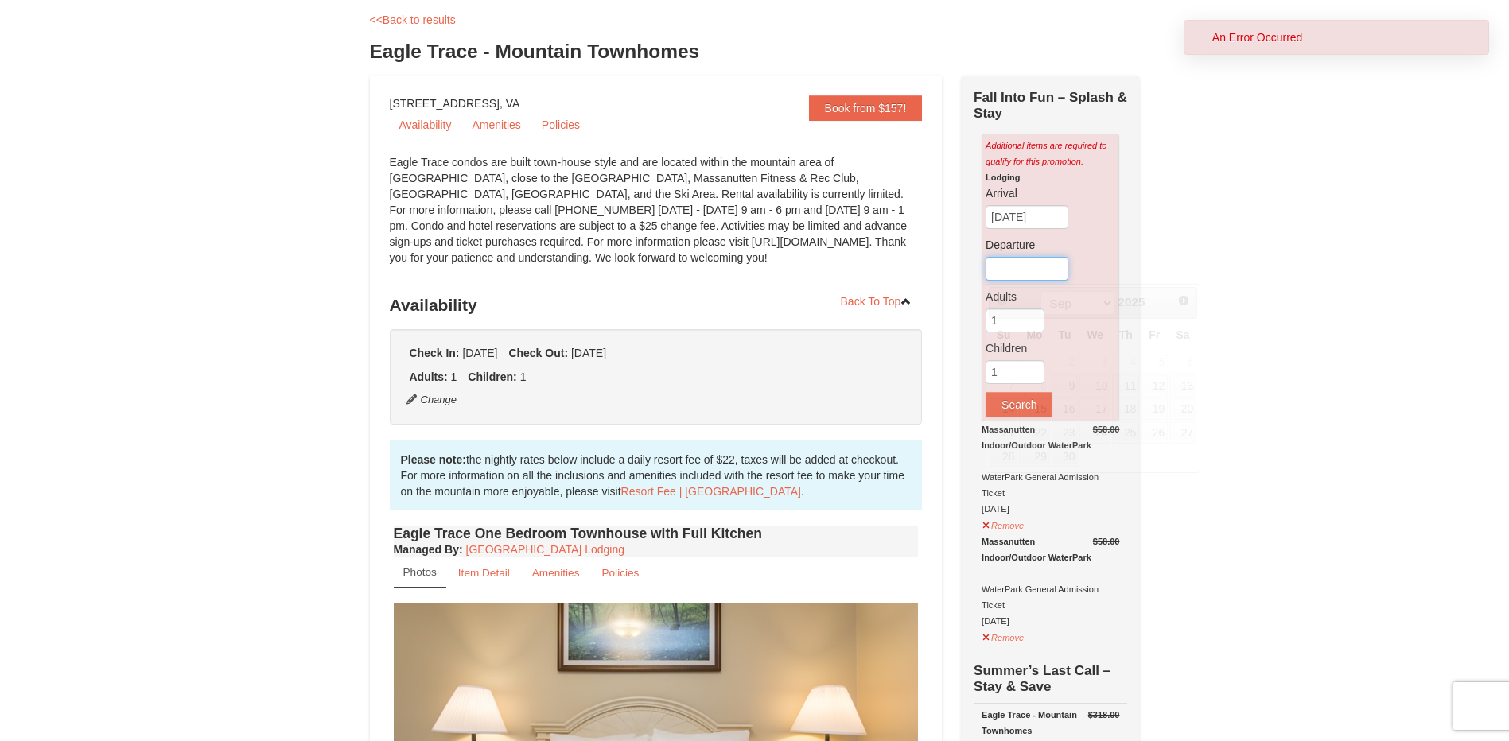
click at [1029, 280] on input "text" at bounding box center [1026, 269] width 83 height 24
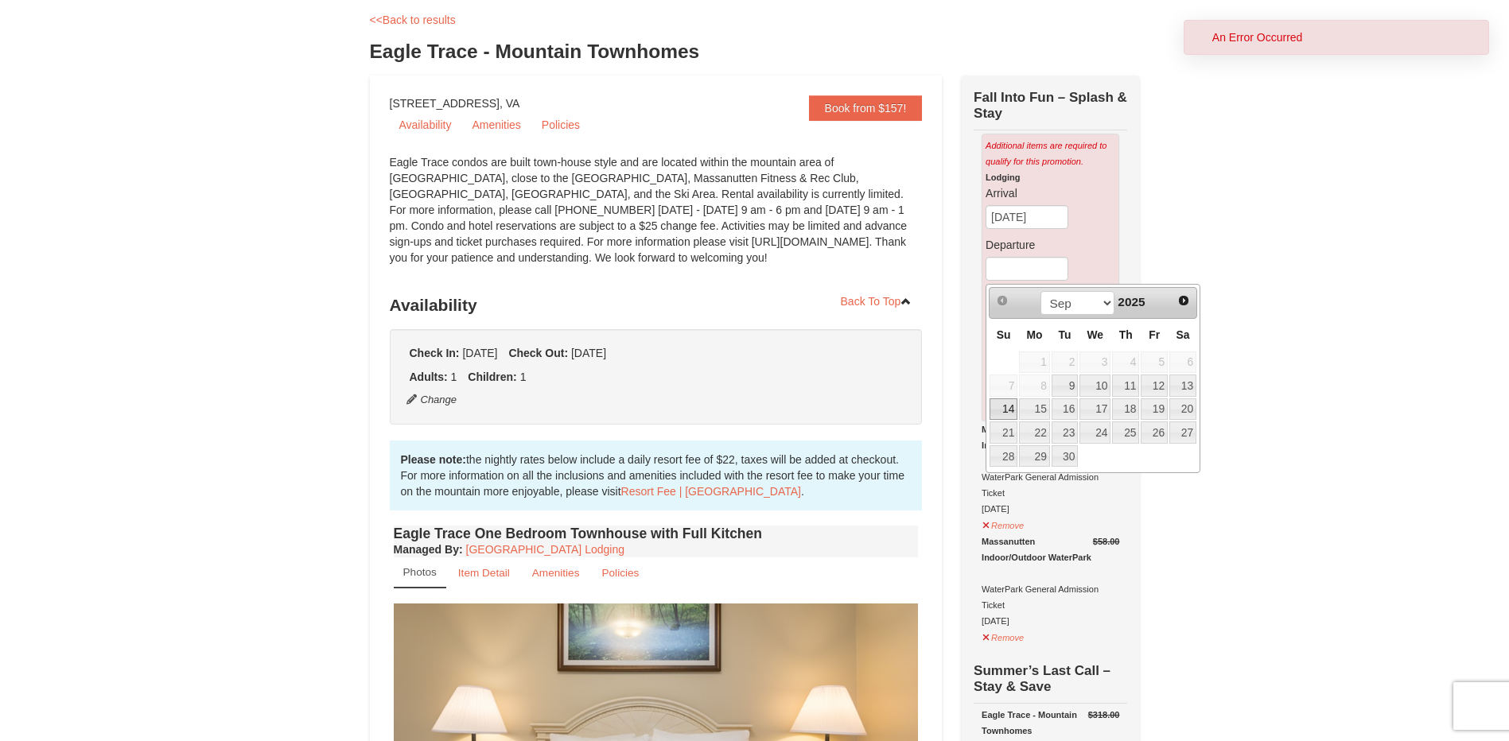
click at [1004, 403] on link "14" at bounding box center [1003, 409] width 28 height 22
type input "[DATE]"
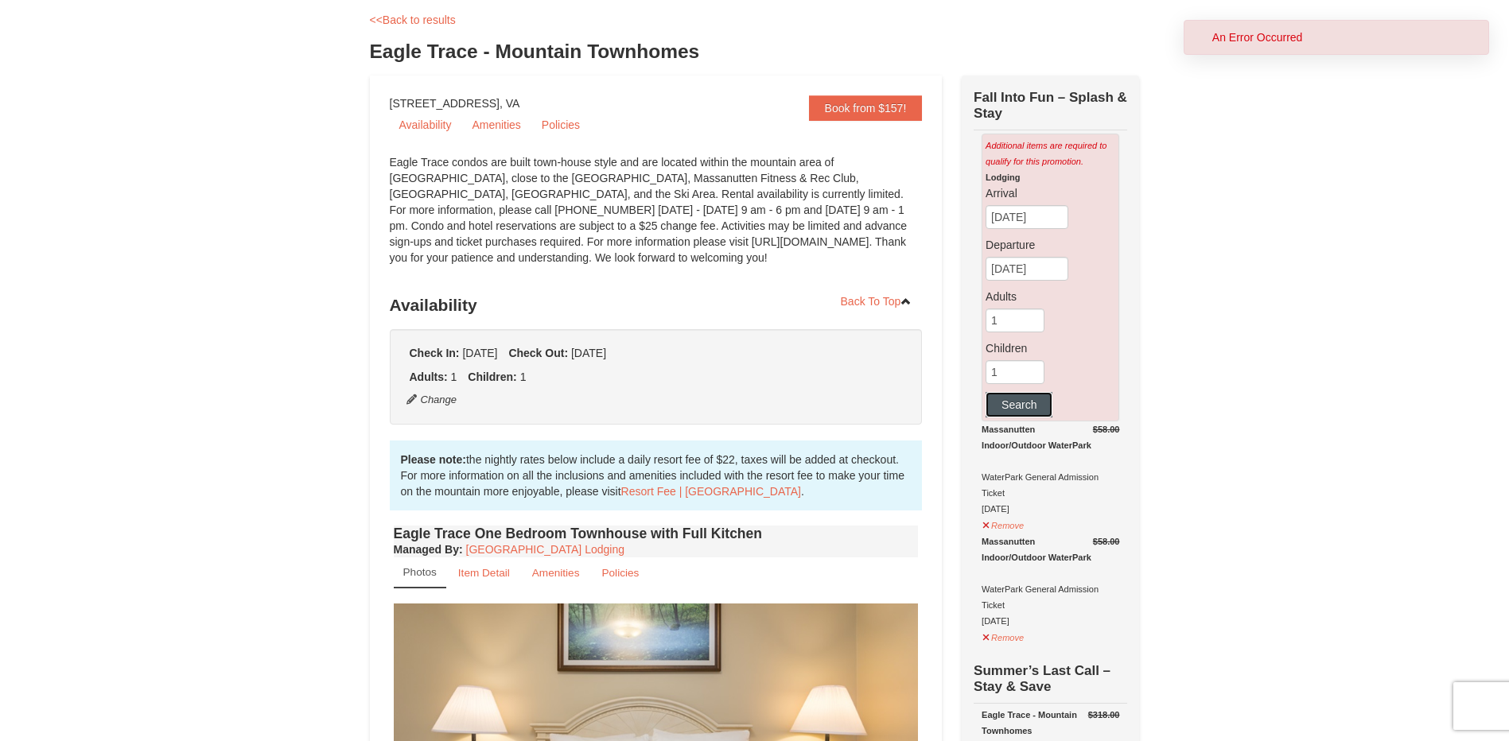
click at [1028, 406] on button "Search" at bounding box center [1018, 404] width 67 height 25
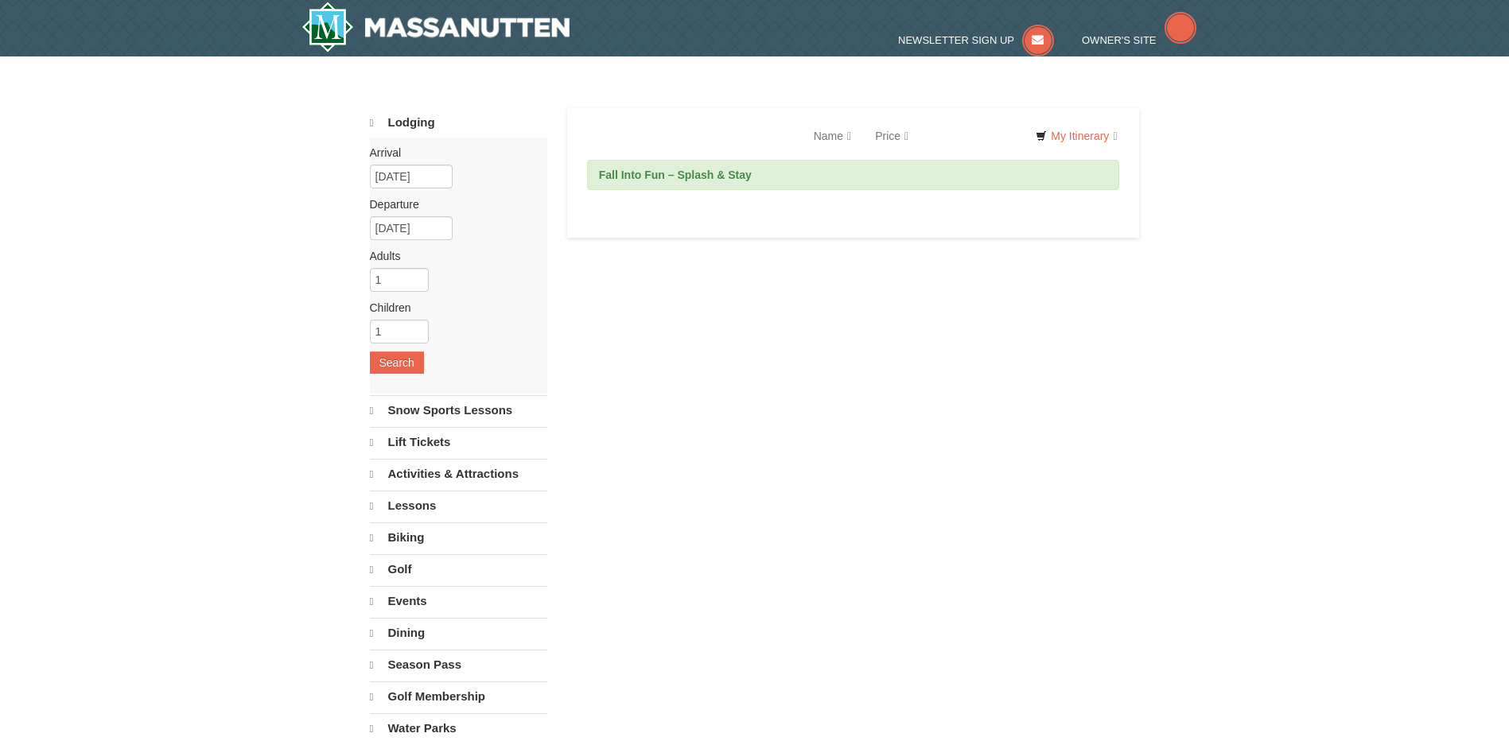
select select "9"
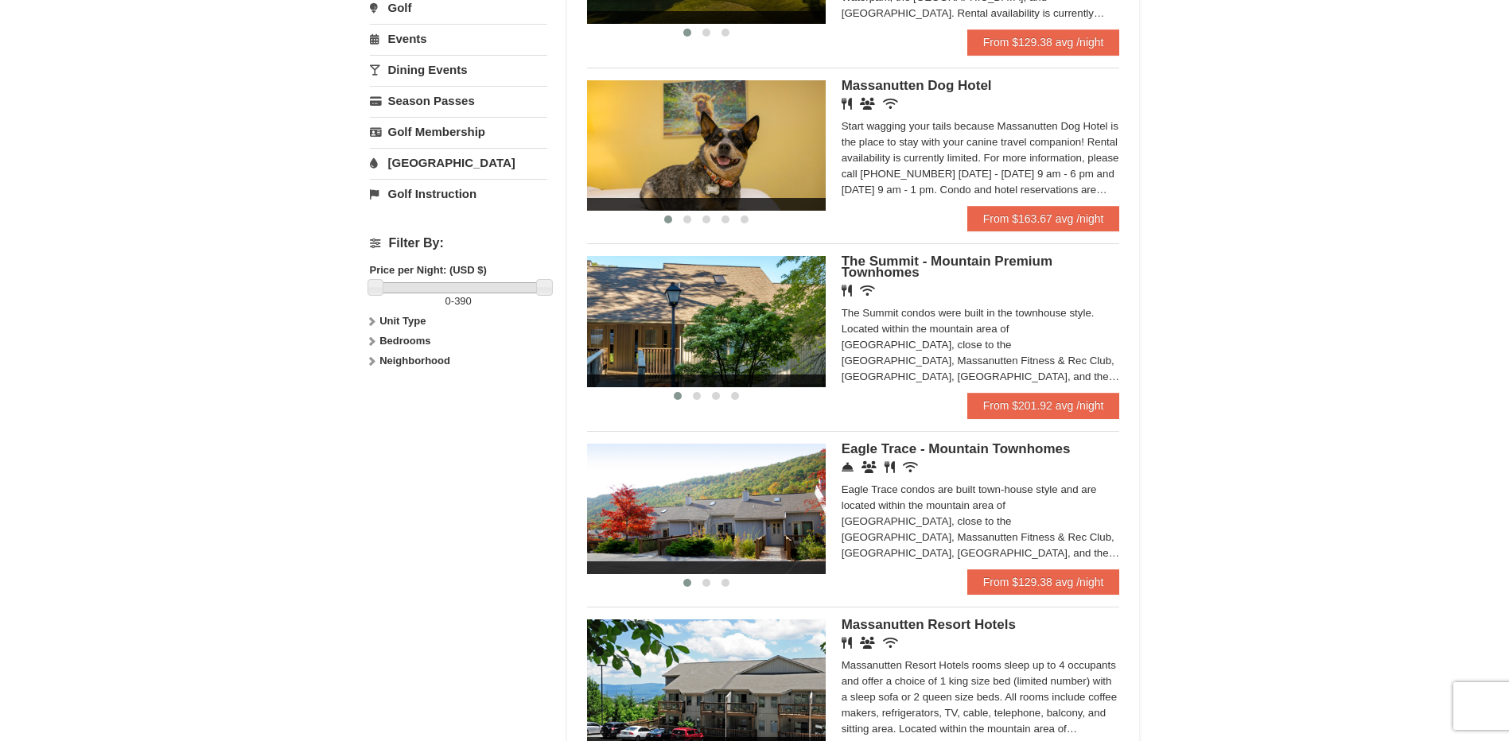
scroll to position [557, 0]
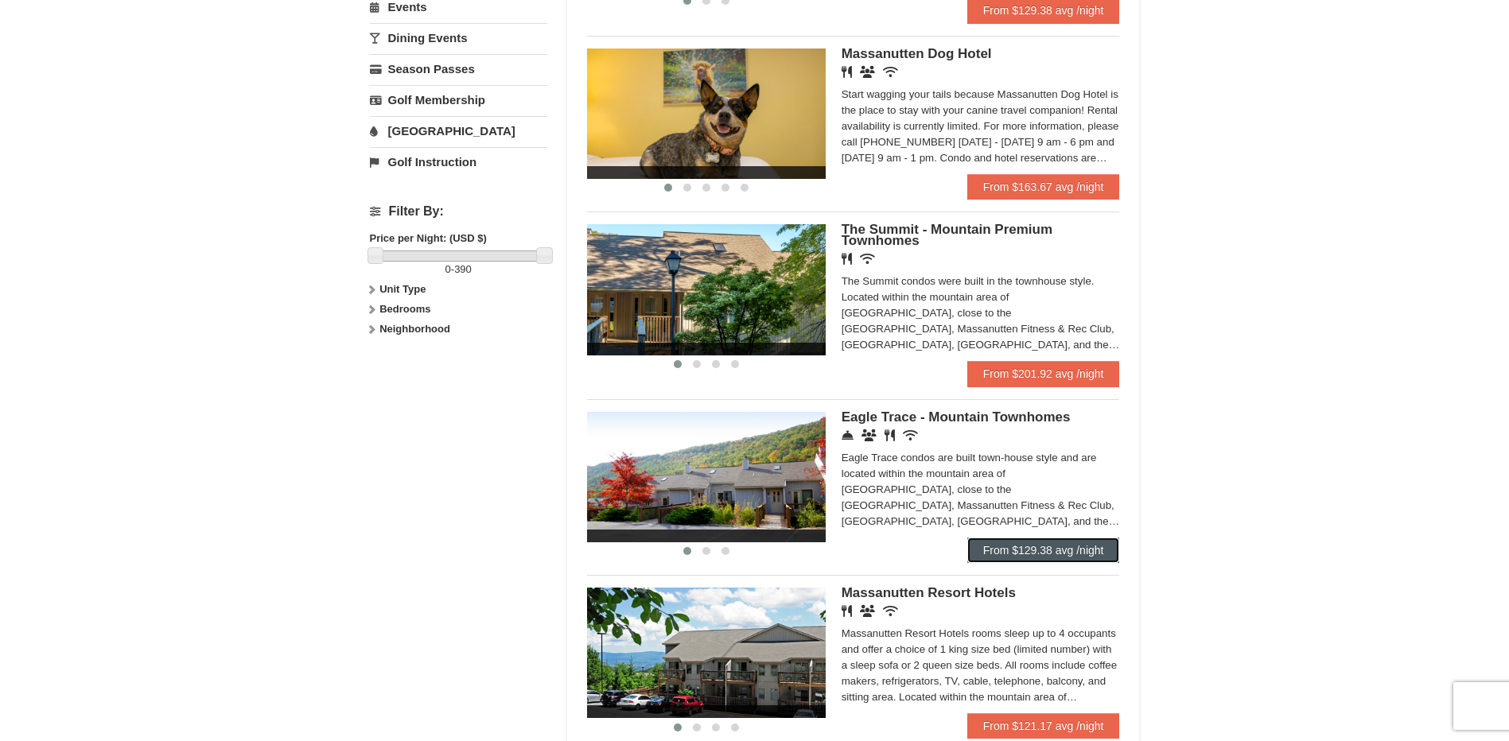
click at [1070, 551] on link "From $129.38 avg /night" at bounding box center [1043, 550] width 153 height 25
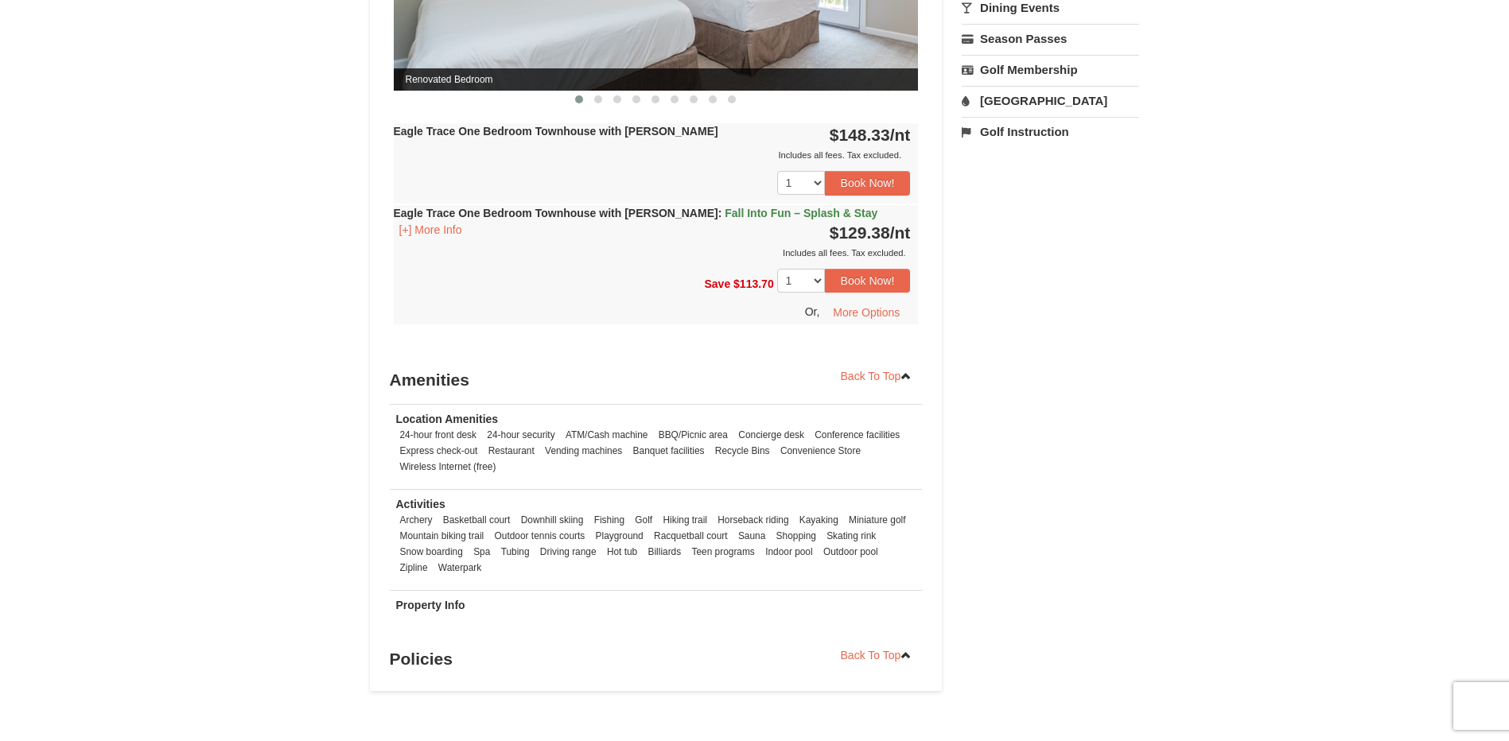
scroll to position [1511, 0]
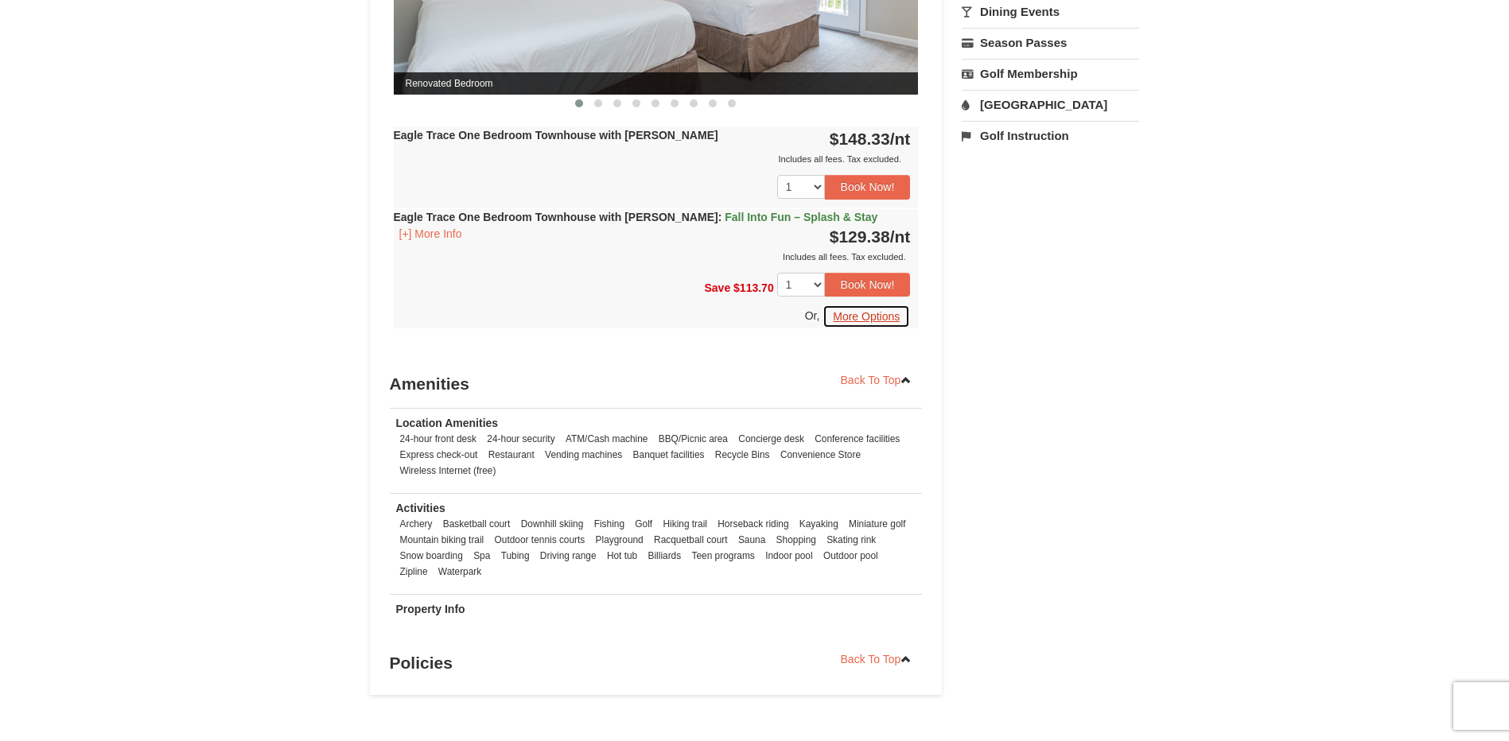
click at [859, 320] on button "More Options" at bounding box center [865, 317] width 87 height 24
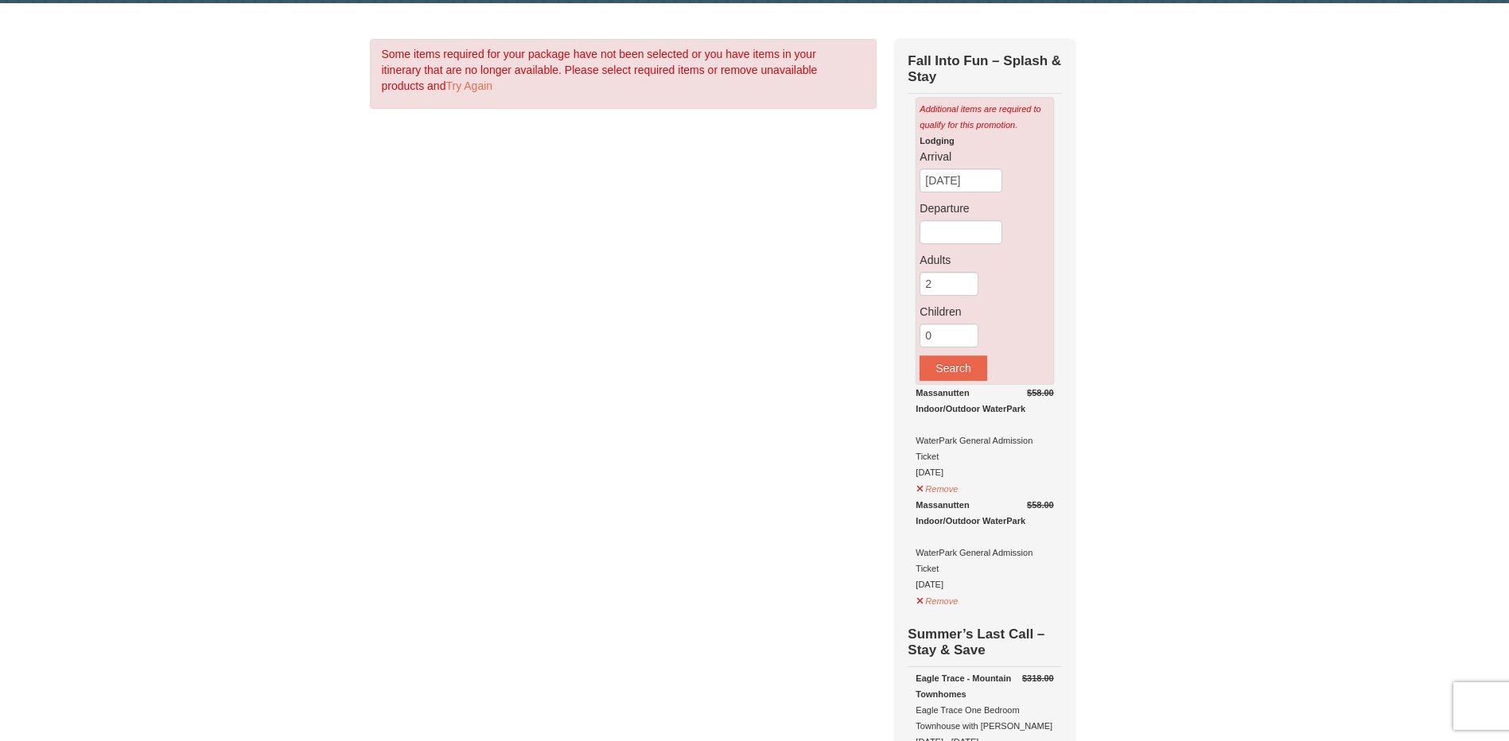
scroll to position [80, 0]
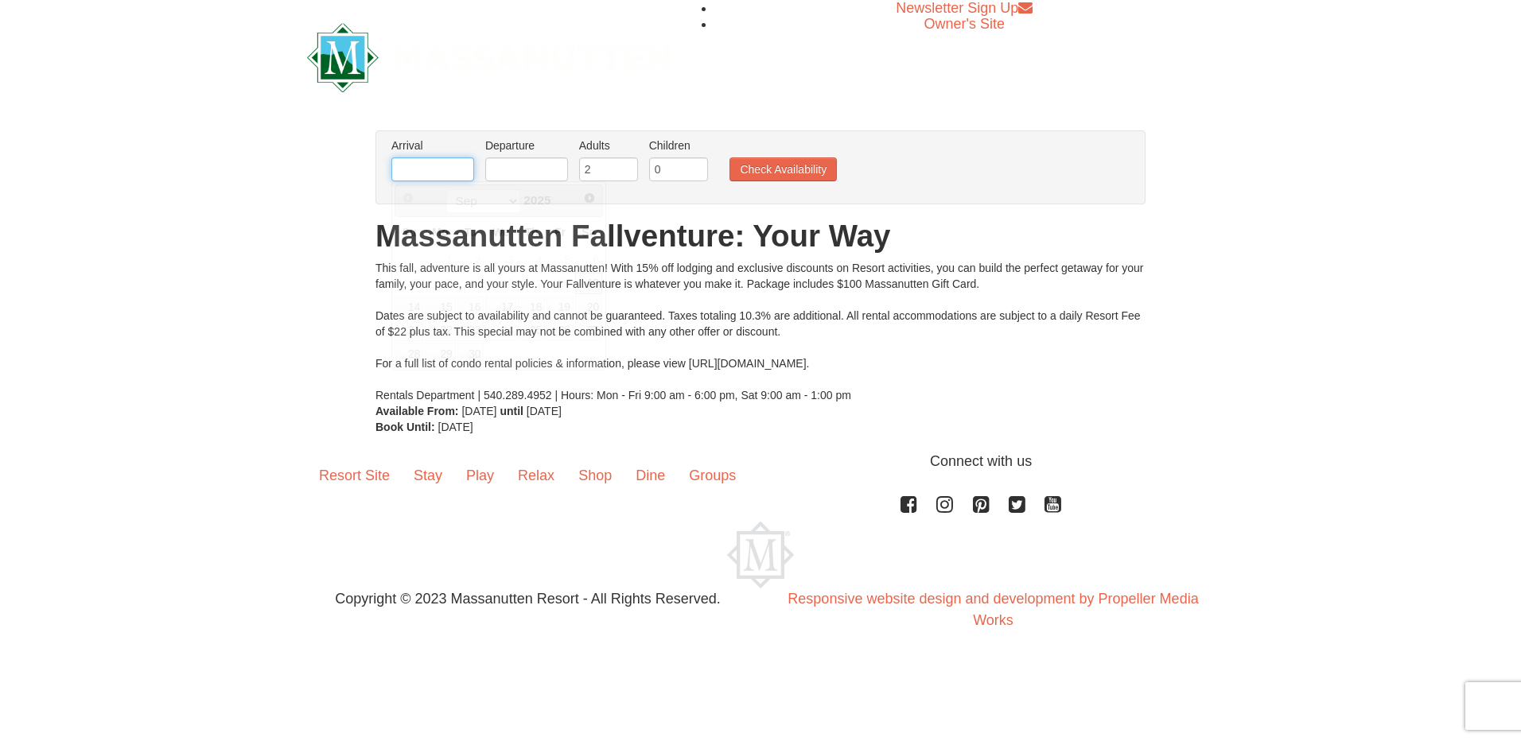
click at [437, 175] on input "text" at bounding box center [432, 169] width 83 height 24
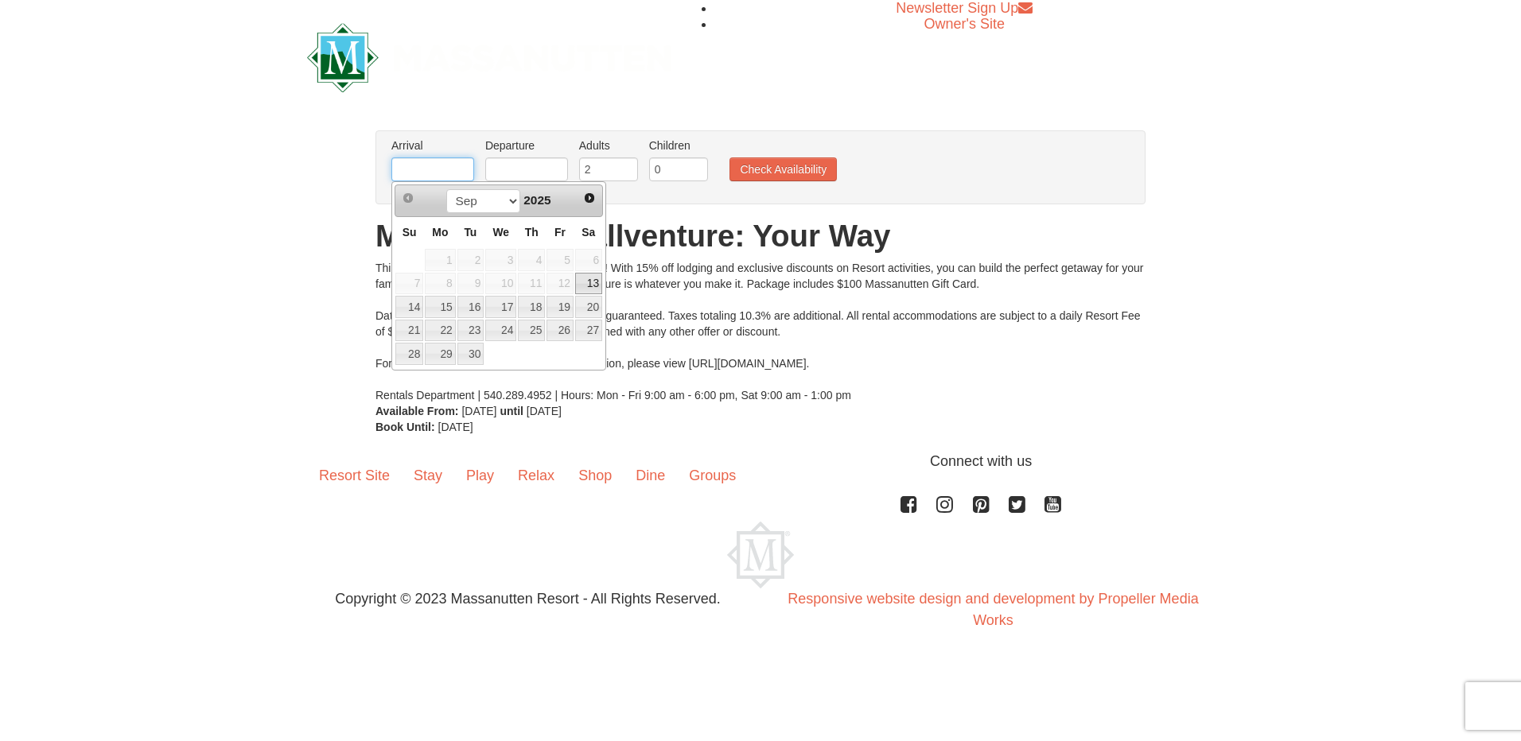
type input "[DATE]"
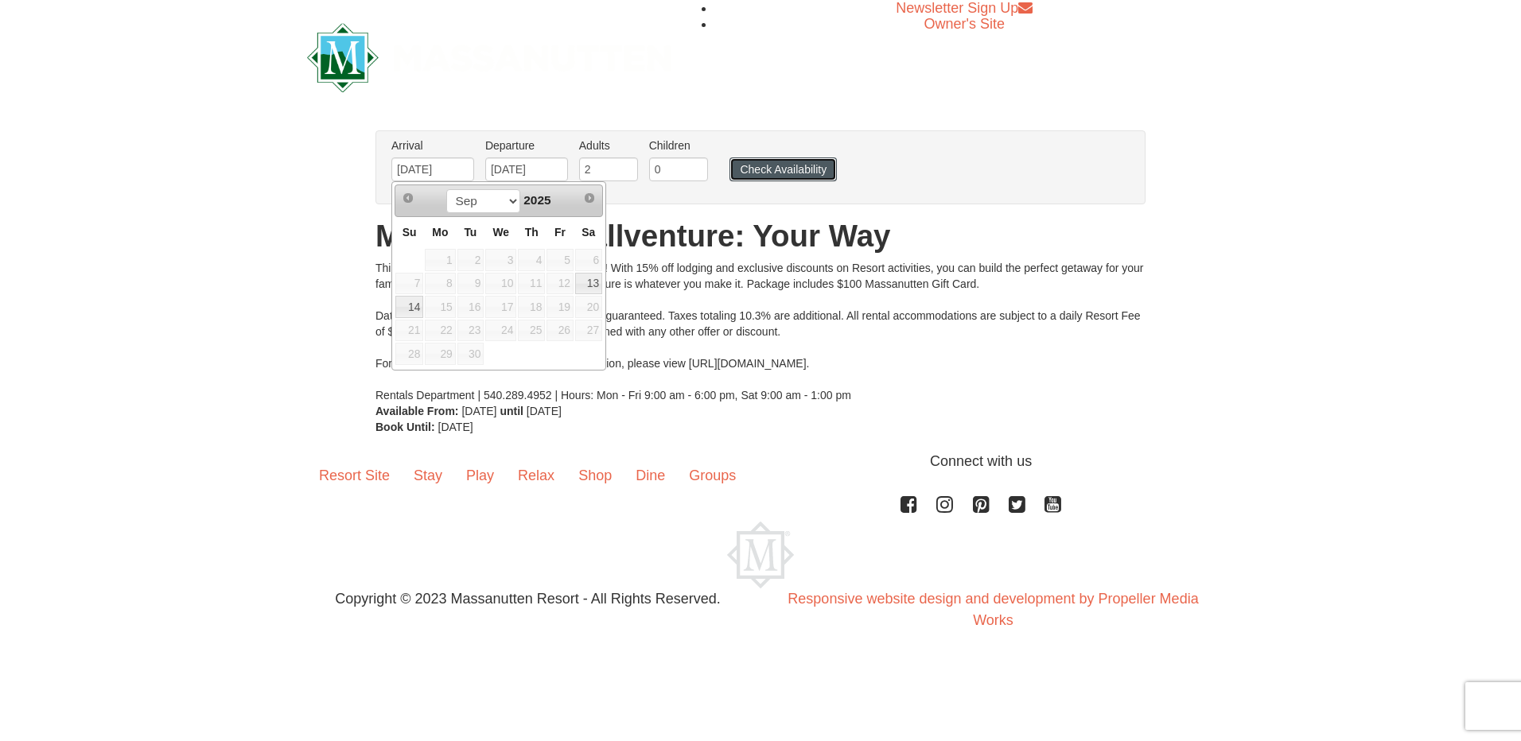
click at [767, 175] on button "Check Availability" at bounding box center [782, 169] width 107 height 24
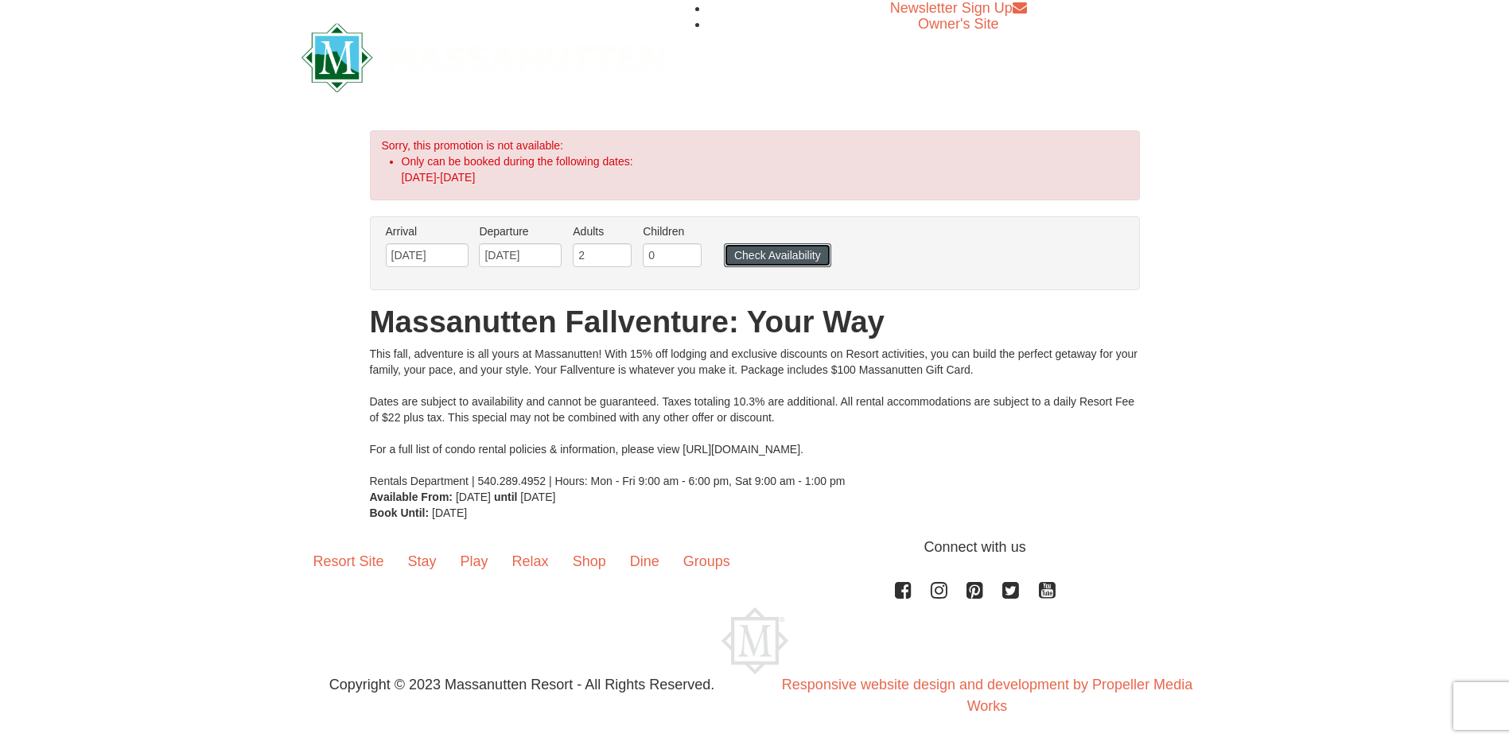
click at [768, 249] on button "Check Availability" at bounding box center [777, 255] width 107 height 24
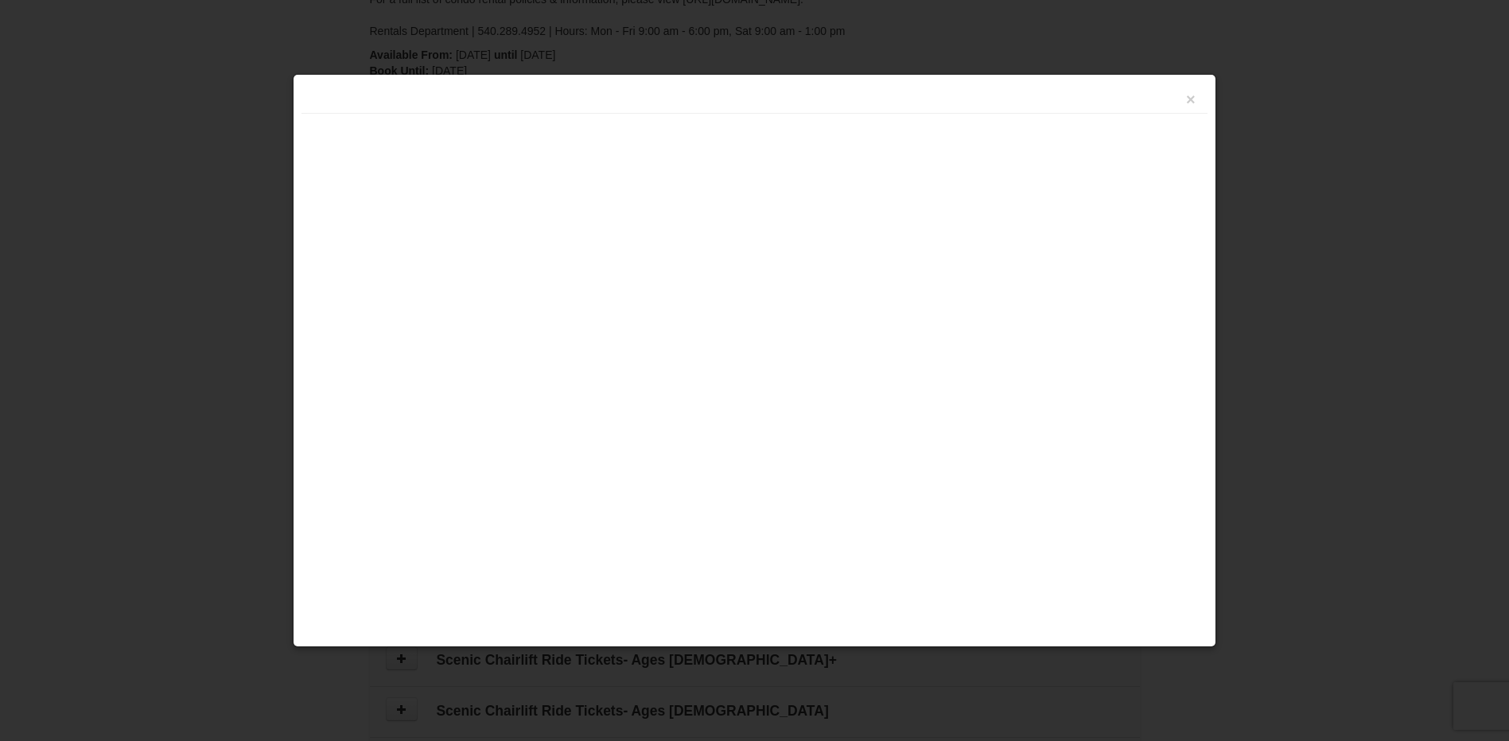
scroll to position [487, 0]
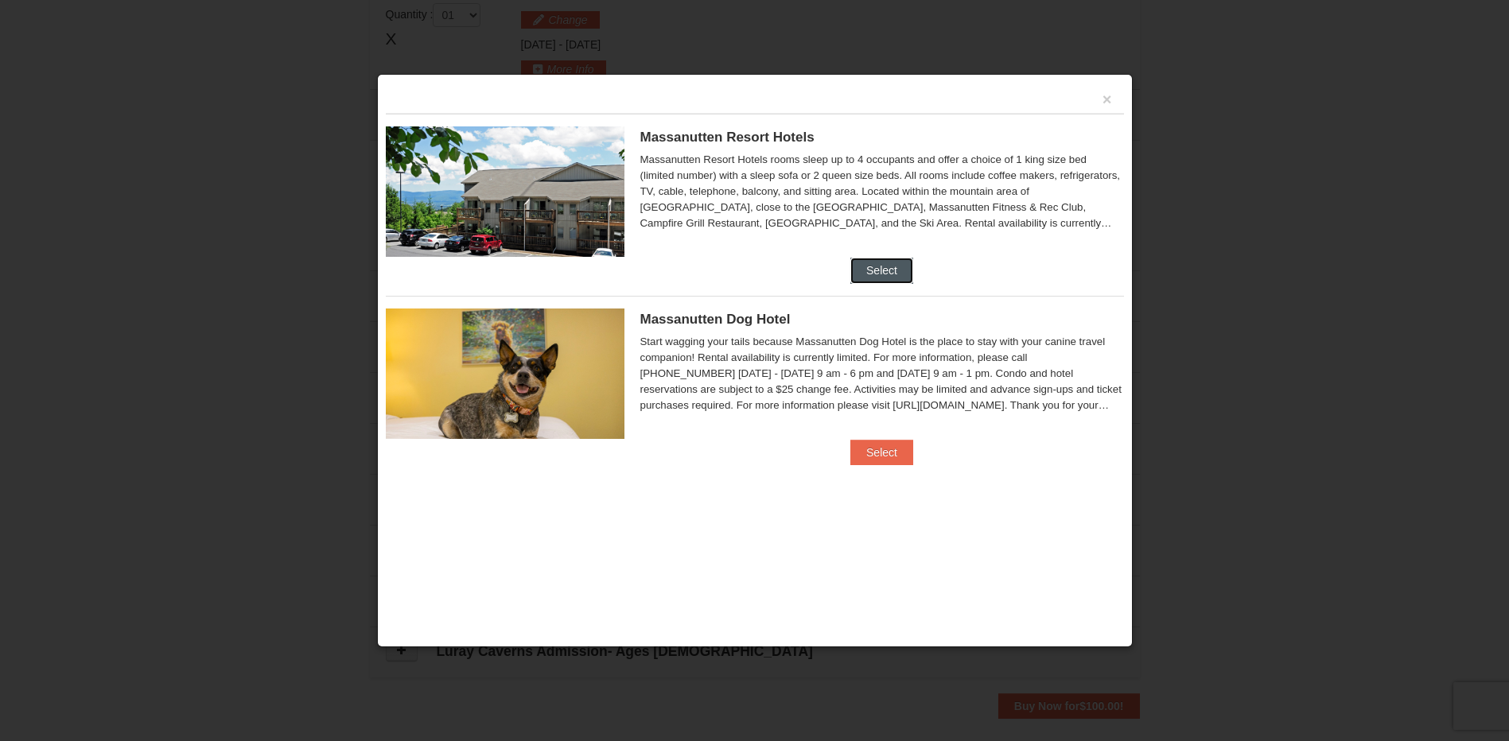
click at [862, 266] on button "Select" at bounding box center [881, 270] width 63 height 25
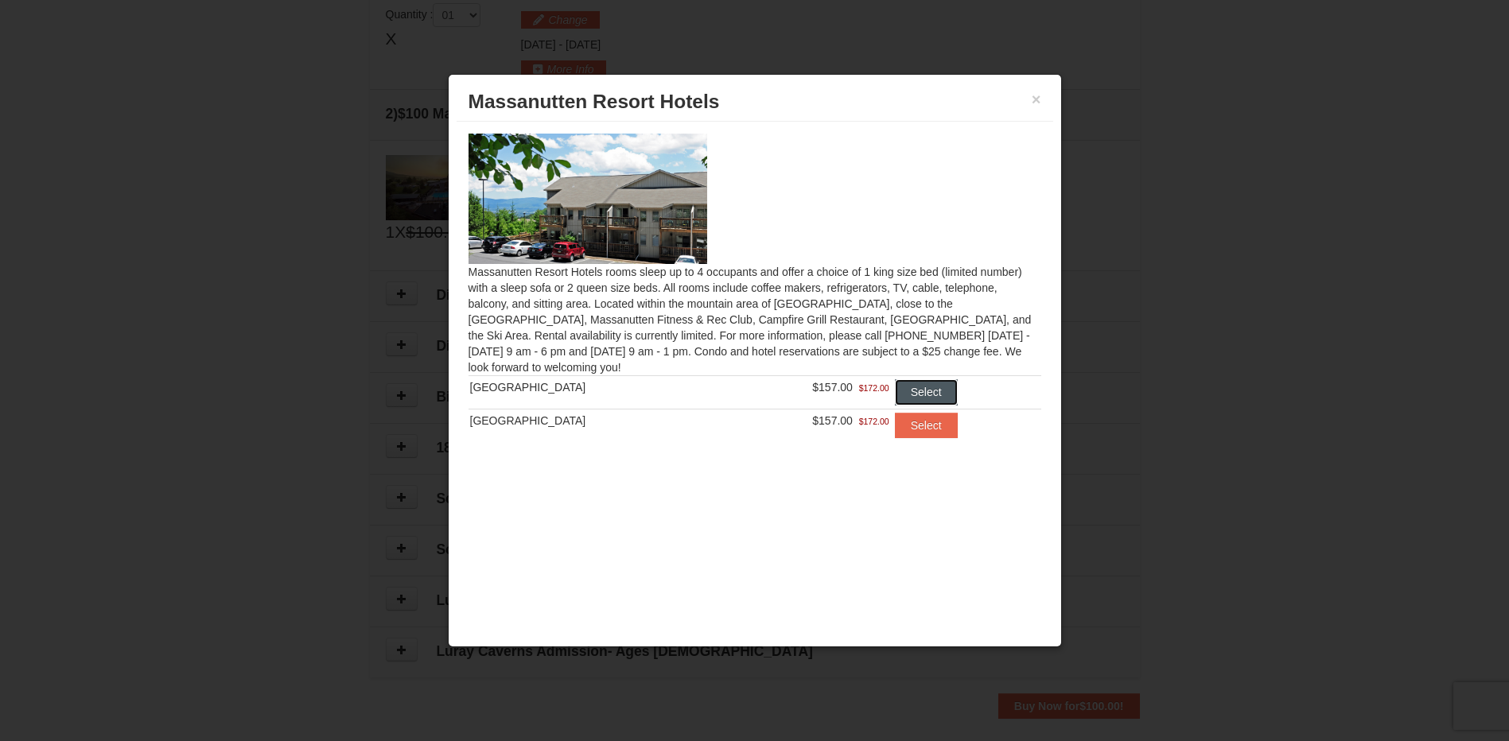
click at [897, 388] on button "Select" at bounding box center [926, 391] width 63 height 25
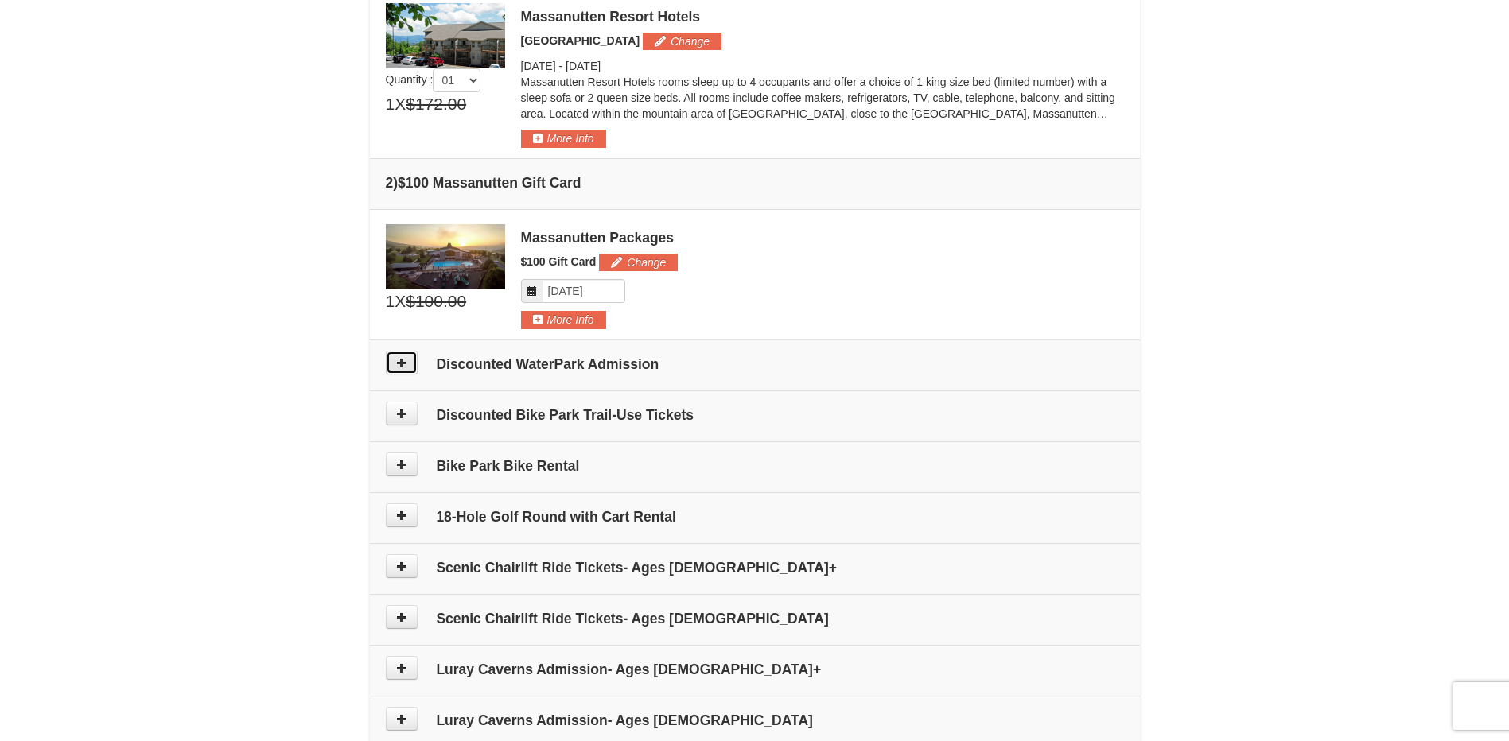
click at [402, 365] on icon at bounding box center [401, 362] width 11 height 11
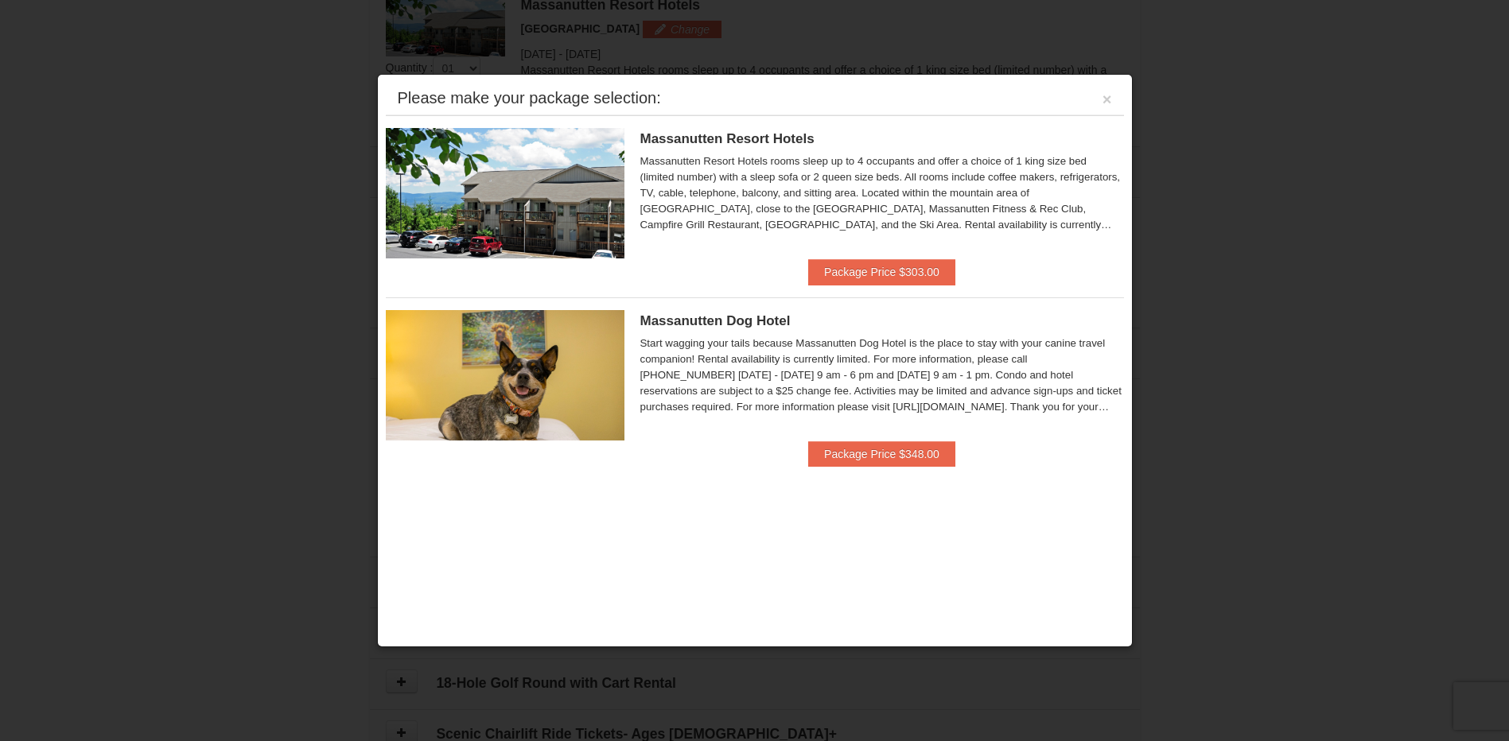
scroll to position [490, 0]
click at [908, 273] on button "Package Price $303.00" at bounding box center [881, 271] width 147 height 25
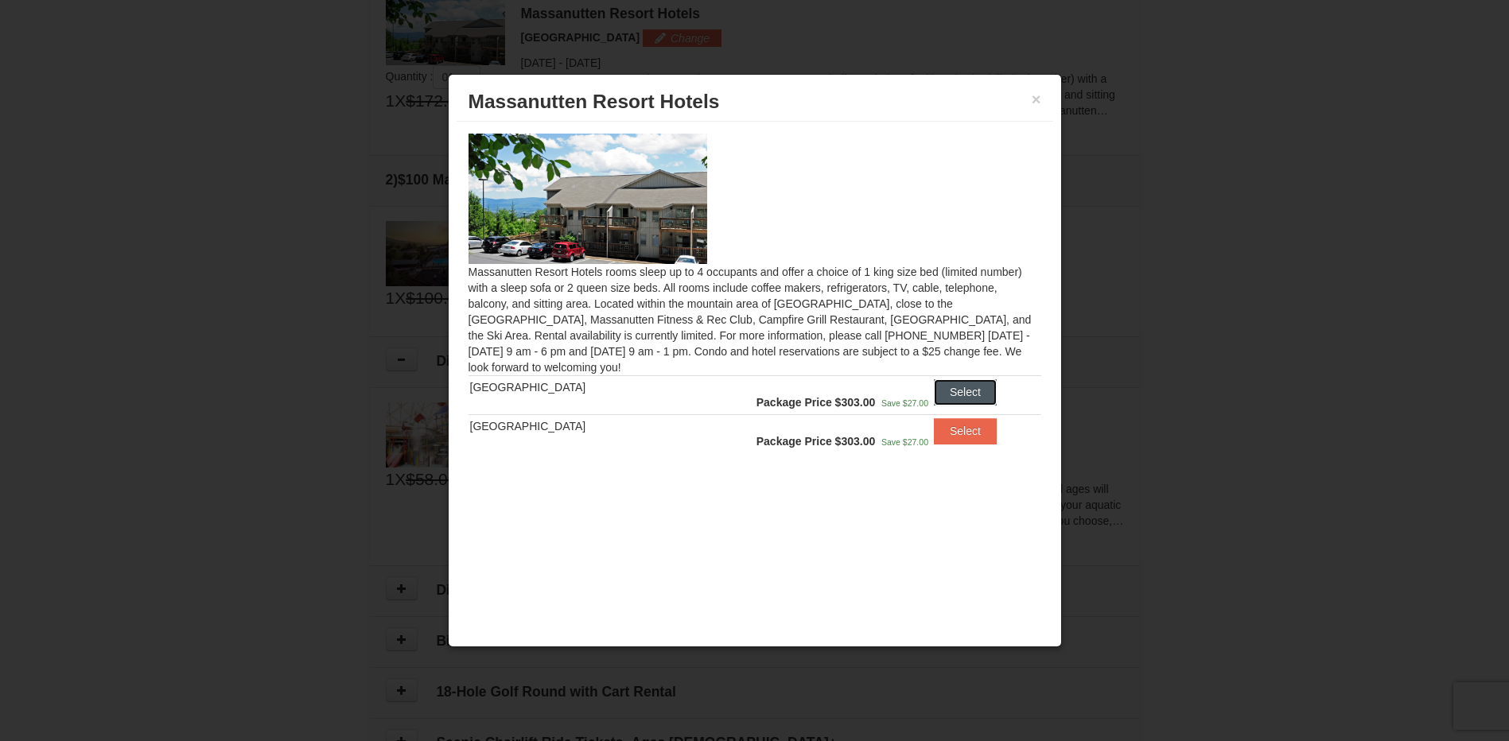
click at [952, 398] on button "Select" at bounding box center [965, 391] width 63 height 25
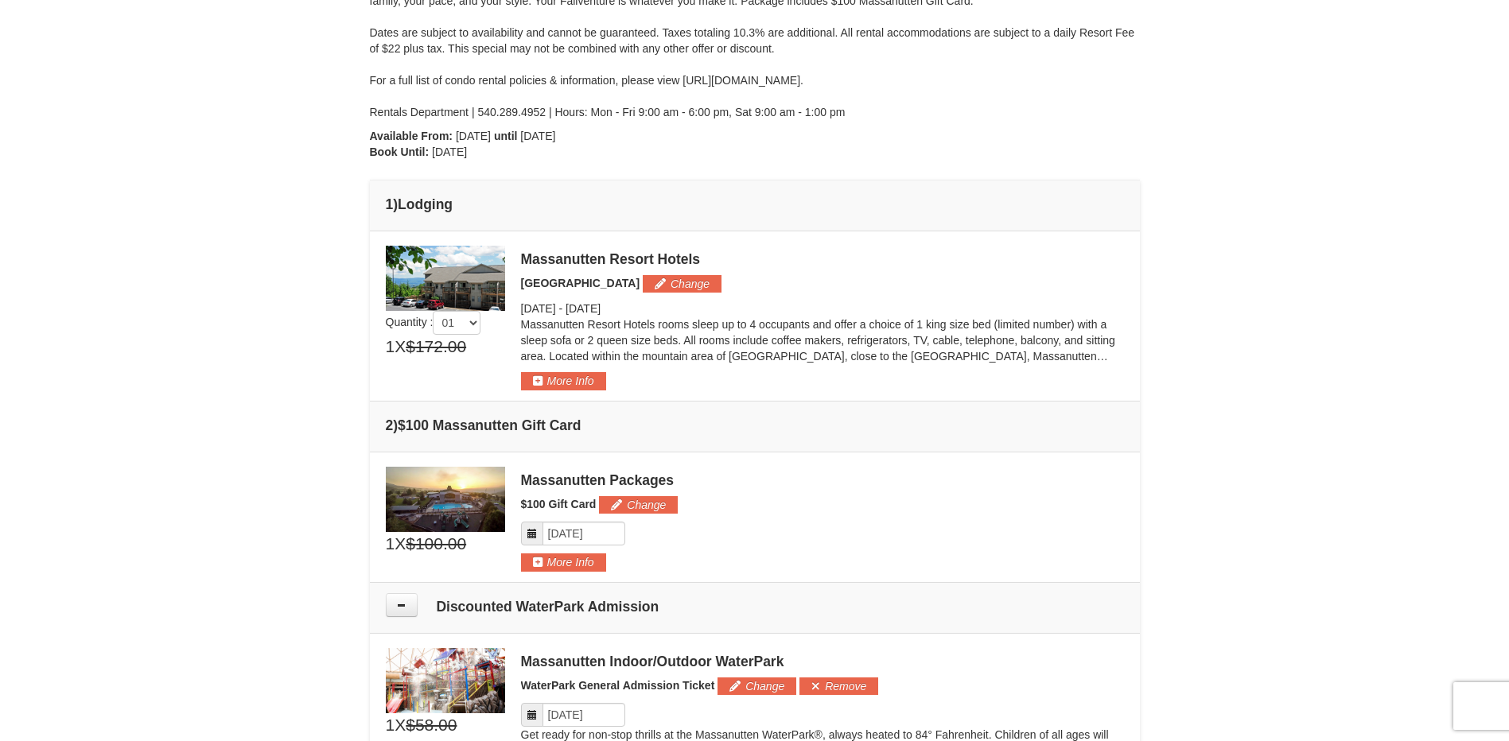
scroll to position [0, 0]
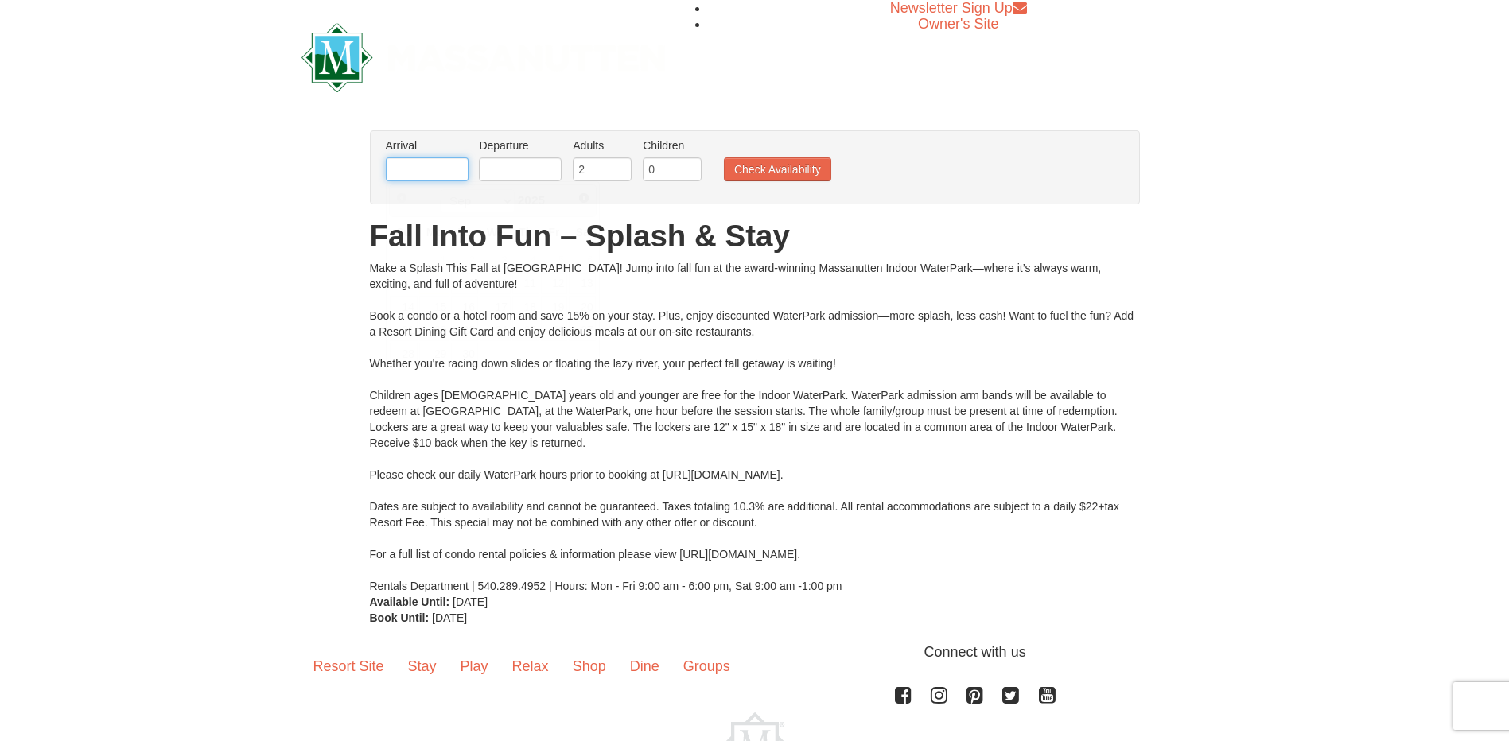
click at [442, 169] on input "text" at bounding box center [427, 169] width 83 height 24
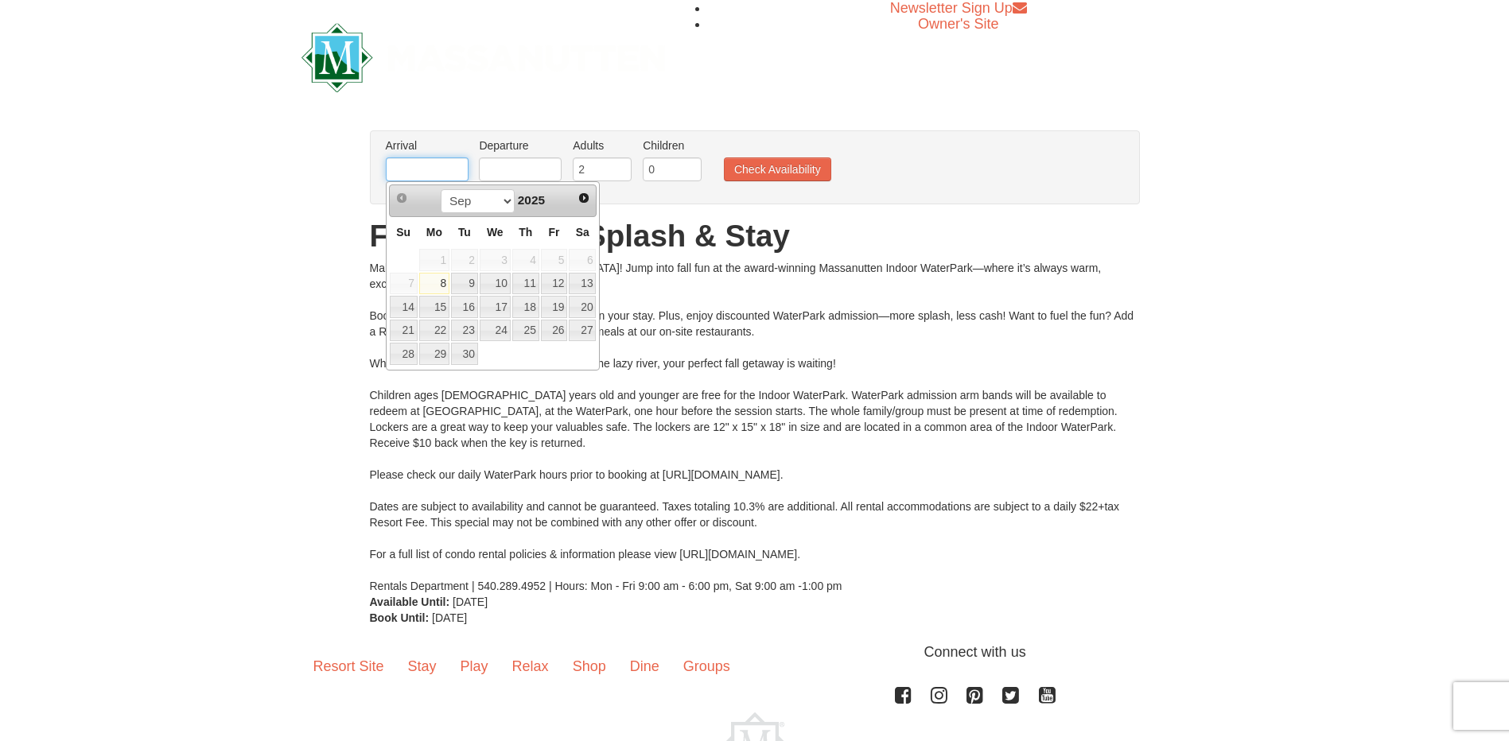
type input "09/12/2025"
type input "[DATE]"
type input "1"
click at [619, 175] on input "1" at bounding box center [602, 169] width 59 height 24
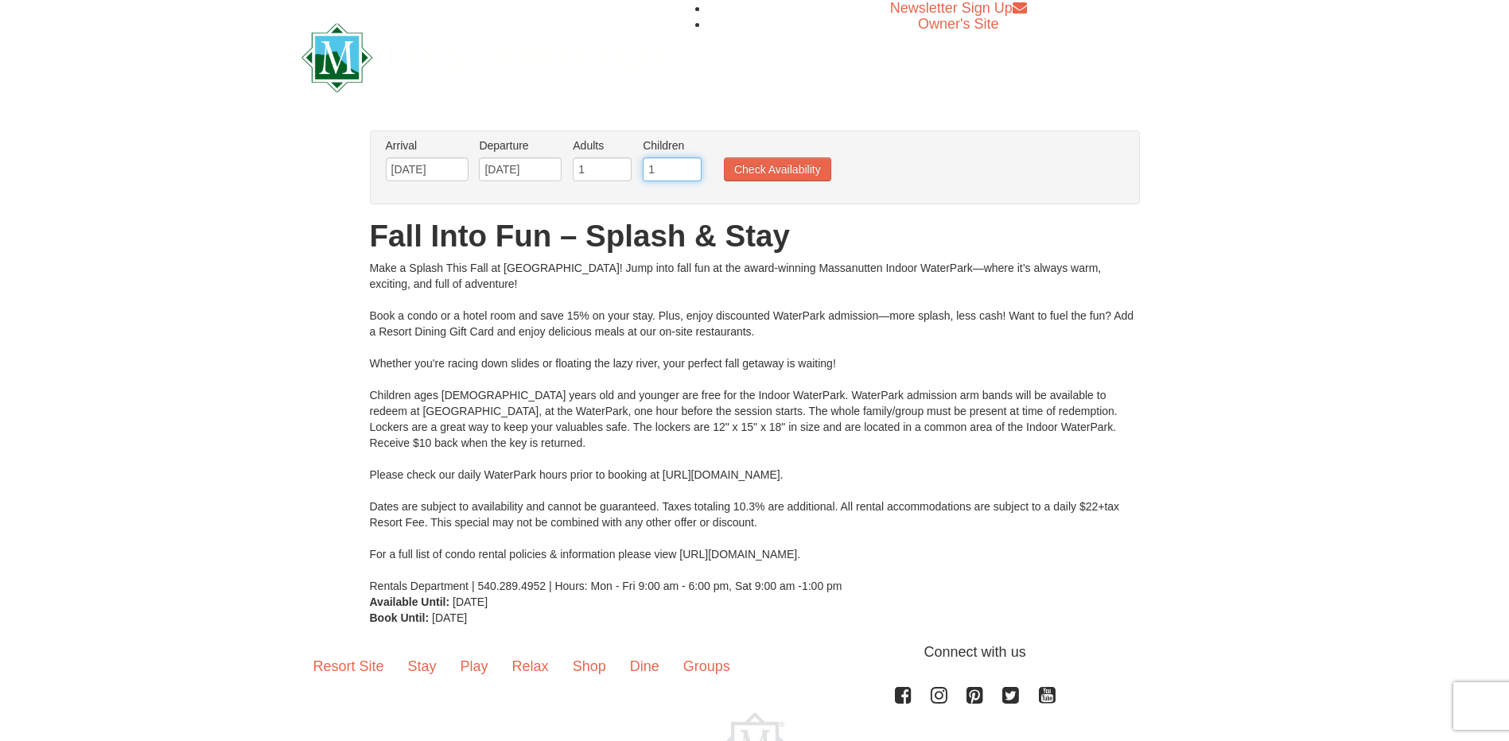
type input "1"
click at [690, 166] on input "1" at bounding box center [672, 169] width 59 height 24
click at [783, 173] on button "Check Availability" at bounding box center [777, 169] width 107 height 24
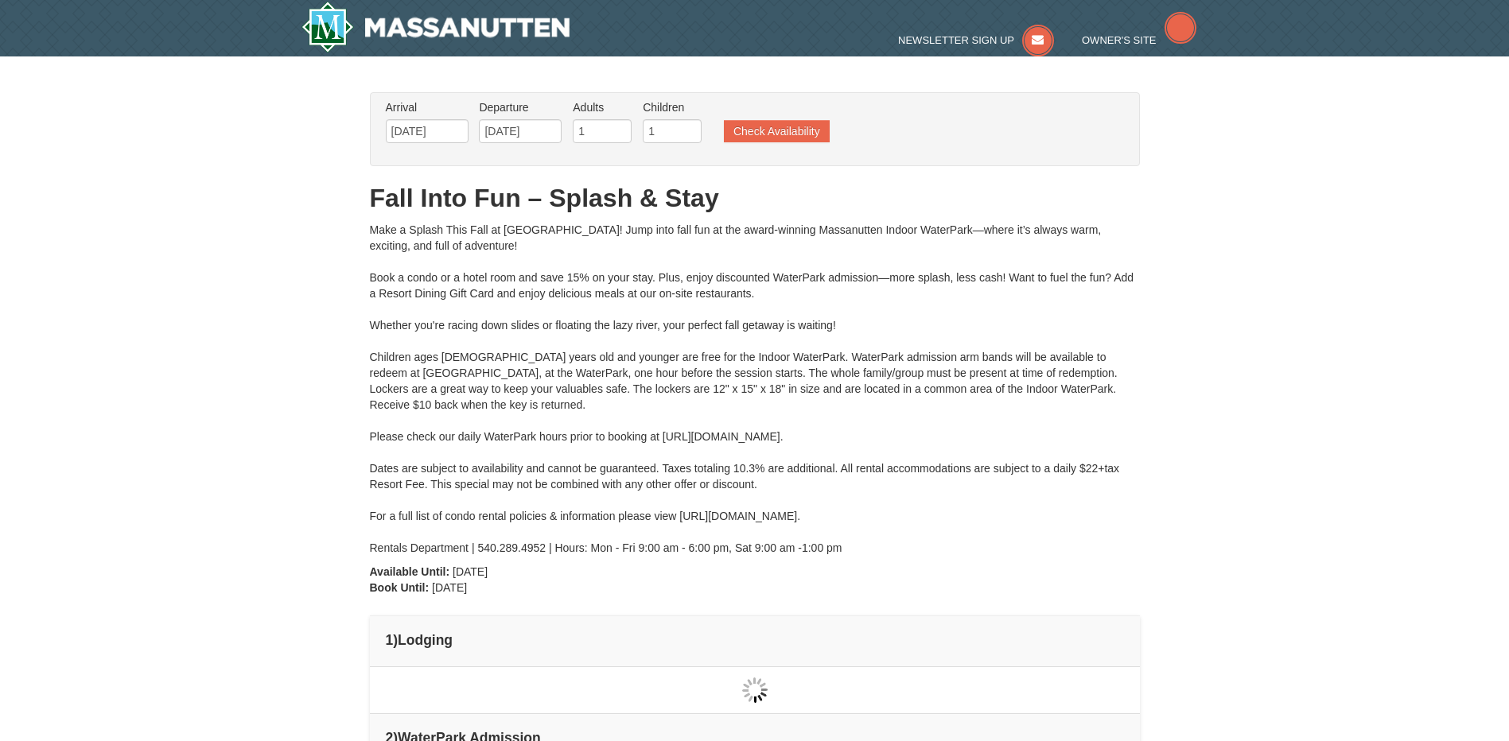
type input "[DATE]"
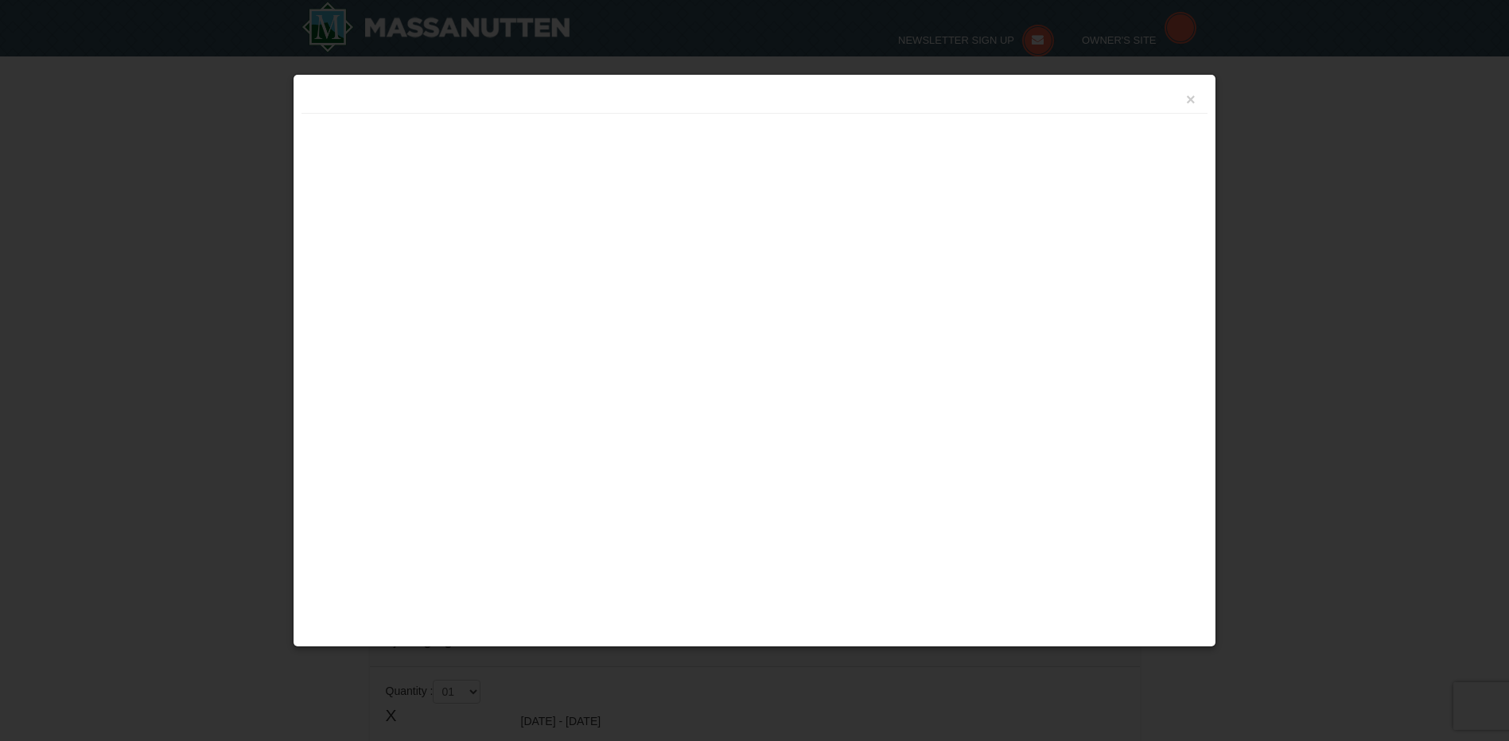
type input "[DATE]"
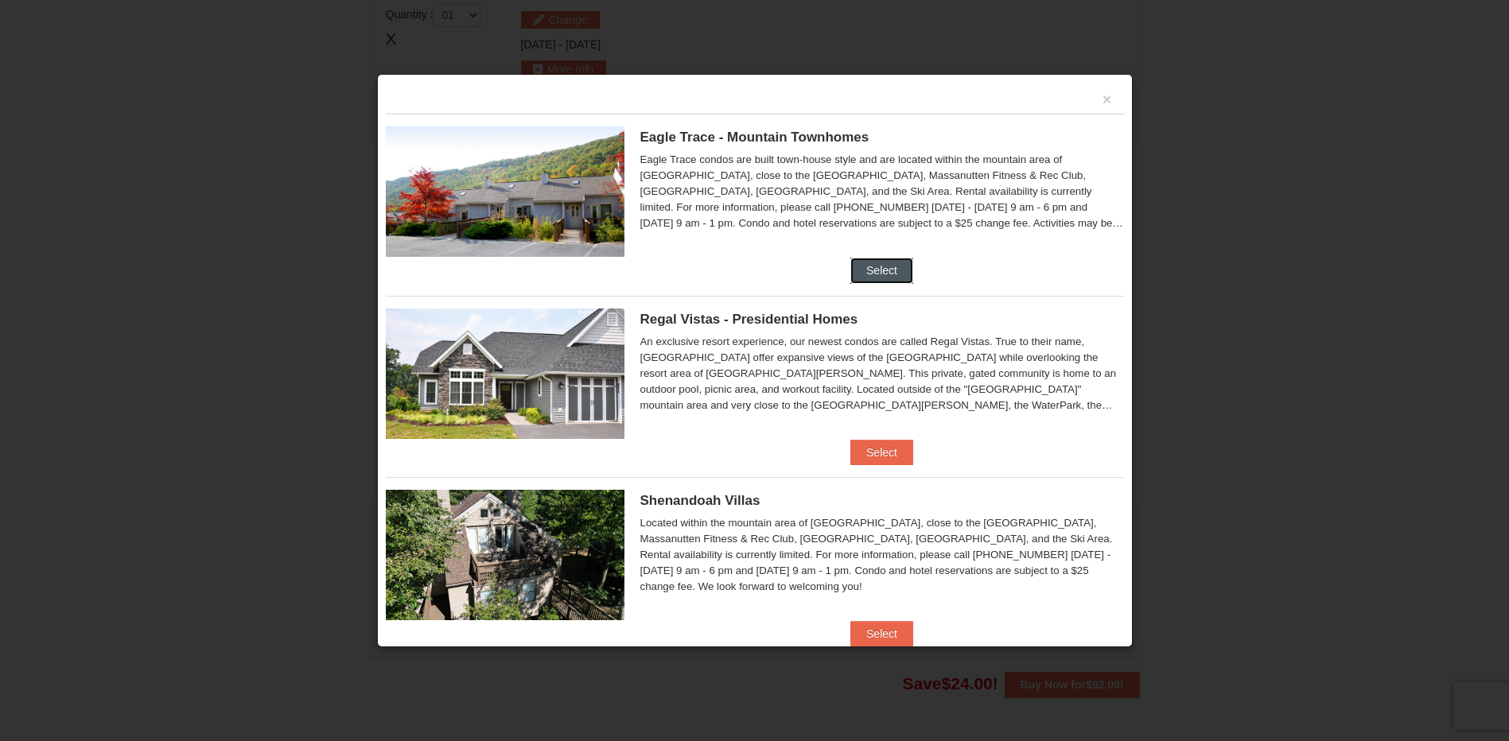
click at [884, 273] on button "Select" at bounding box center [881, 270] width 63 height 25
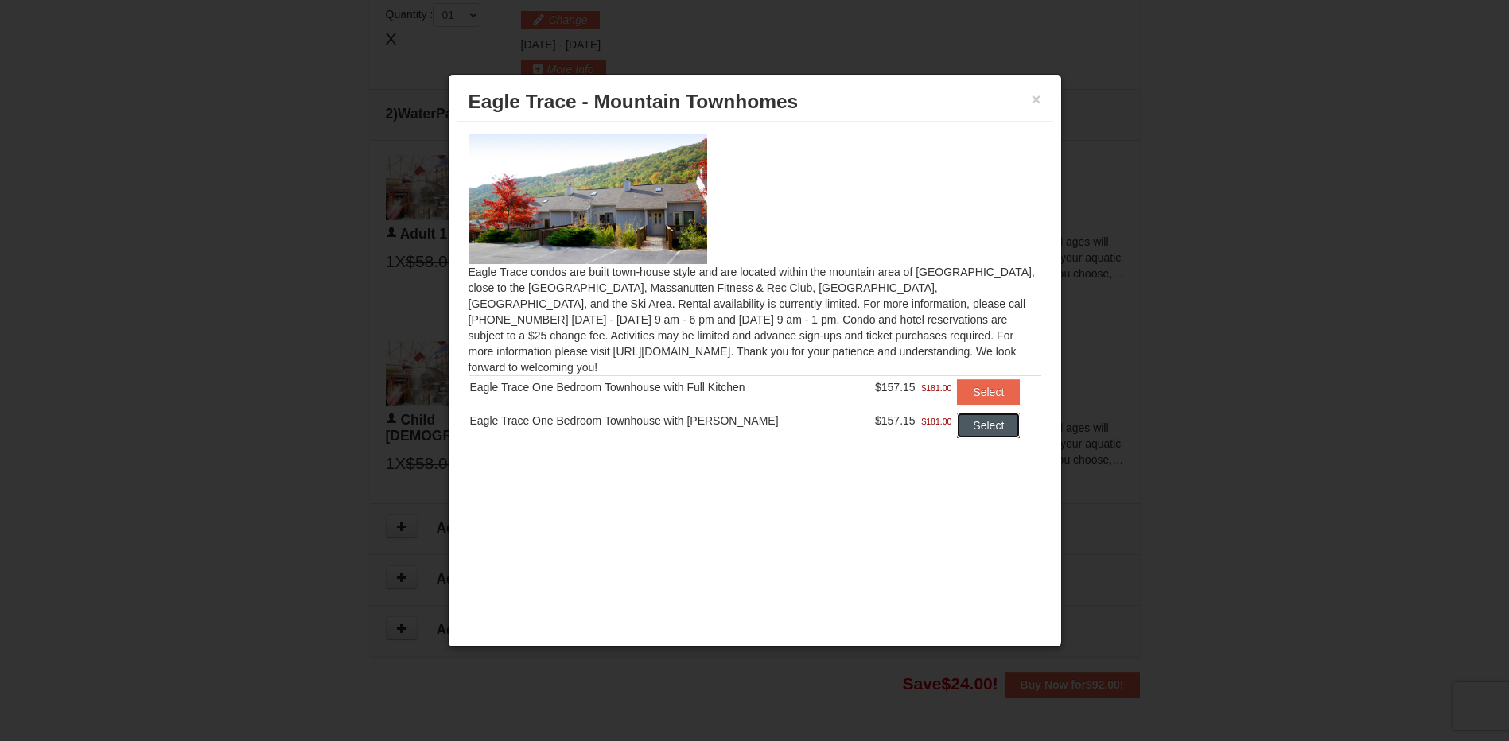
click at [970, 413] on button "Select" at bounding box center [988, 425] width 63 height 25
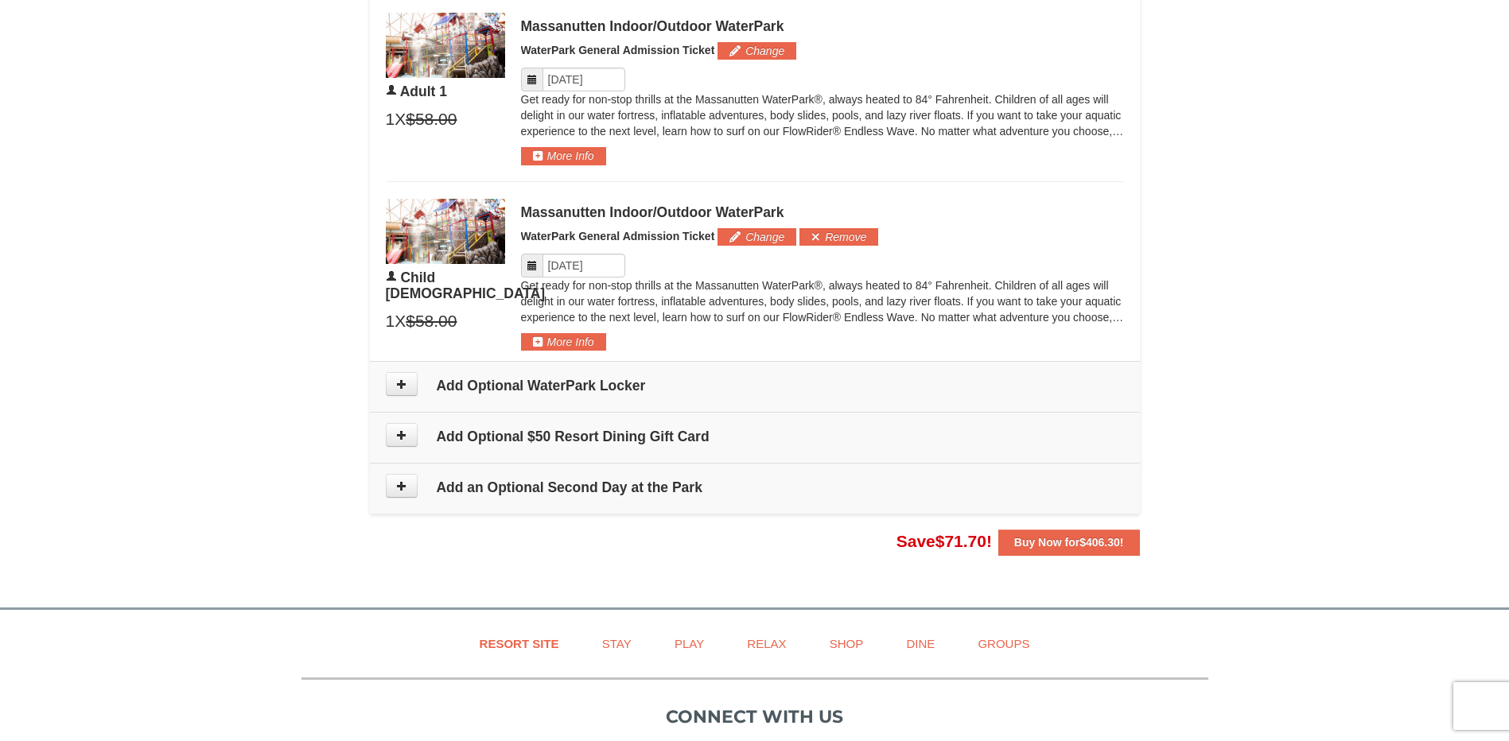
scroll to position [916, 0]
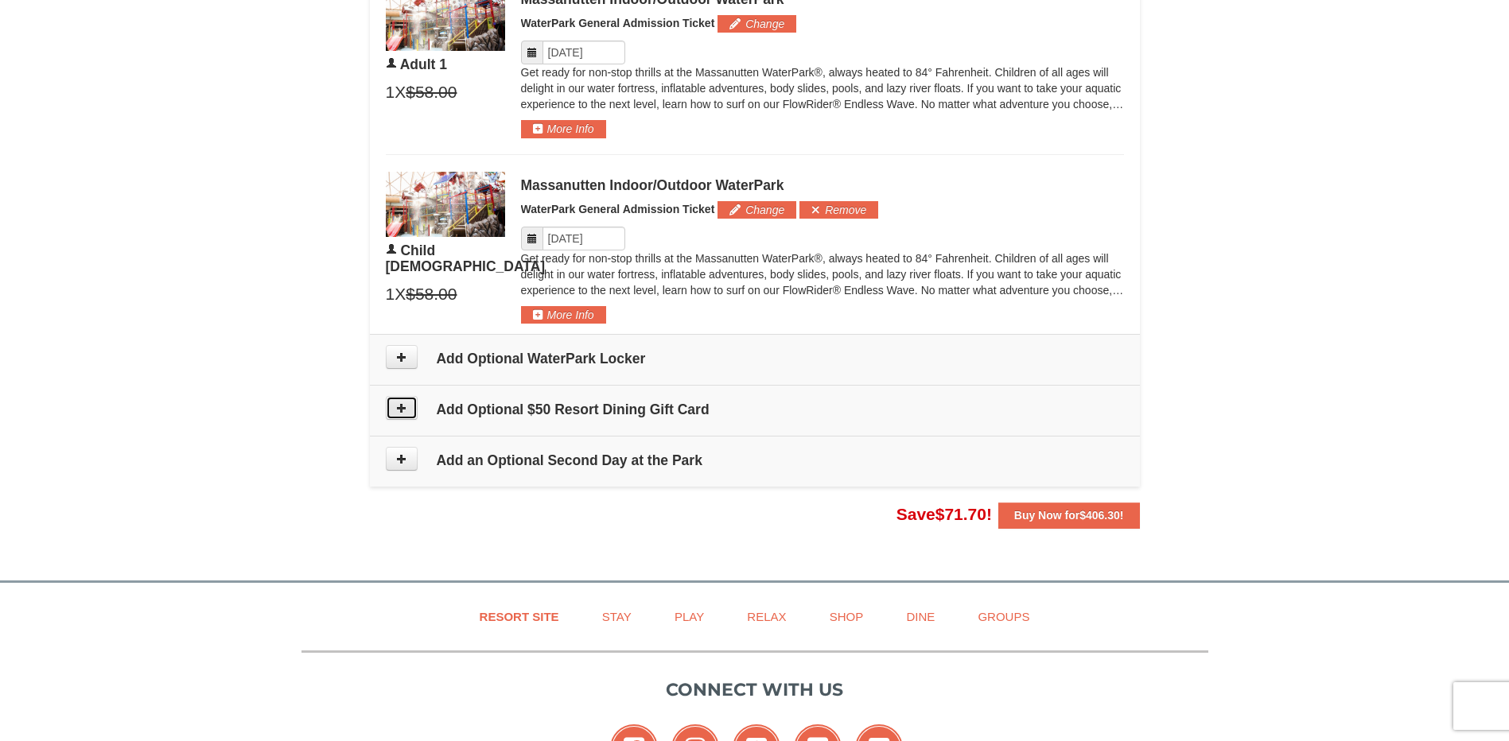
click at [398, 408] on icon at bounding box center [401, 407] width 11 height 11
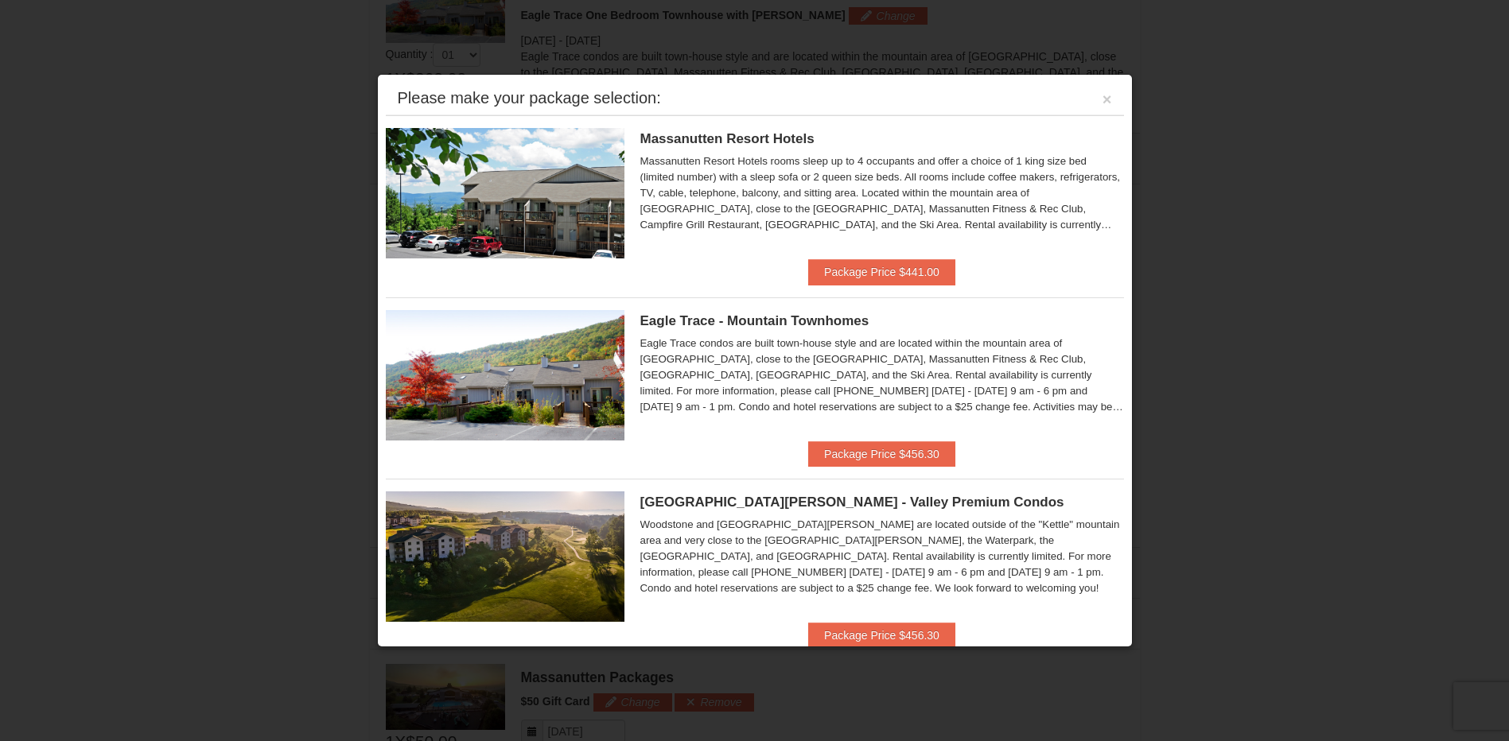
scroll to position [681, 0]
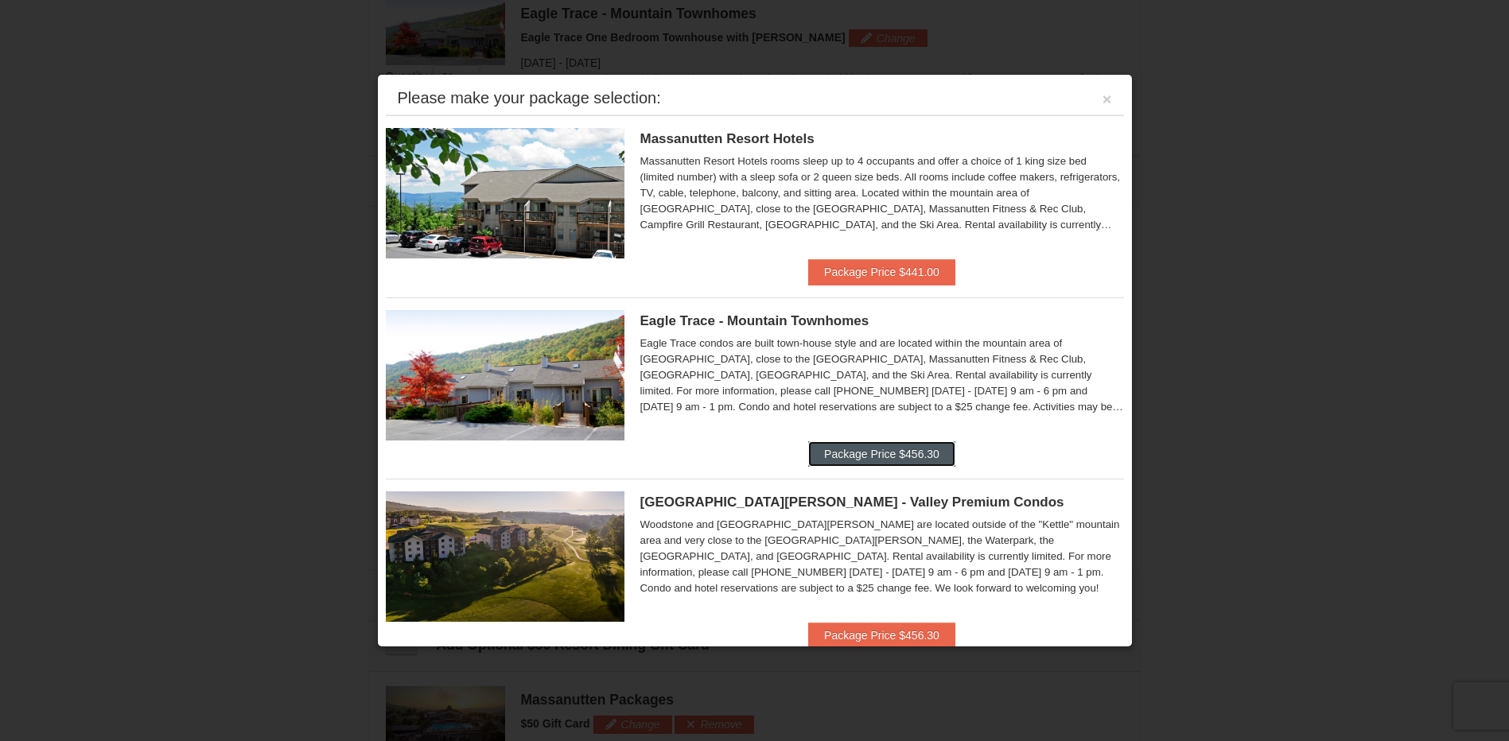
click at [877, 457] on button "Package Price $456.30" at bounding box center [881, 453] width 147 height 25
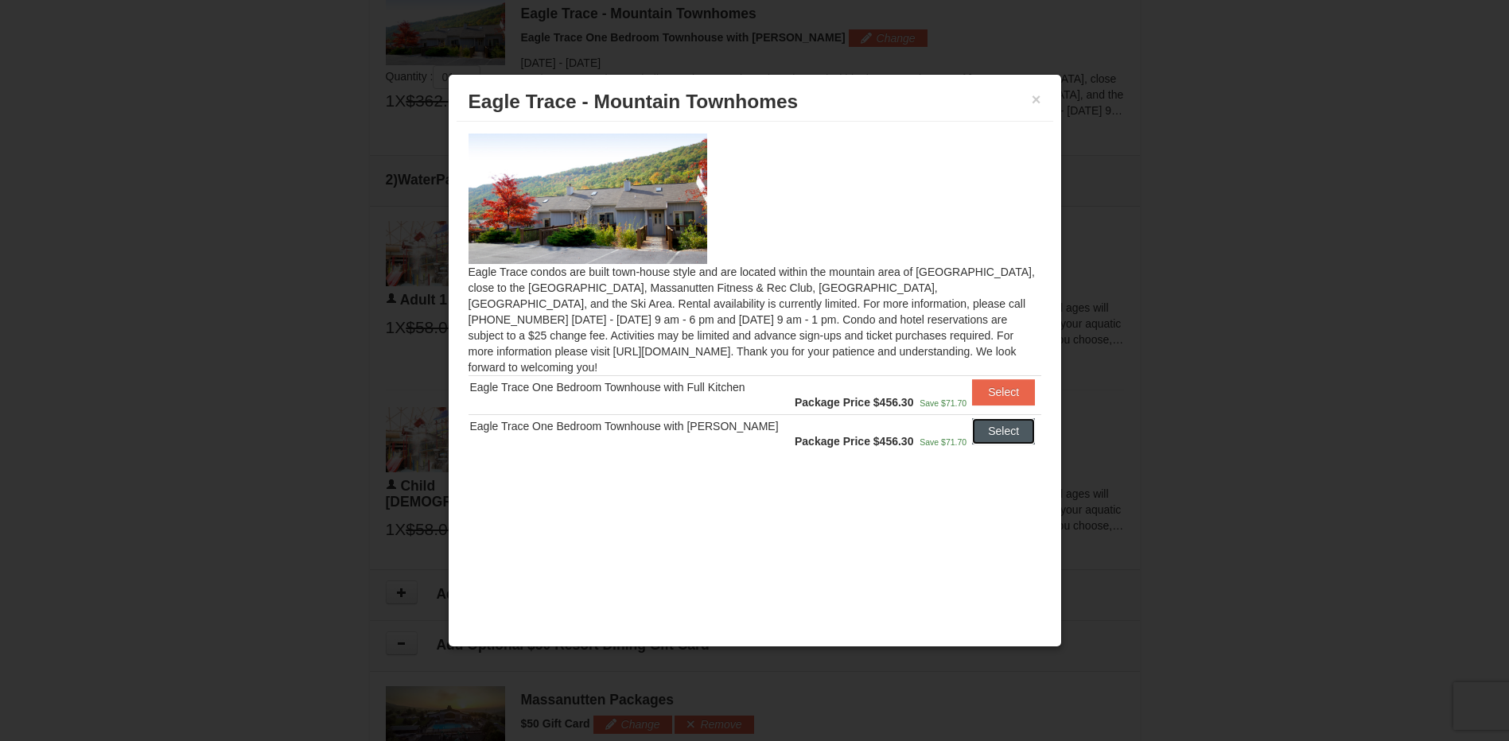
click at [983, 418] on button "Select" at bounding box center [1003, 430] width 63 height 25
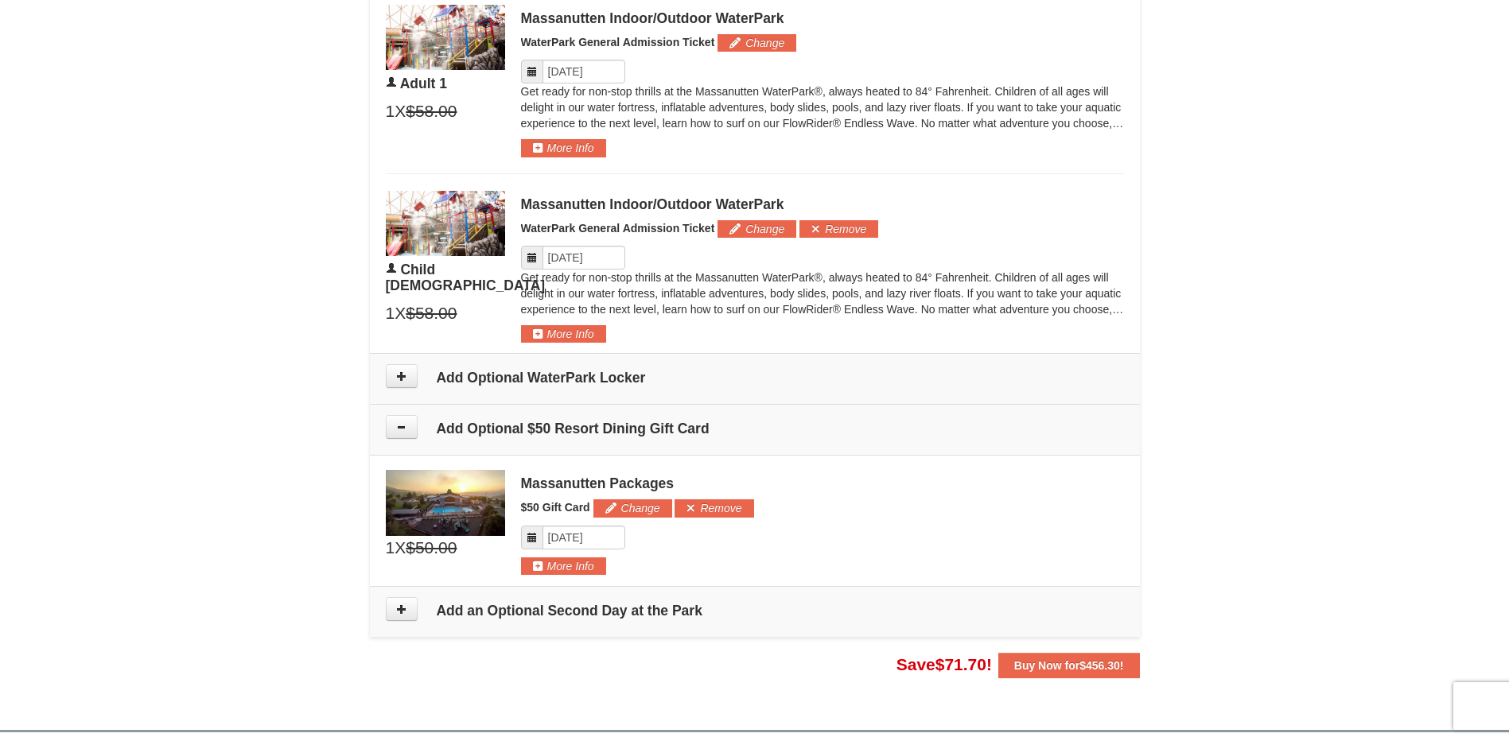
scroll to position [919, 0]
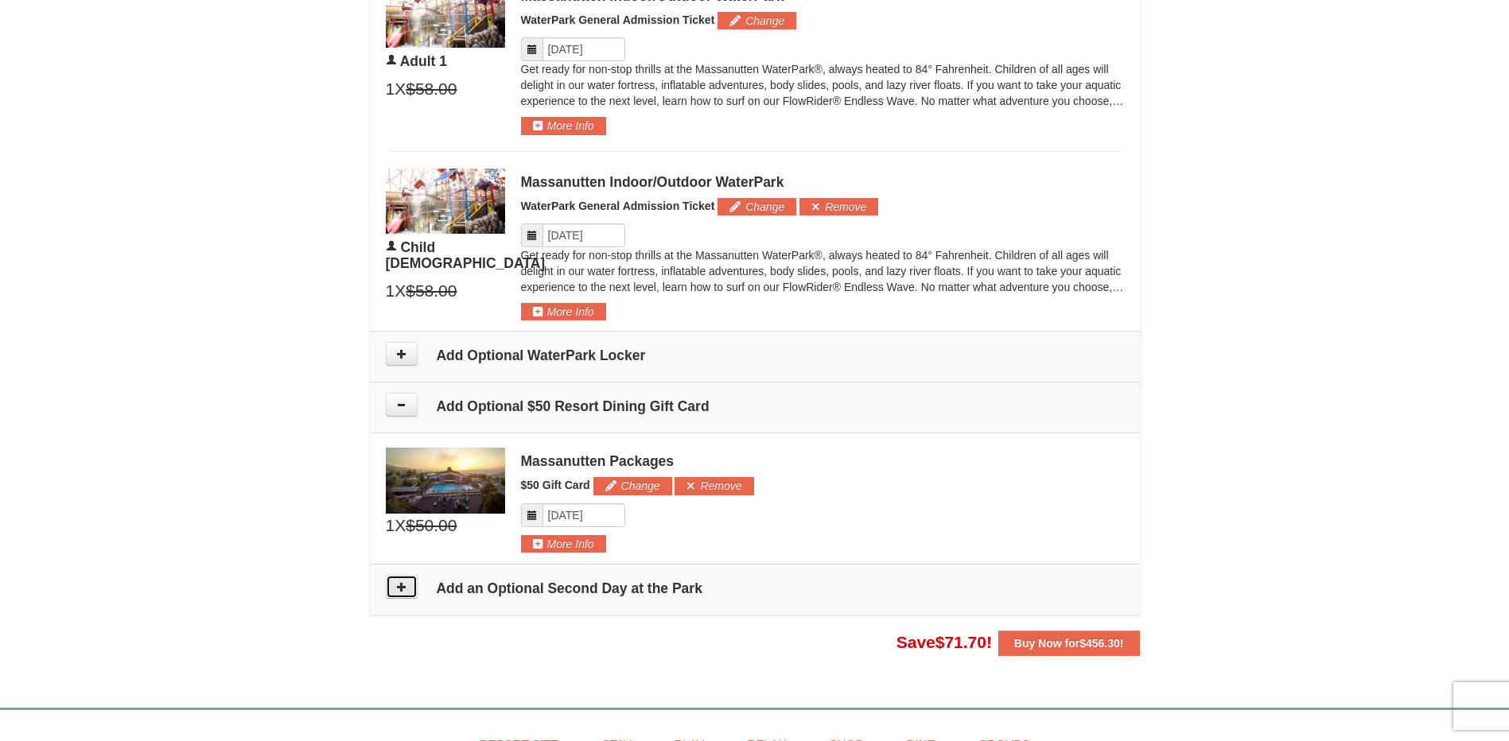
click at [396, 587] on icon at bounding box center [401, 586] width 11 height 11
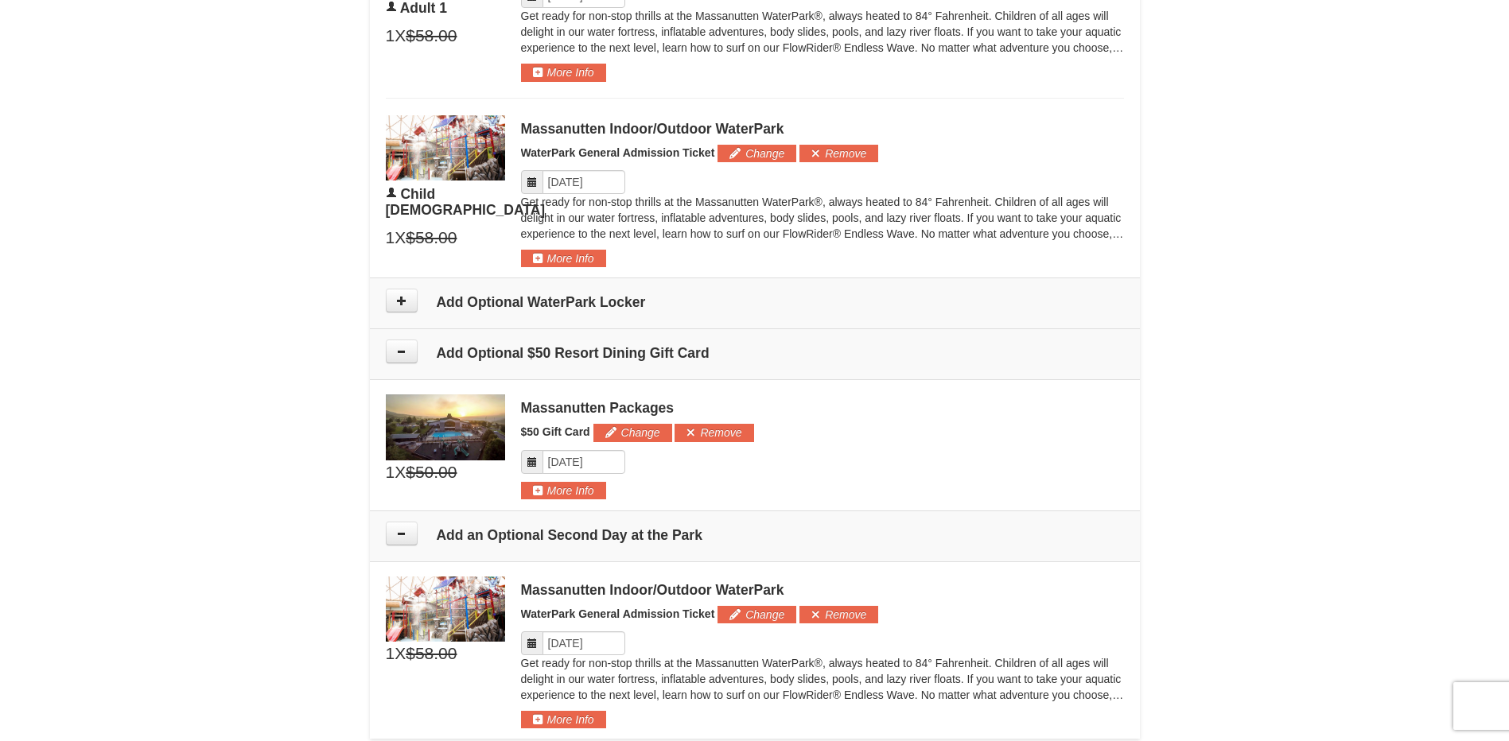
scroll to position [969, 0]
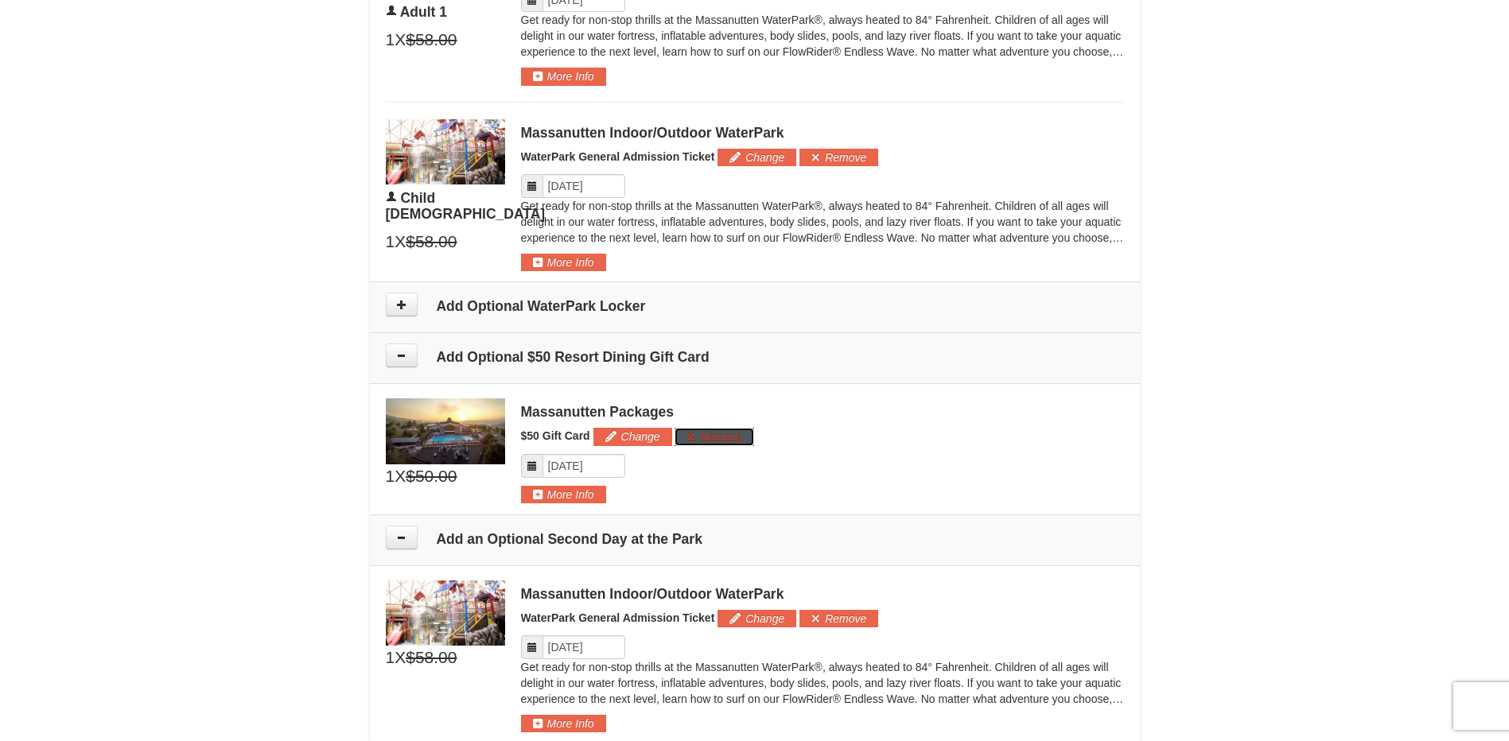
click at [717, 443] on button "Remove" at bounding box center [713, 436] width 79 height 17
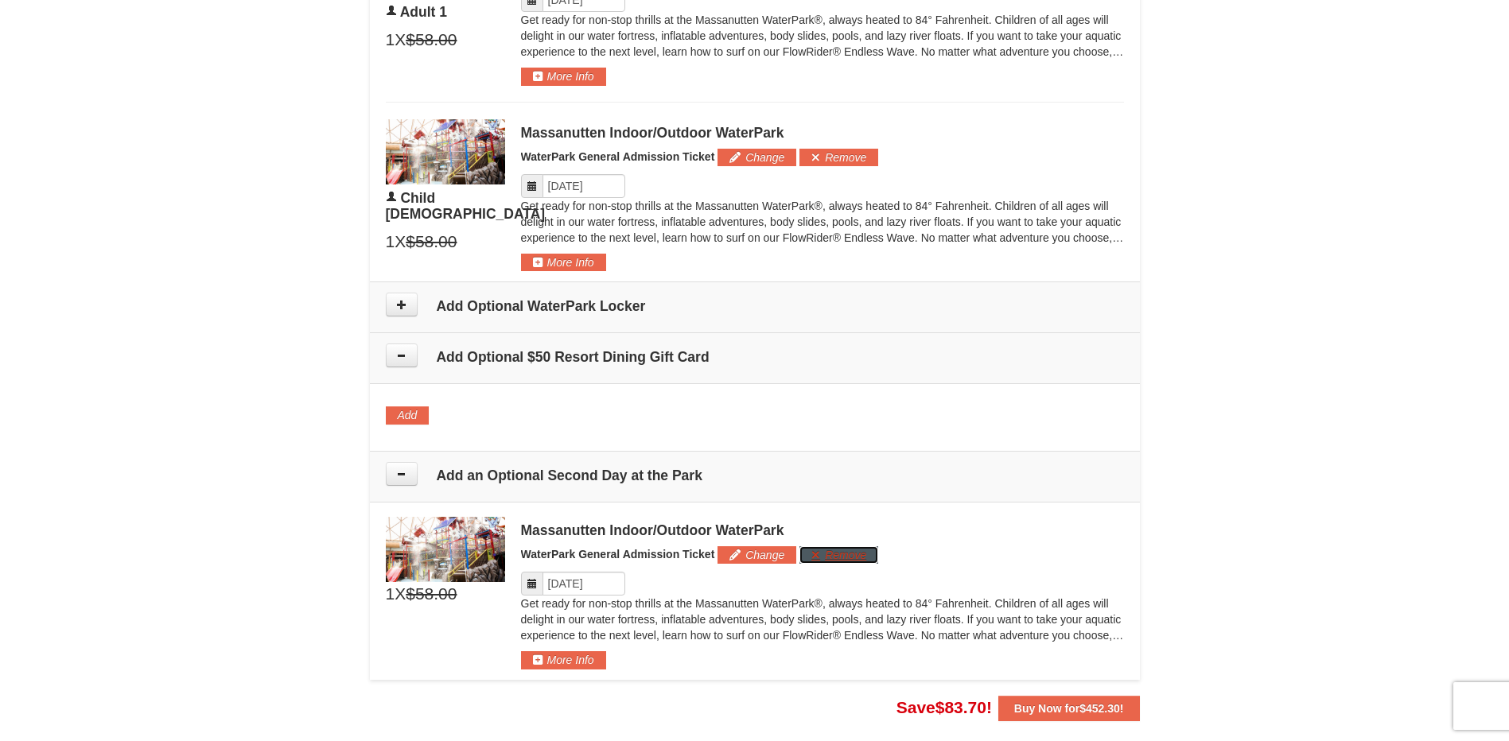
click at [826, 558] on button "Remove" at bounding box center [838, 554] width 79 height 17
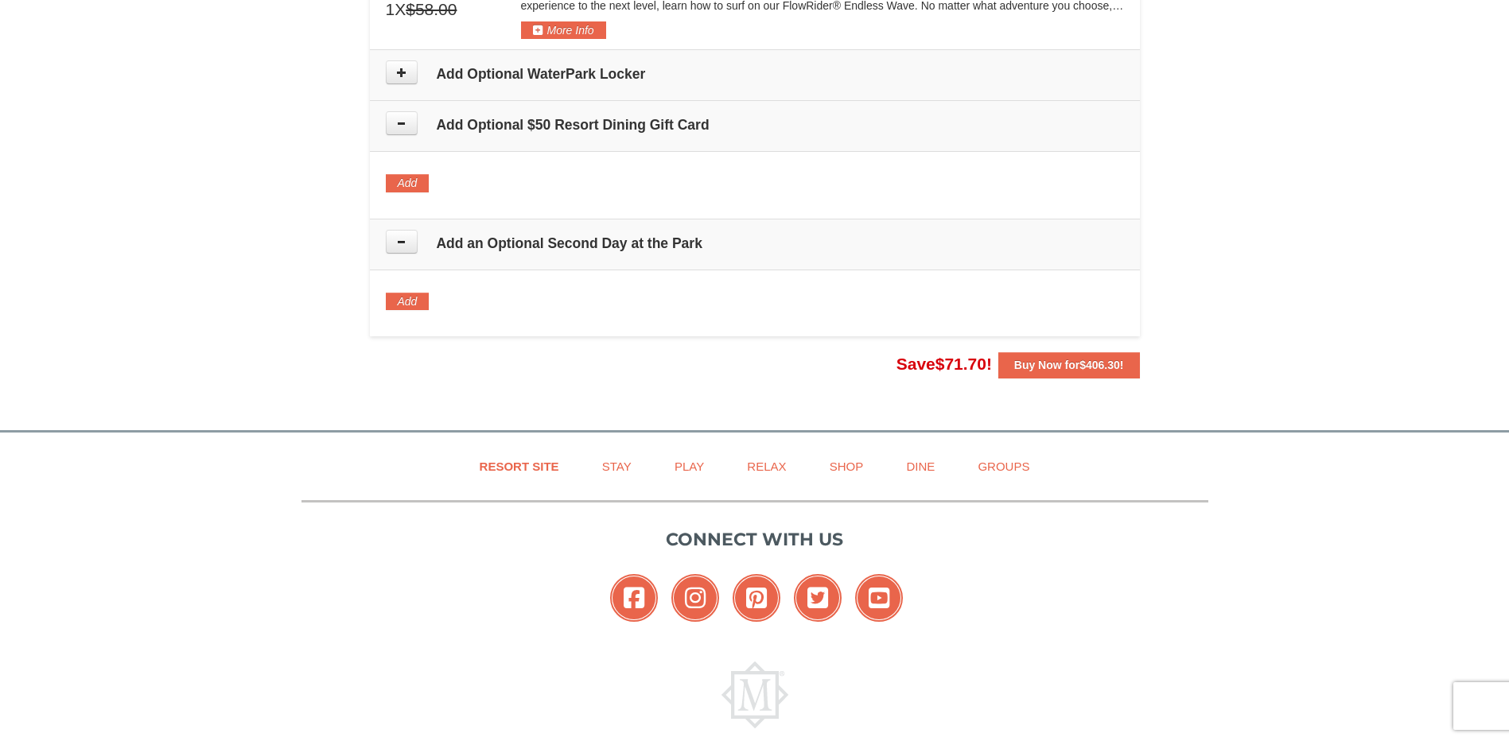
scroll to position [1207, 0]
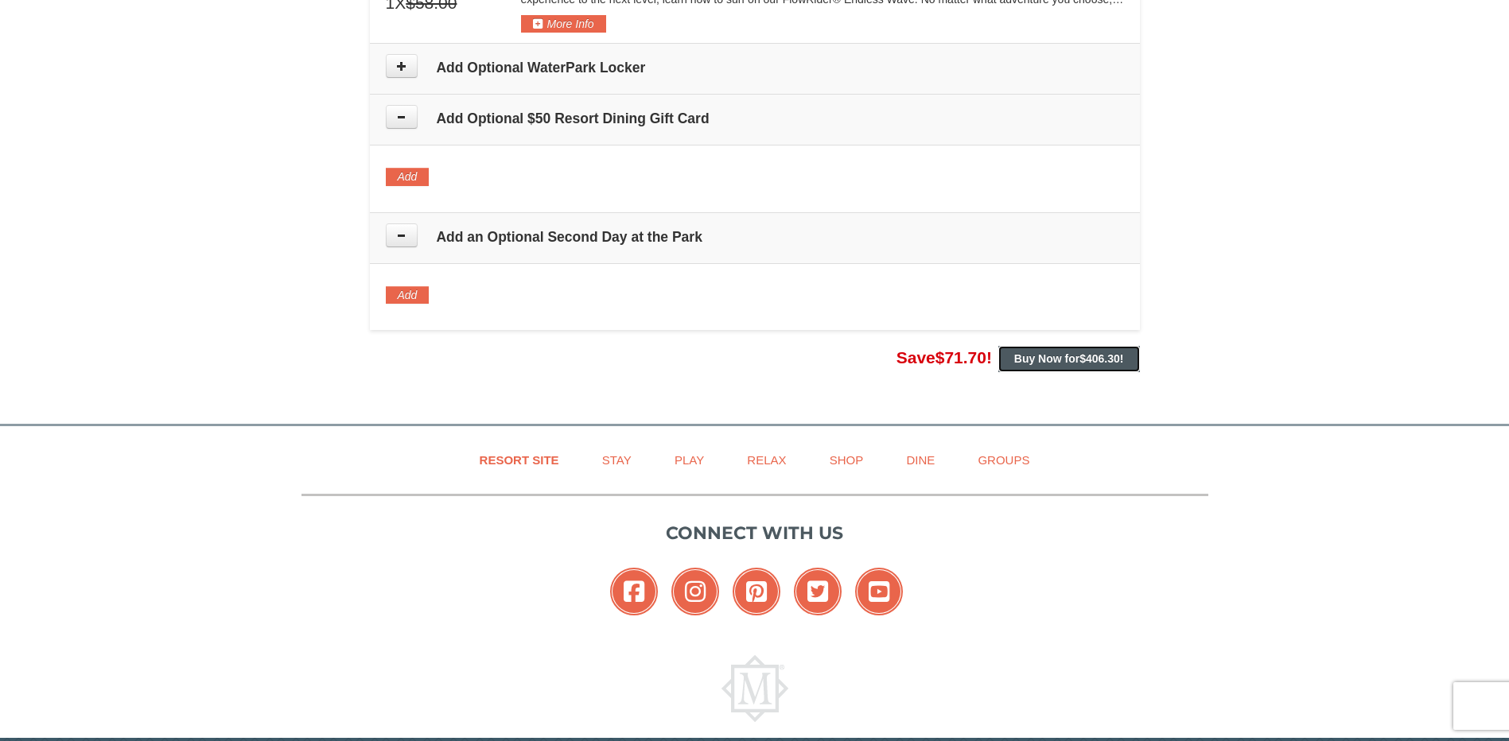
click at [1059, 360] on strong "Buy Now for $406.30 !" at bounding box center [1069, 358] width 110 height 13
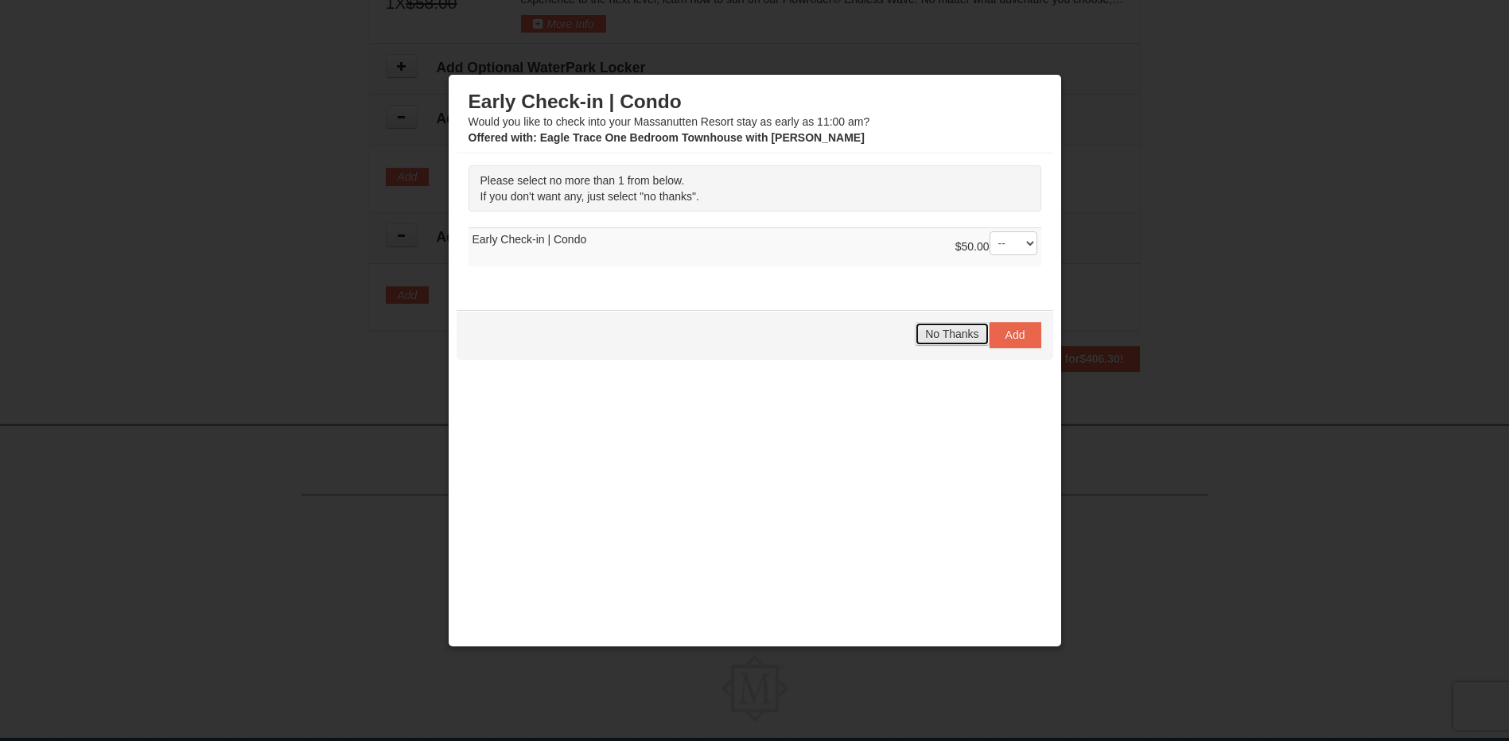
click at [954, 339] on span "No Thanks" at bounding box center [951, 334] width 53 height 13
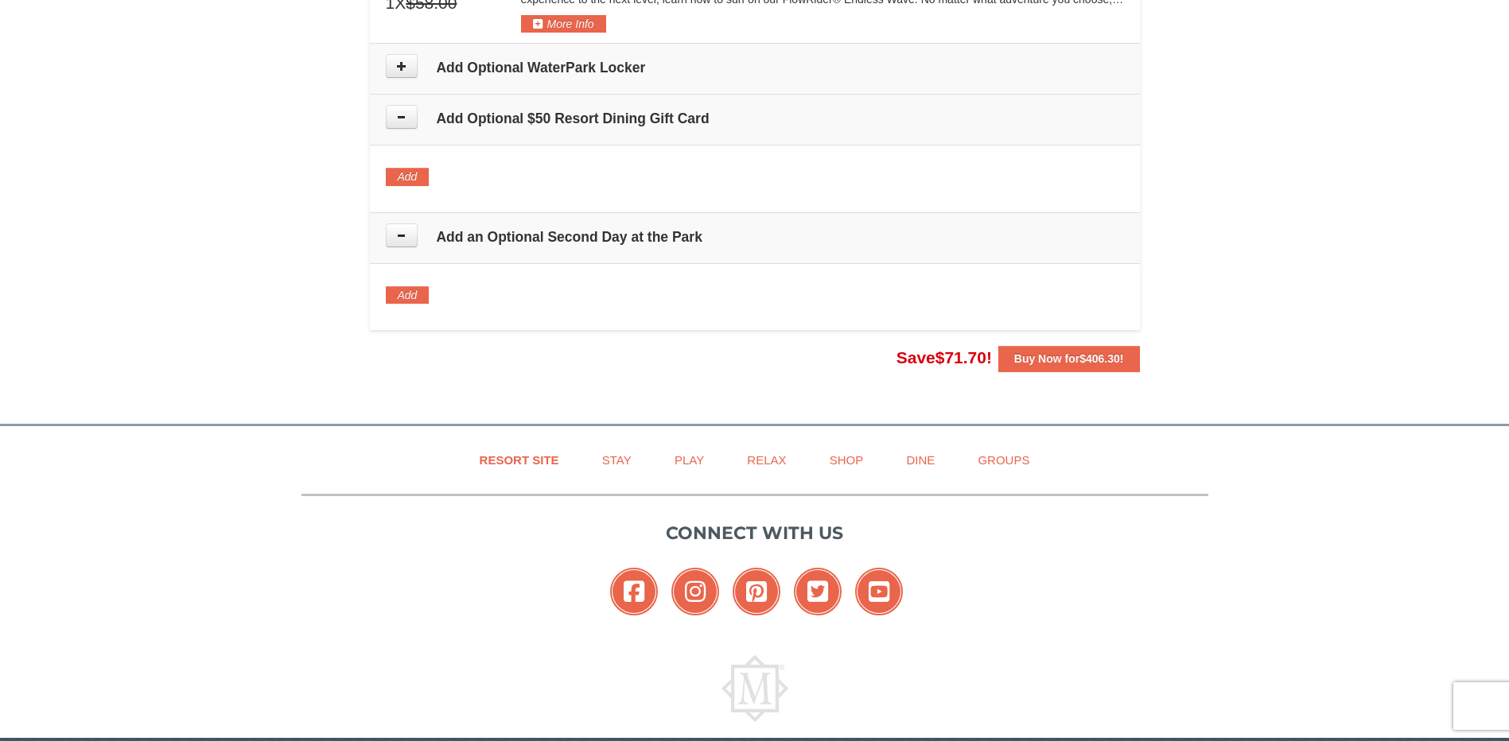
scroll to position [1187, 0]
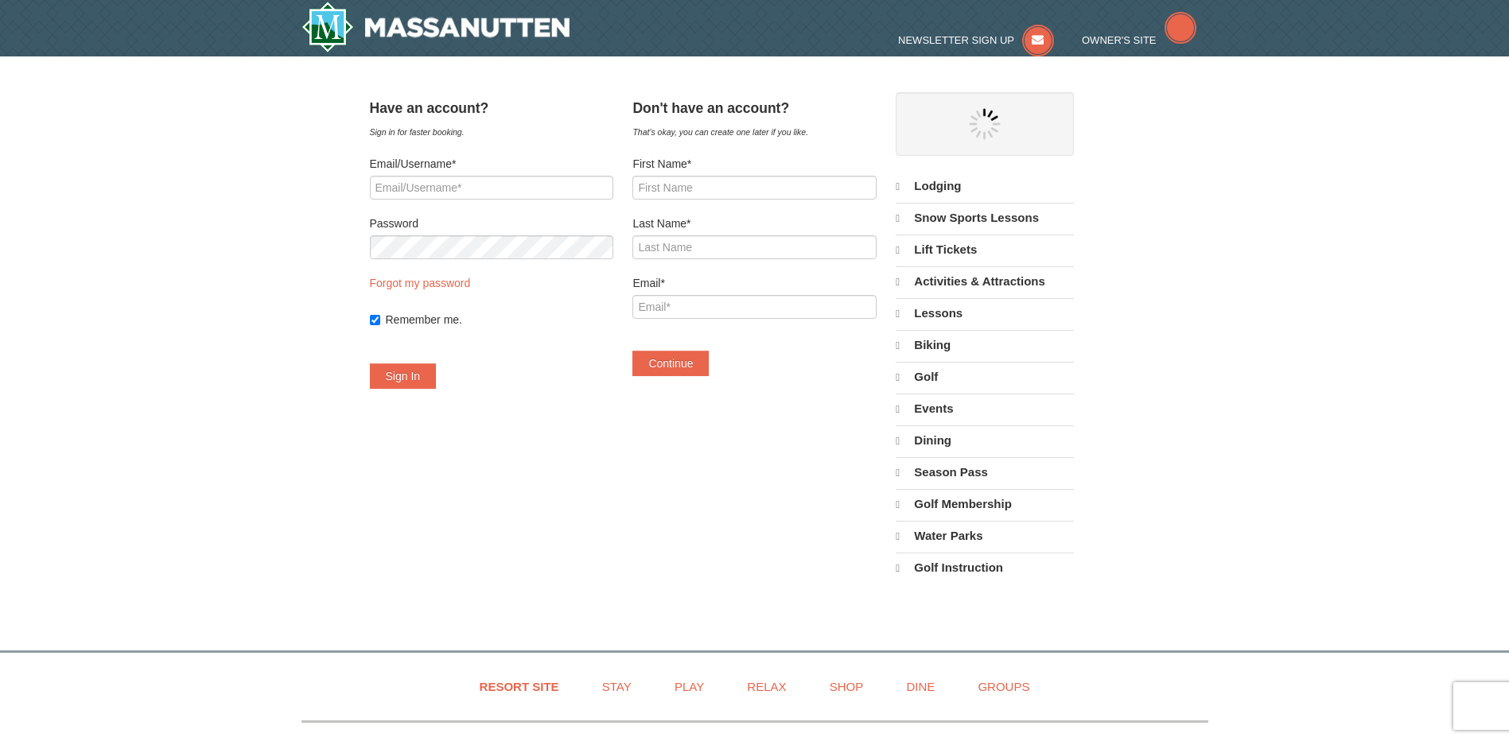
select select "9"
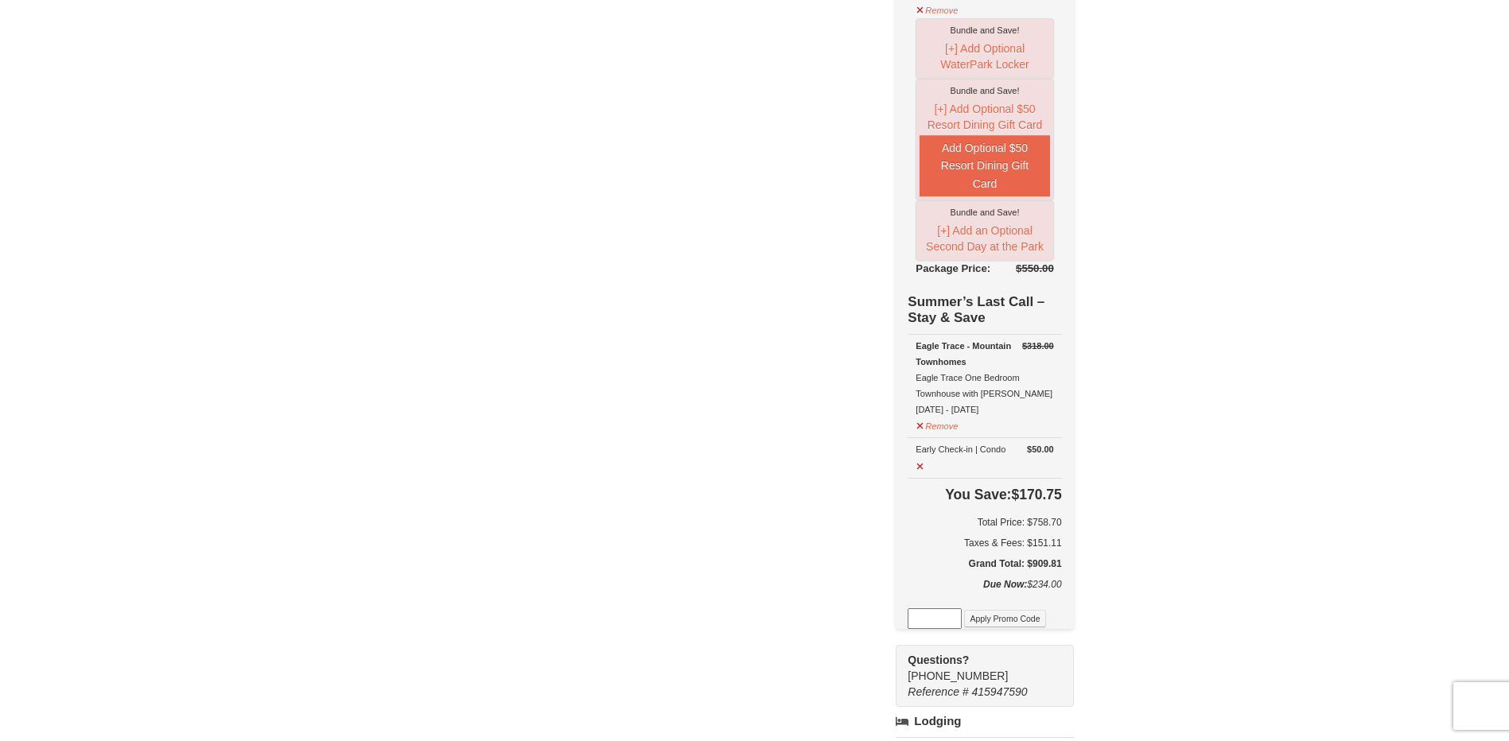
scroll to position [716, 0]
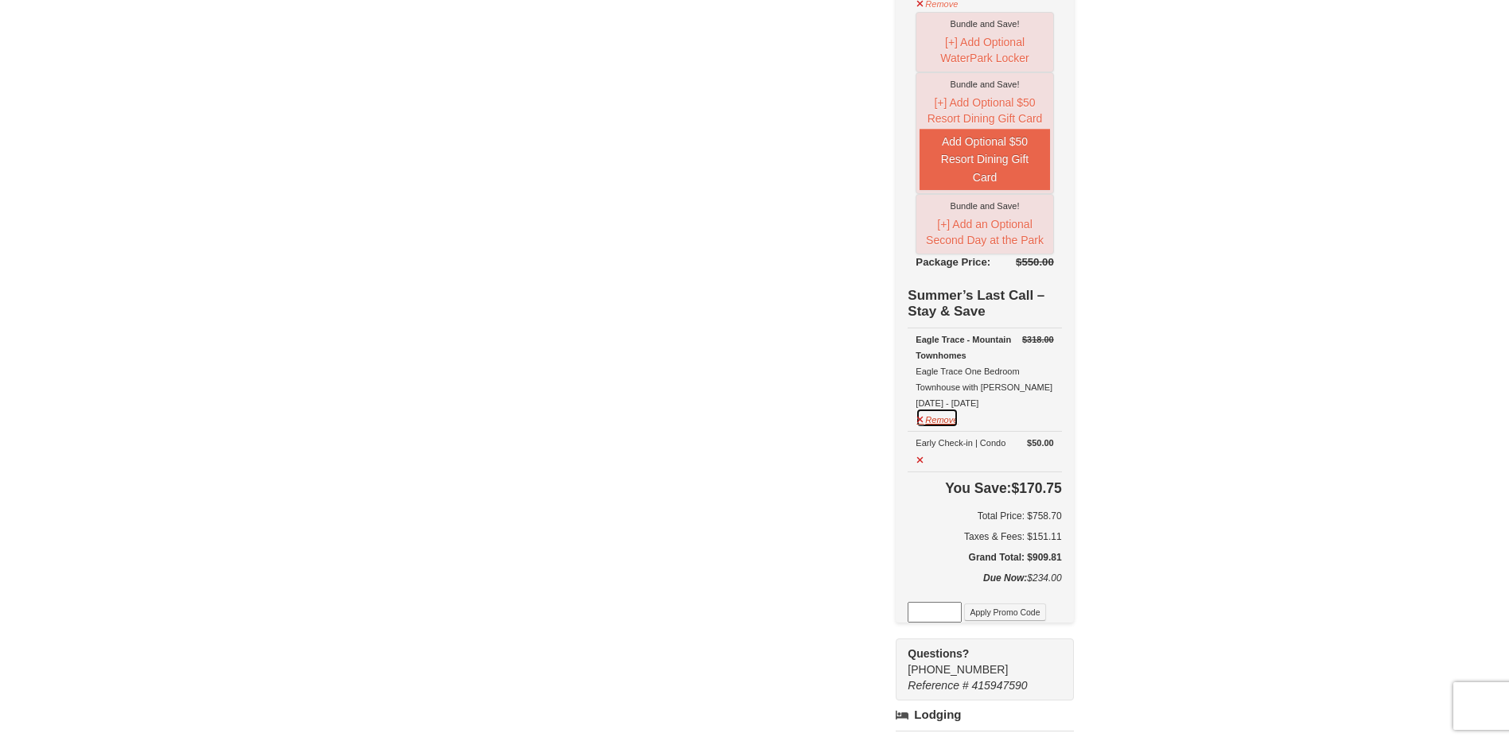
click at [938, 424] on button "Remove" at bounding box center [936, 418] width 43 height 20
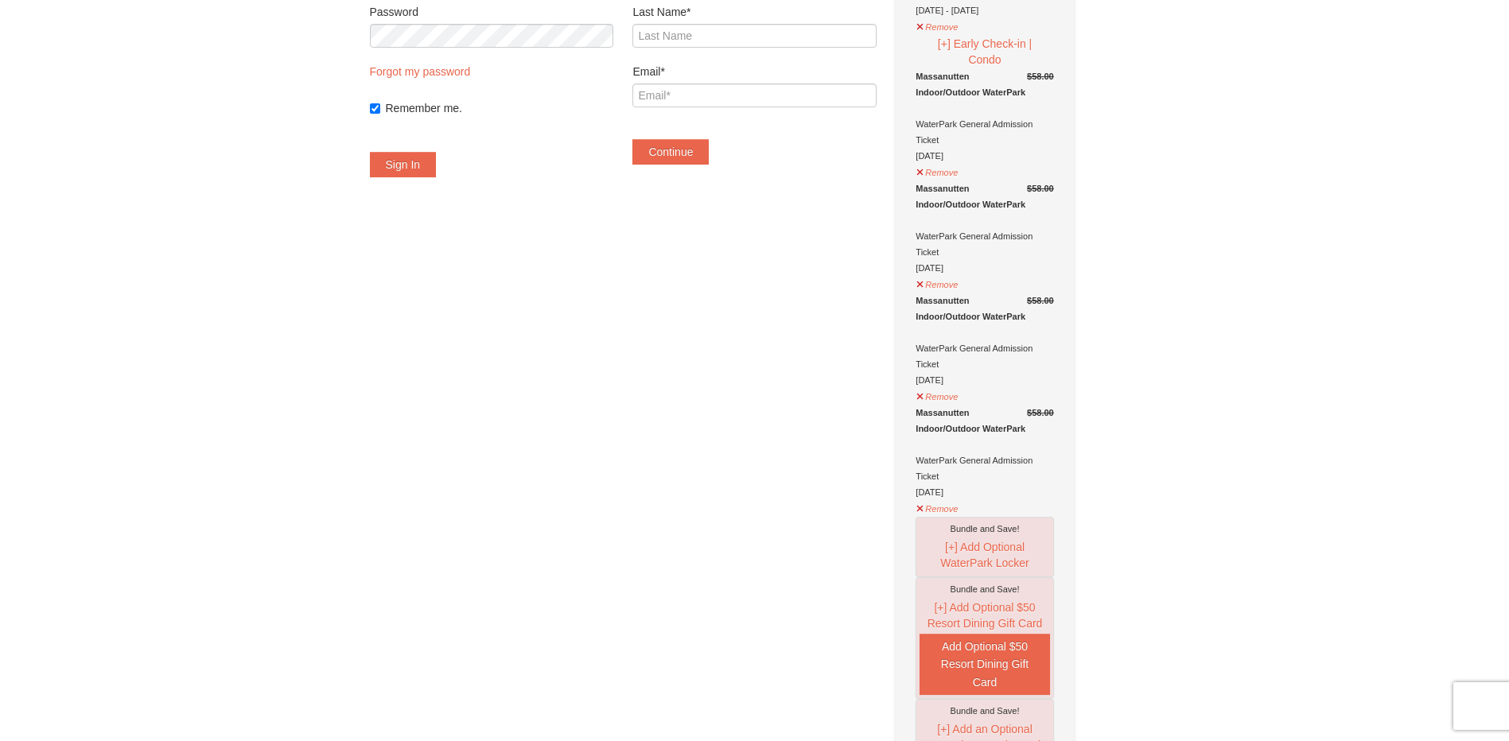
scroll to position [239, 0]
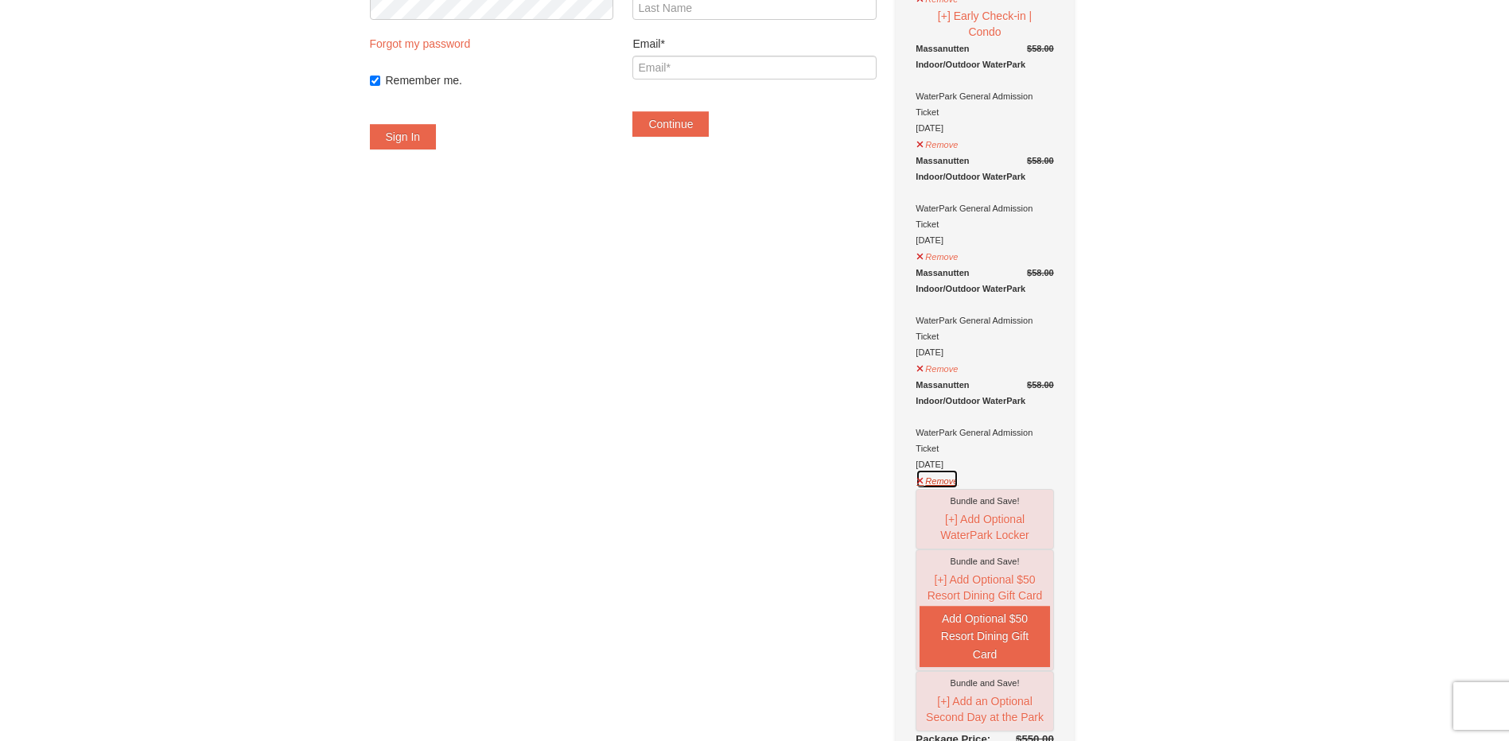
click at [942, 484] on button "Remove" at bounding box center [936, 479] width 43 height 20
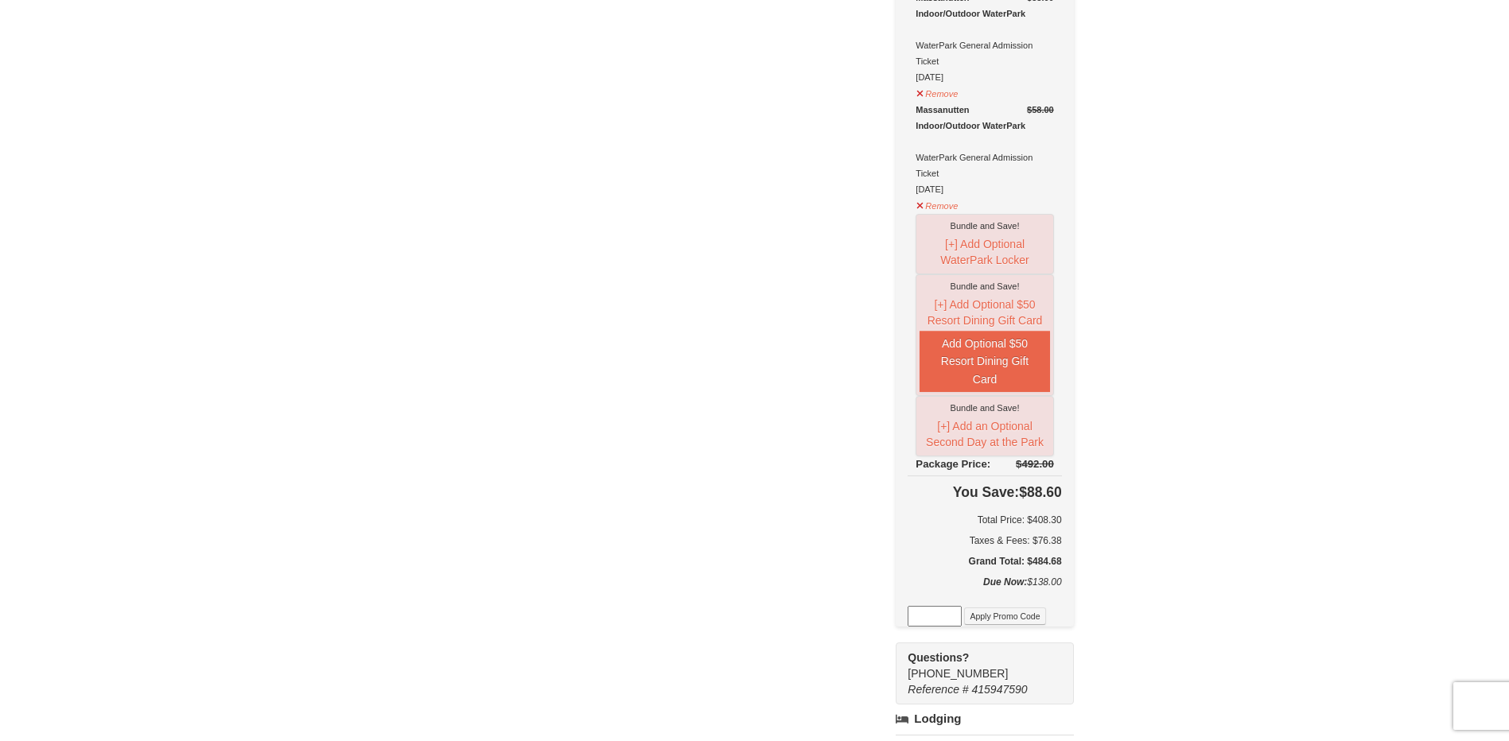
scroll to position [477, 0]
